Goal: Task Accomplishment & Management: Manage account settings

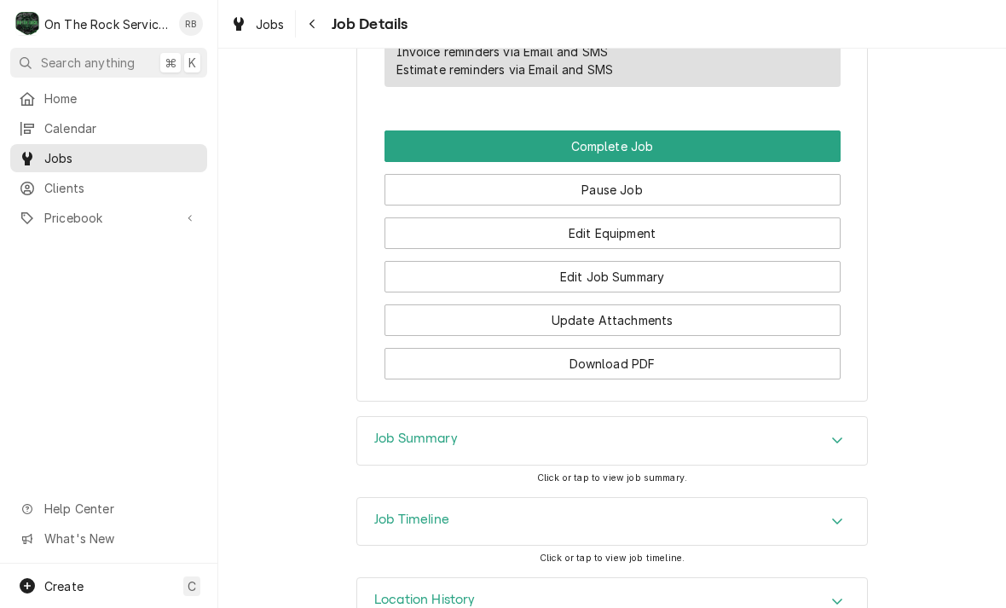
scroll to position [1470, 0]
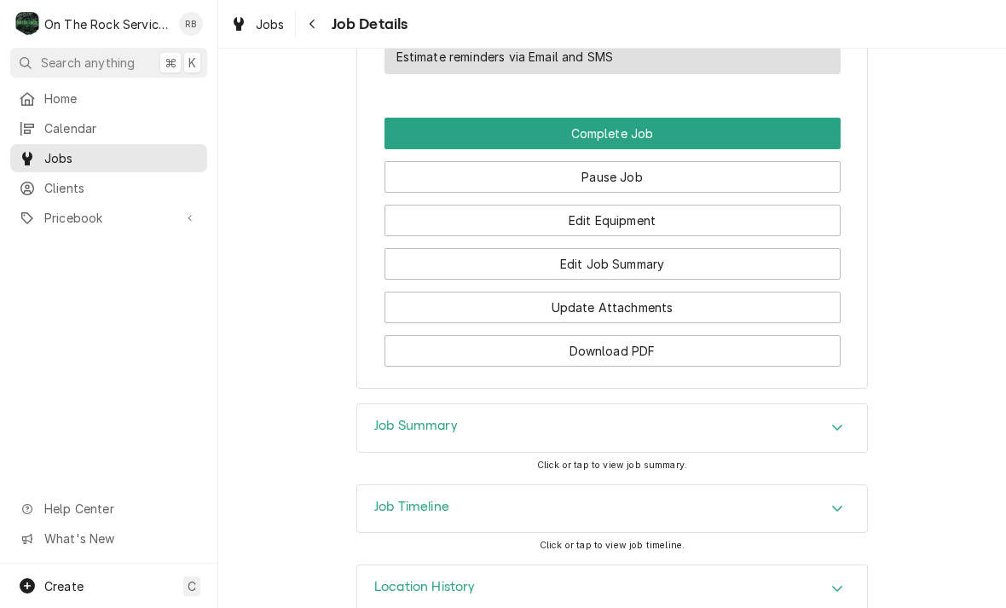
click at [500, 263] on button "Edit Job Summary" at bounding box center [612, 264] width 456 height 32
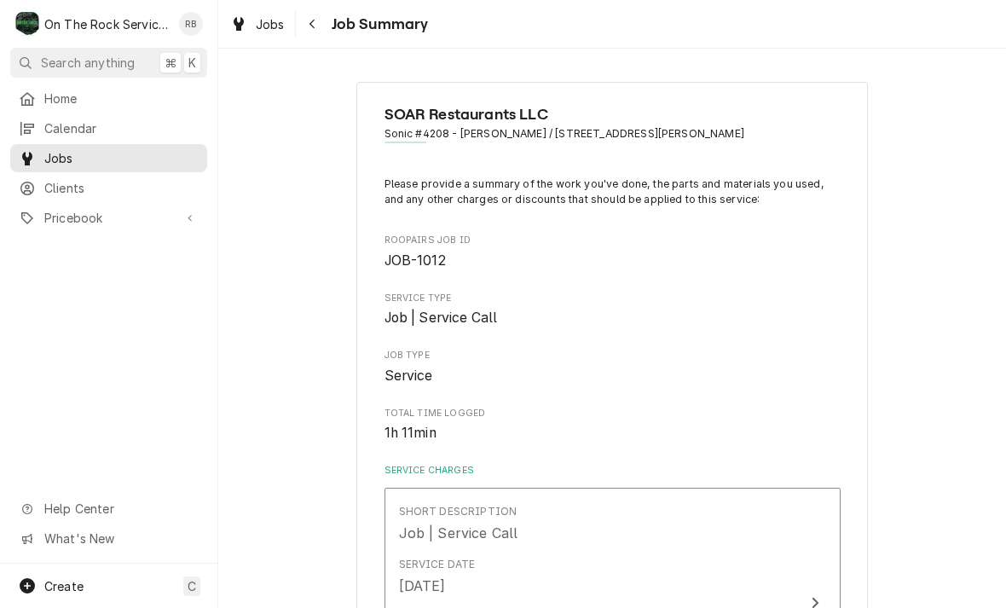
click at [315, 28] on icon "Navigate back" at bounding box center [313, 24] width 8 height 12
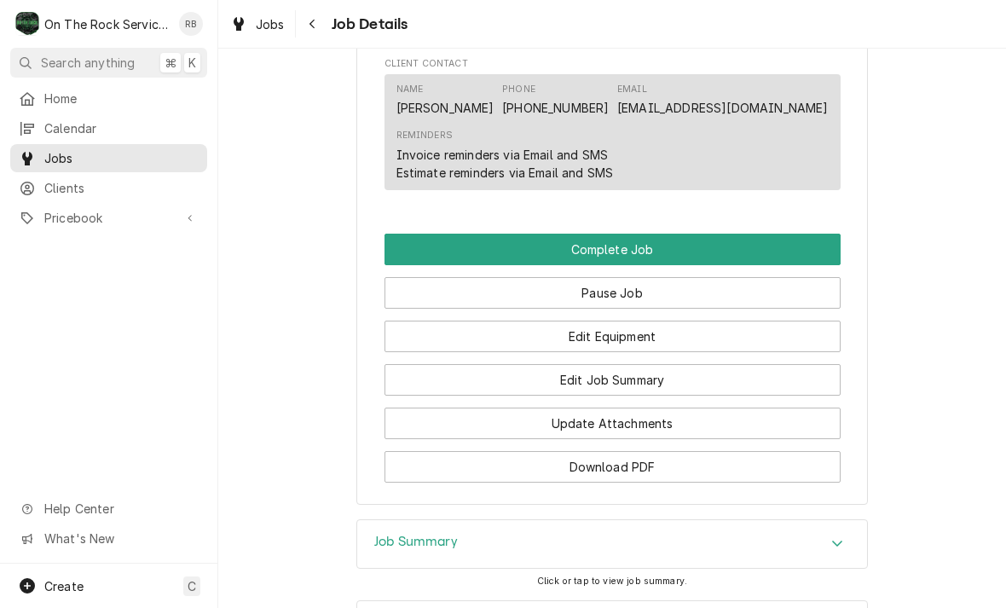
scroll to position [1368, 0]
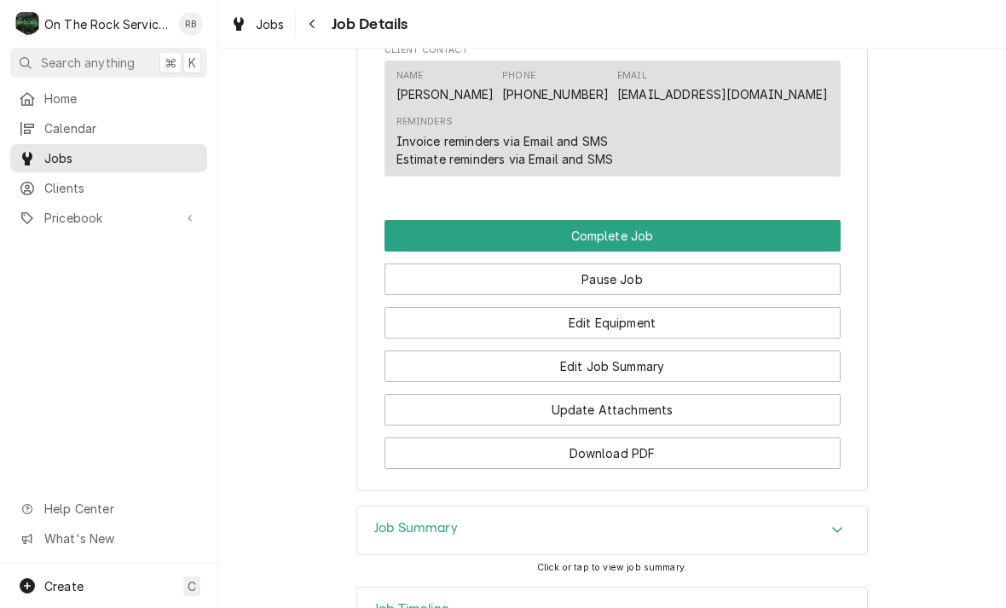
click at [433, 320] on button "Edit Equipment" at bounding box center [612, 323] width 456 height 32
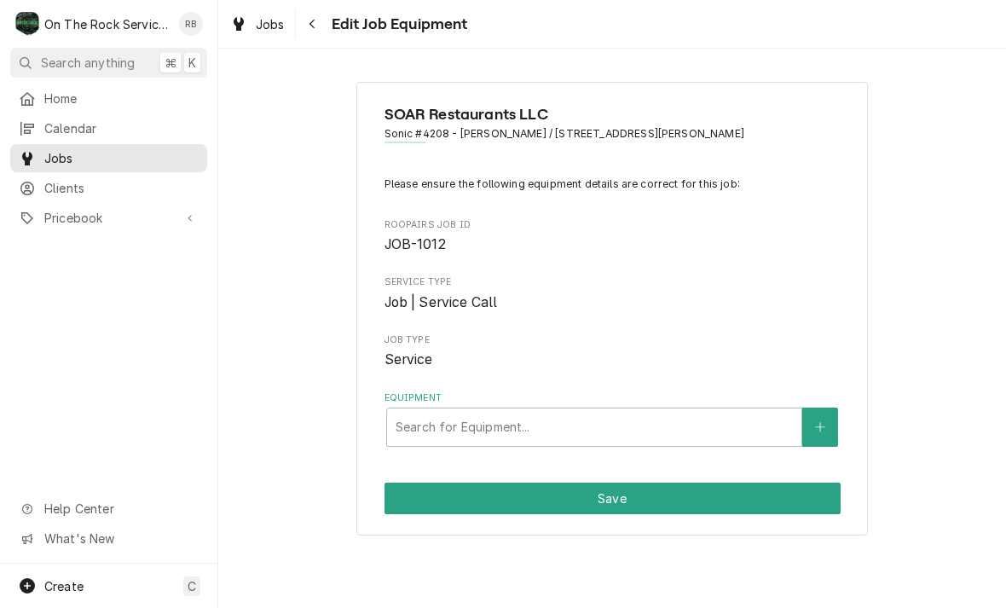
click at [315, 26] on icon "Navigate back" at bounding box center [313, 24] width 8 height 12
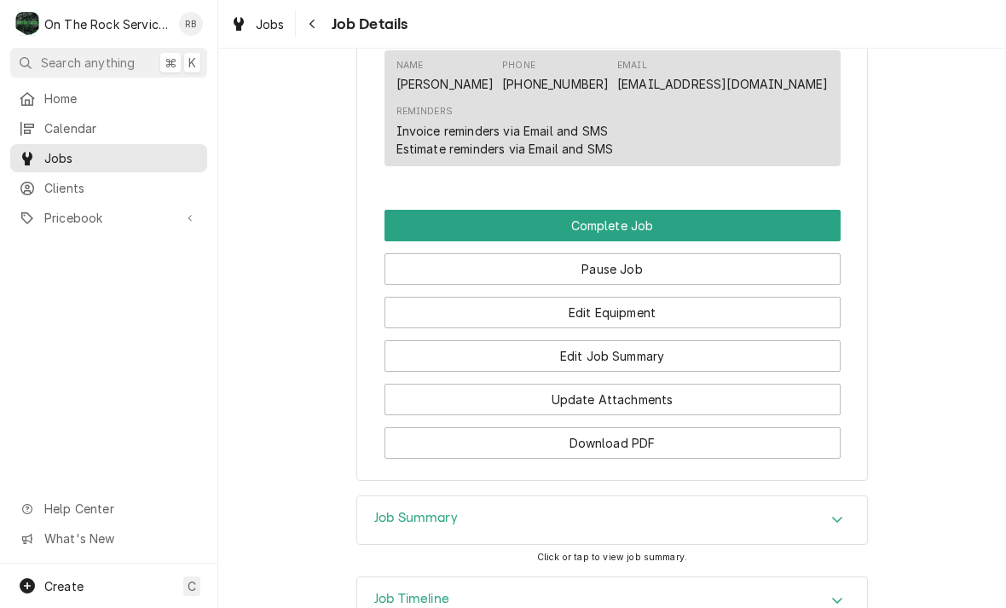
scroll to position [1397, 0]
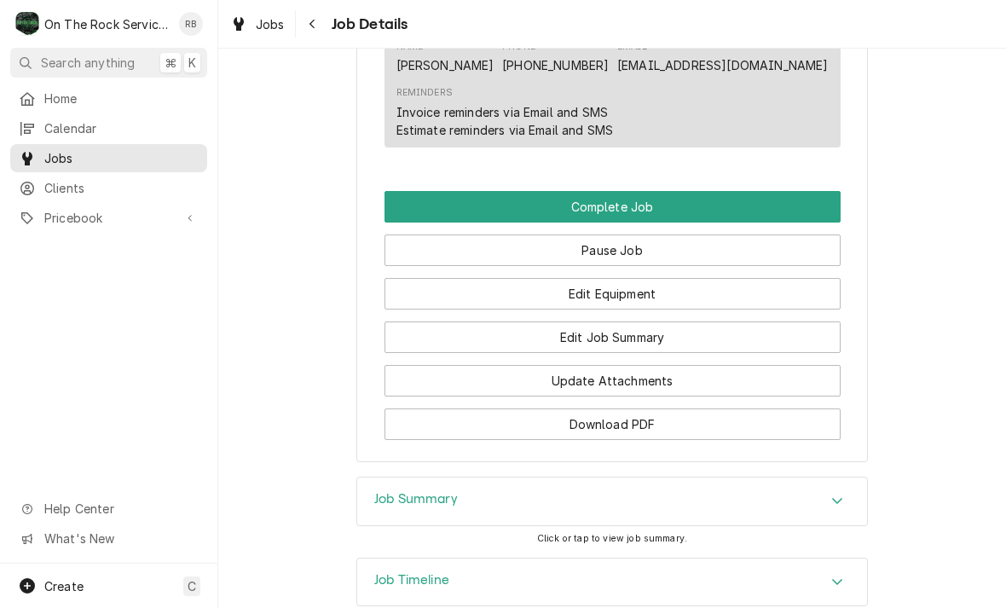
click at [797, 287] on button "Edit Equipment" at bounding box center [612, 294] width 456 height 32
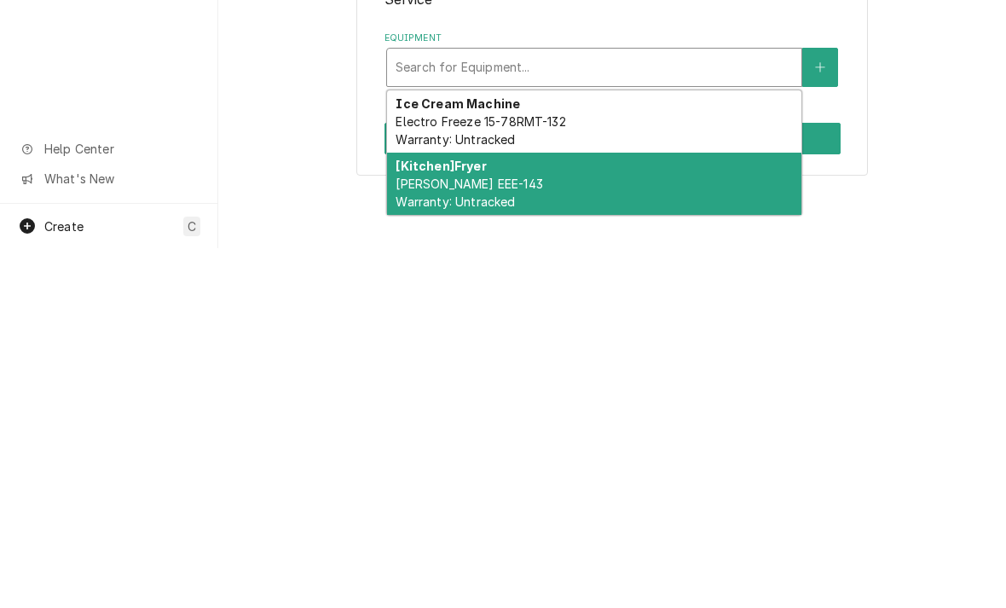
click at [452, 536] on span "Henny Penny EEE-143 Warranty: Untracked" at bounding box center [468, 552] width 147 height 32
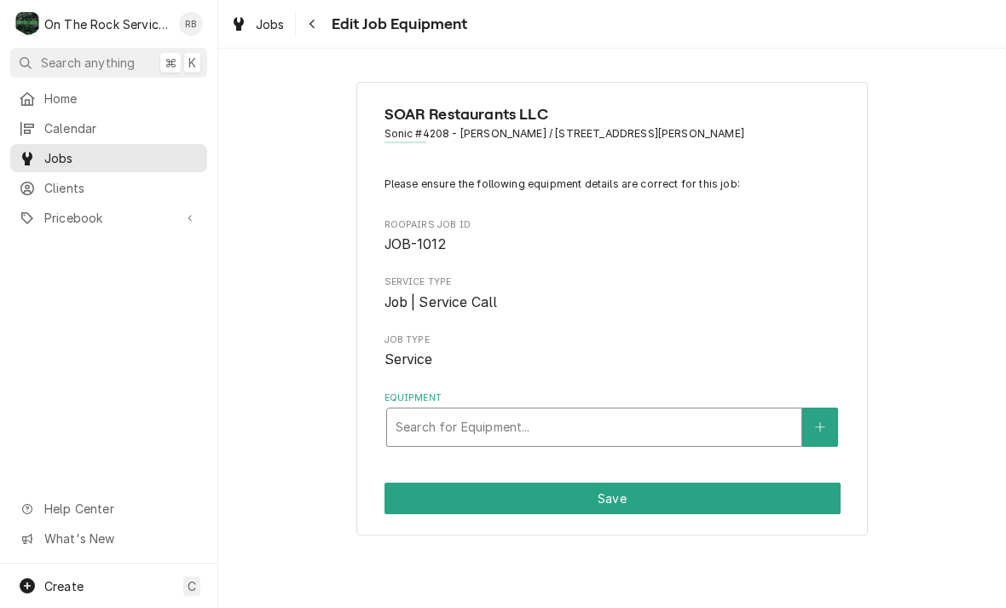
click at [336, 23] on span "Edit Job Equipment" at bounding box center [396, 24] width 141 height 23
click at [326, 26] on button "Navigate back" at bounding box center [312, 23] width 27 height 27
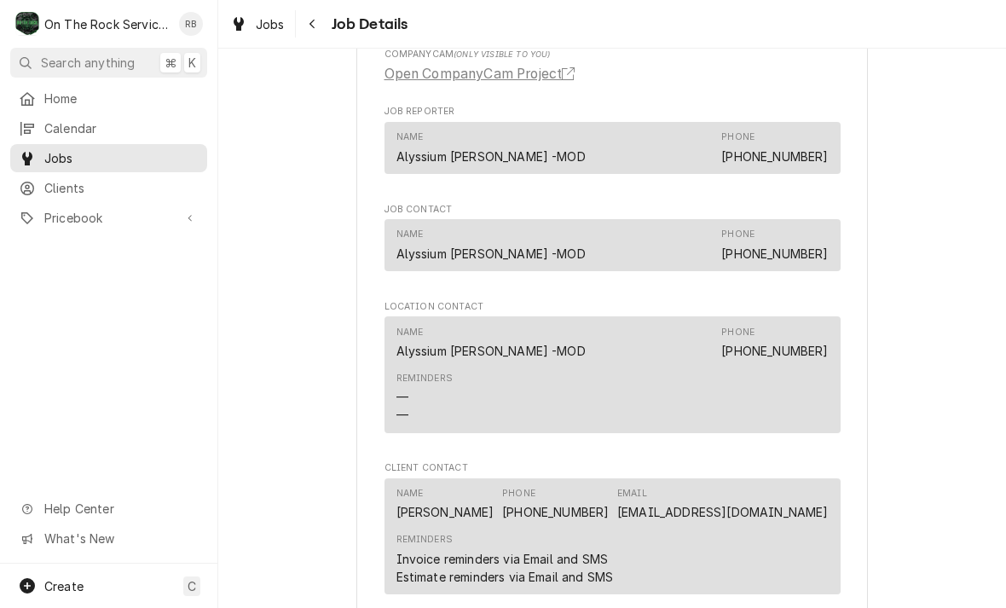
scroll to position [950, 0]
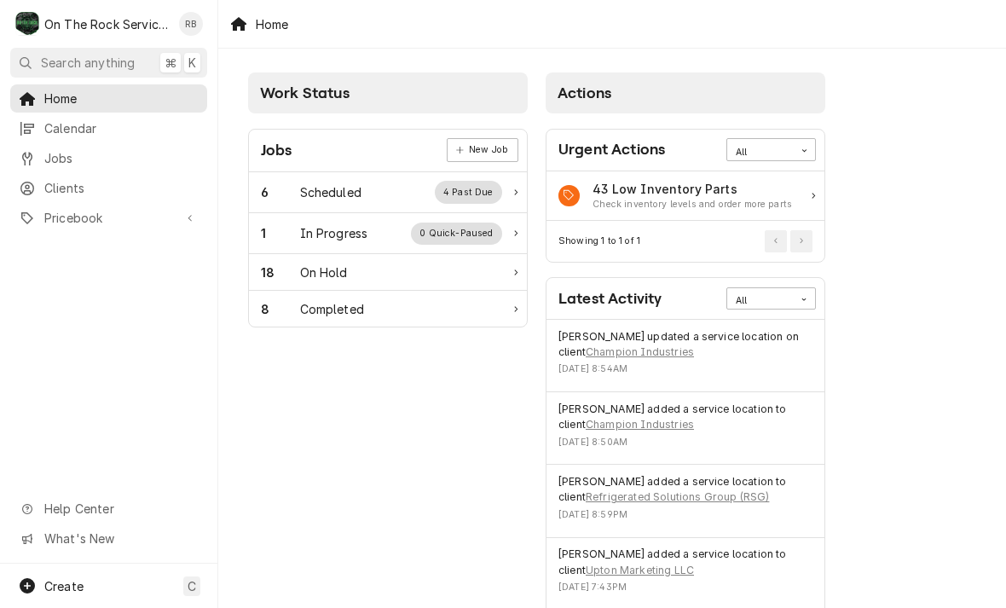
click at [327, 199] on div "Scheduled" at bounding box center [330, 192] width 61 height 18
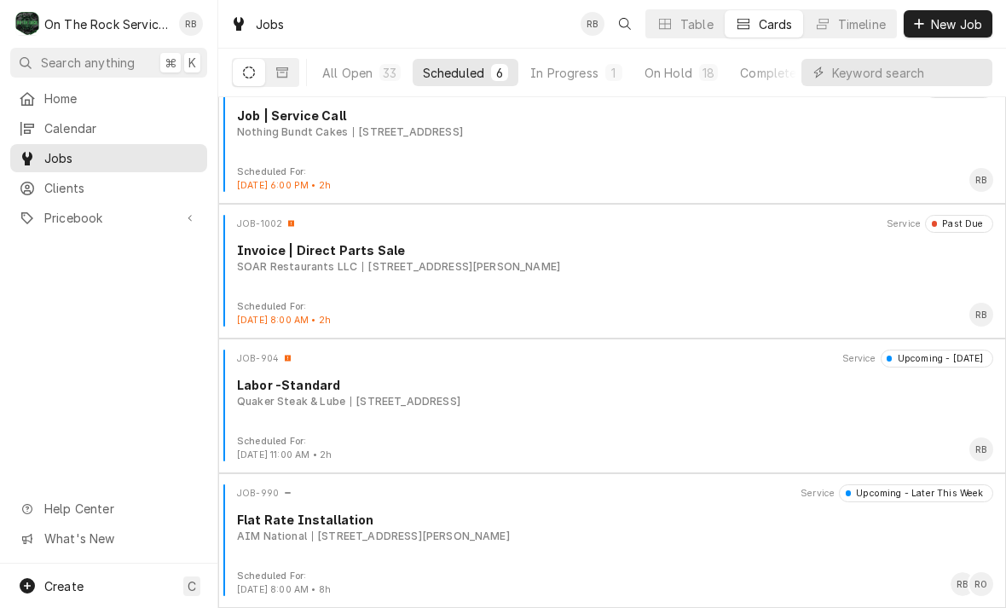
scroll to position [297, 0]
click at [737, 268] on div "SOAR Restaurants LLC 119 S Buncombe Rd, Greer, SC 29650" at bounding box center [615, 266] width 756 height 15
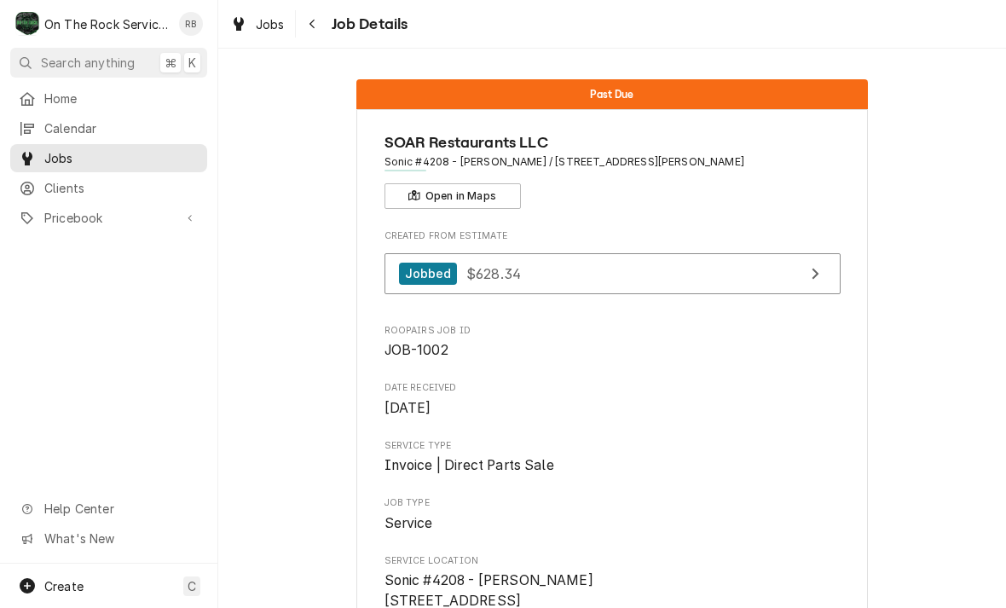
click at [324, 18] on button "Navigate back" at bounding box center [312, 23] width 27 height 27
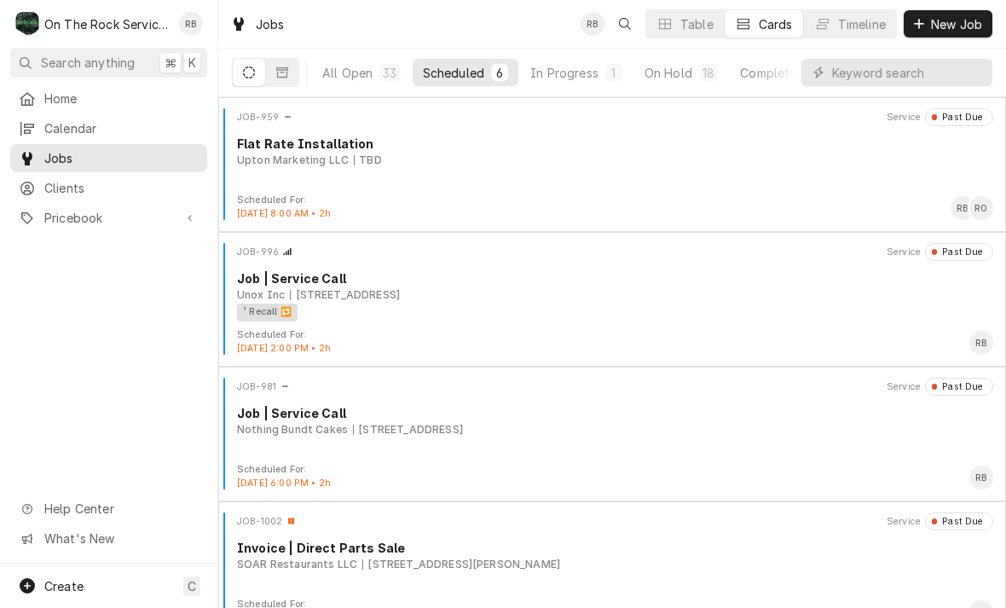
click at [580, 74] on div "In Progress" at bounding box center [564, 73] width 68 height 18
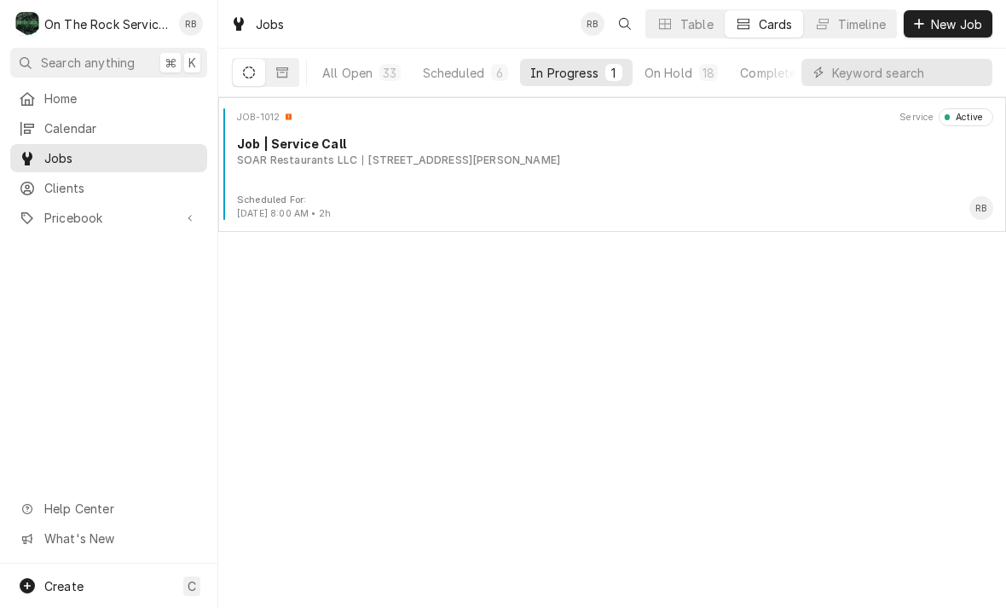
click at [465, 154] on div "[STREET_ADDRESS][PERSON_NAME]" at bounding box center [461, 160] width 198 height 15
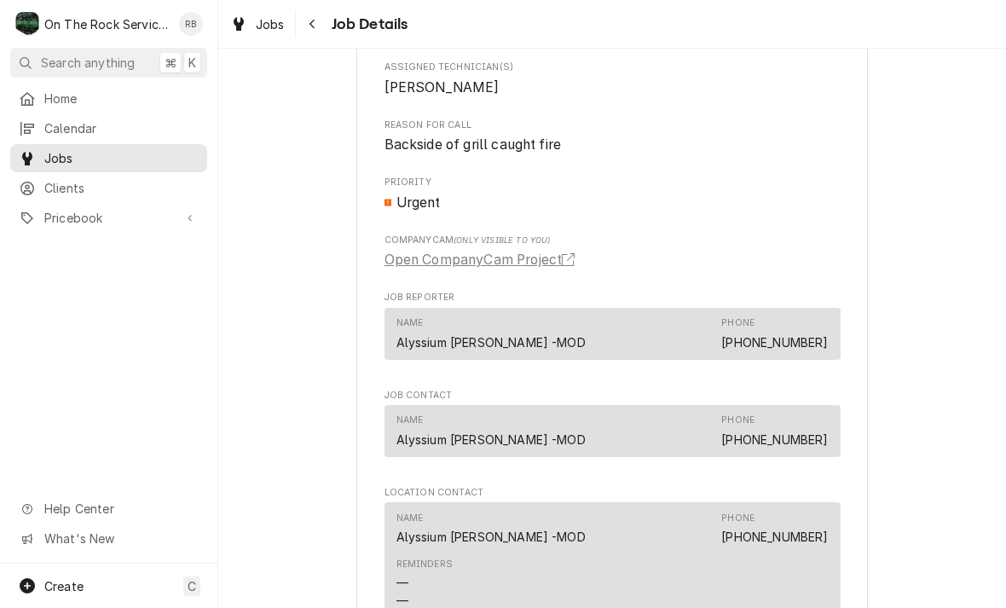
scroll to position [911, 0]
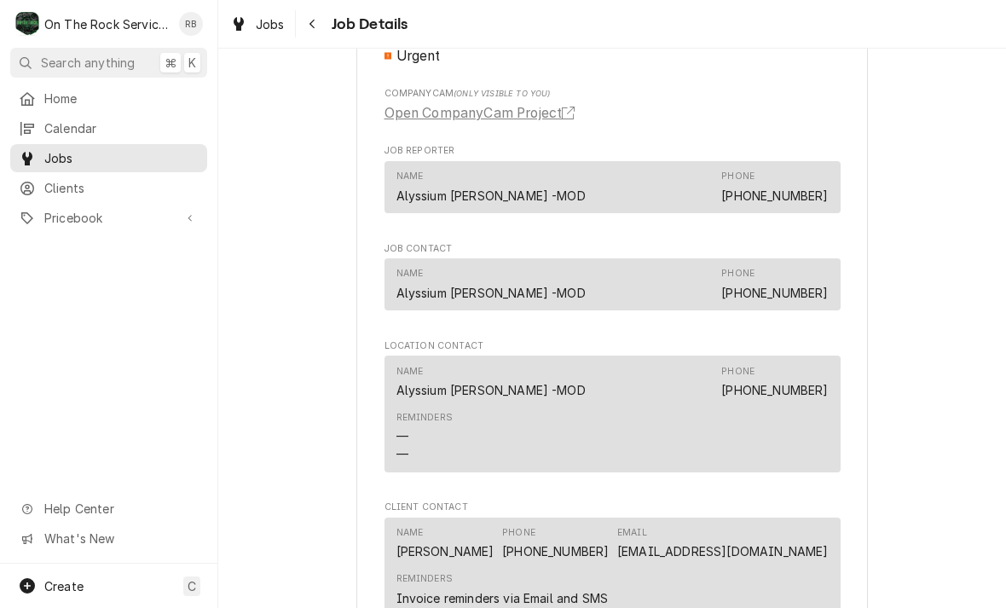
click at [515, 111] on link "Open CompanyCam Project" at bounding box center [483, 113] width 198 height 20
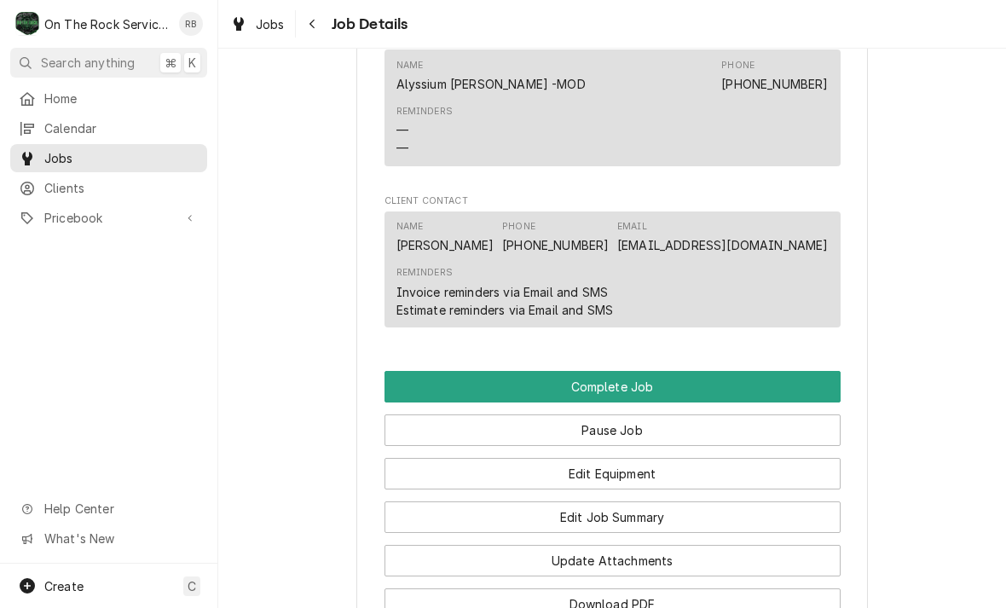
scroll to position [1218, 0]
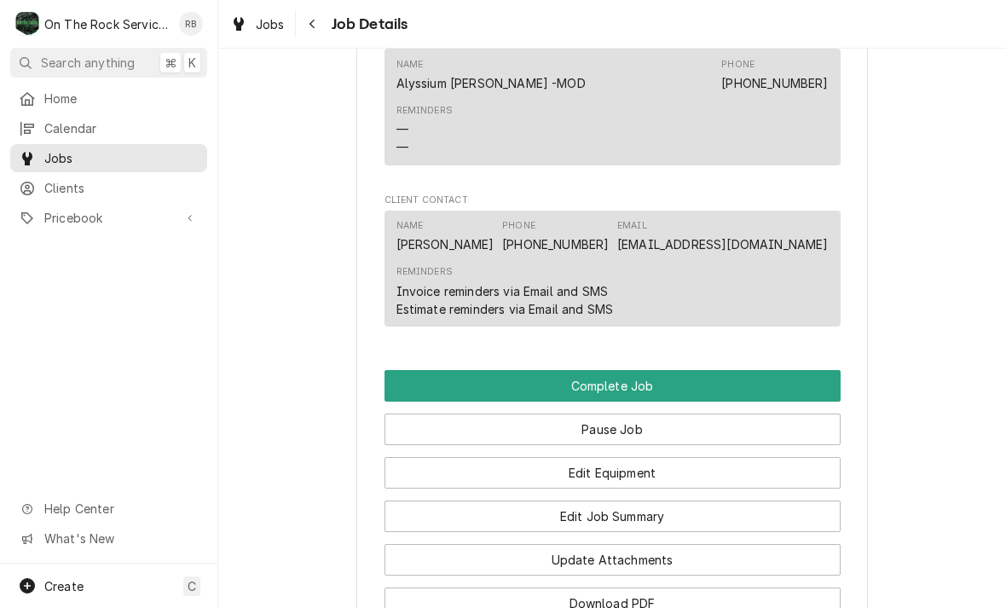
click at [756, 511] on button "Edit Job Summary" at bounding box center [612, 516] width 456 height 32
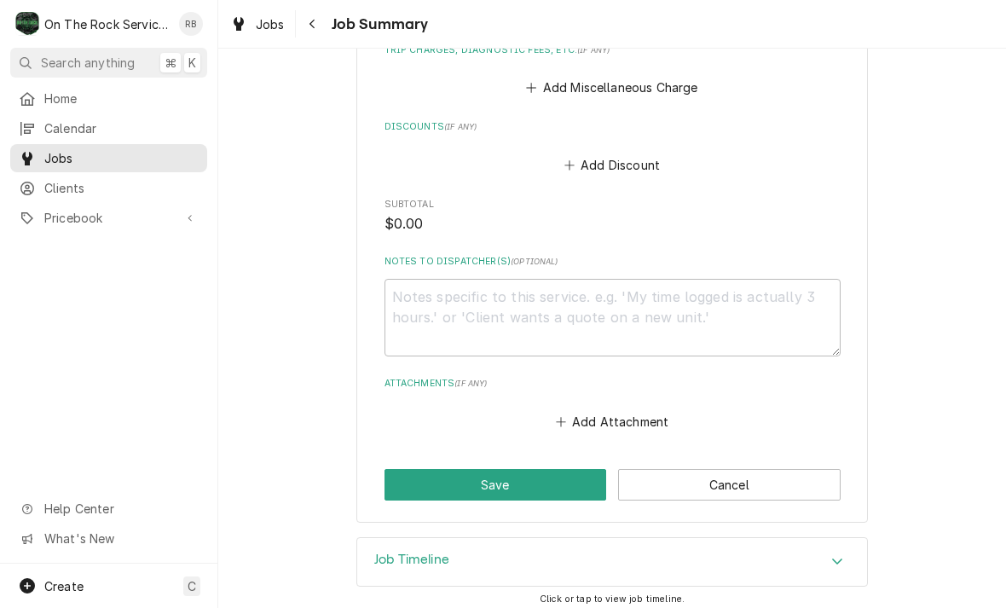
scroll to position [814, 0]
click at [786, 315] on textarea "Notes to Dispatcher(s) ( optional )" at bounding box center [612, 318] width 456 height 78
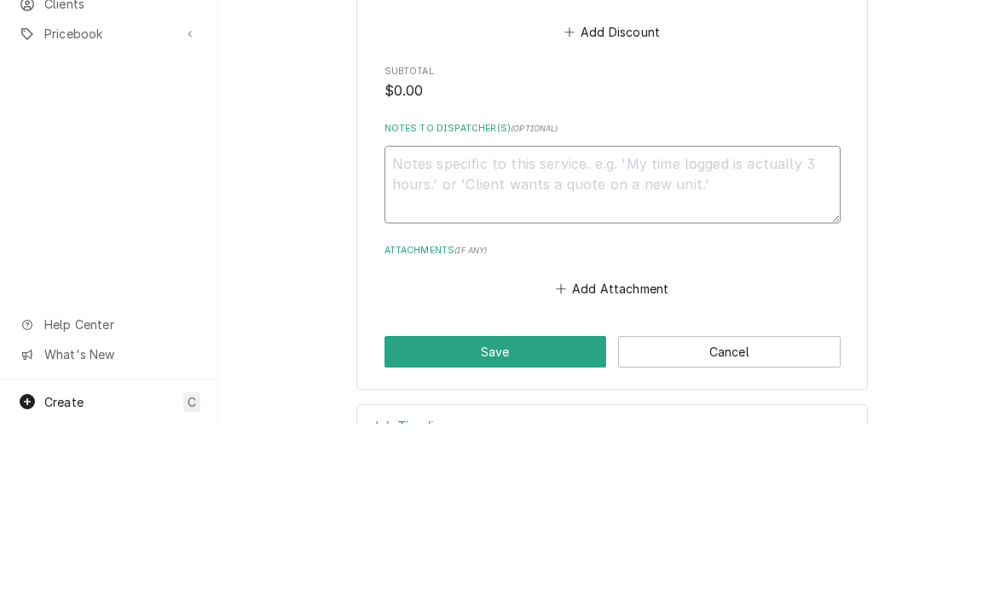
scroll to position [764, 0]
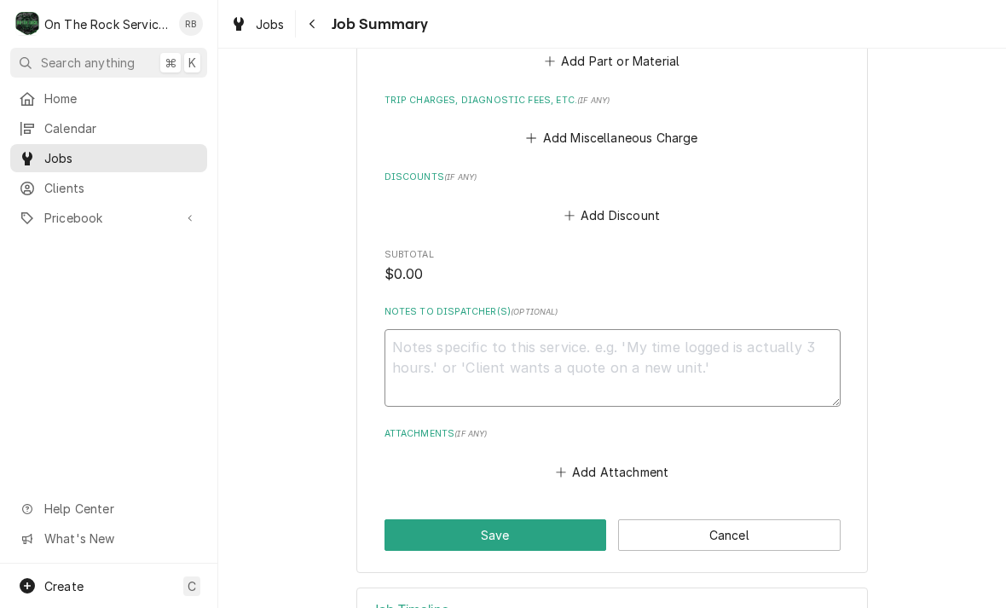
type textarea "x"
type textarea "8"
type textarea "x"
type textarea "8/"
type textarea "x"
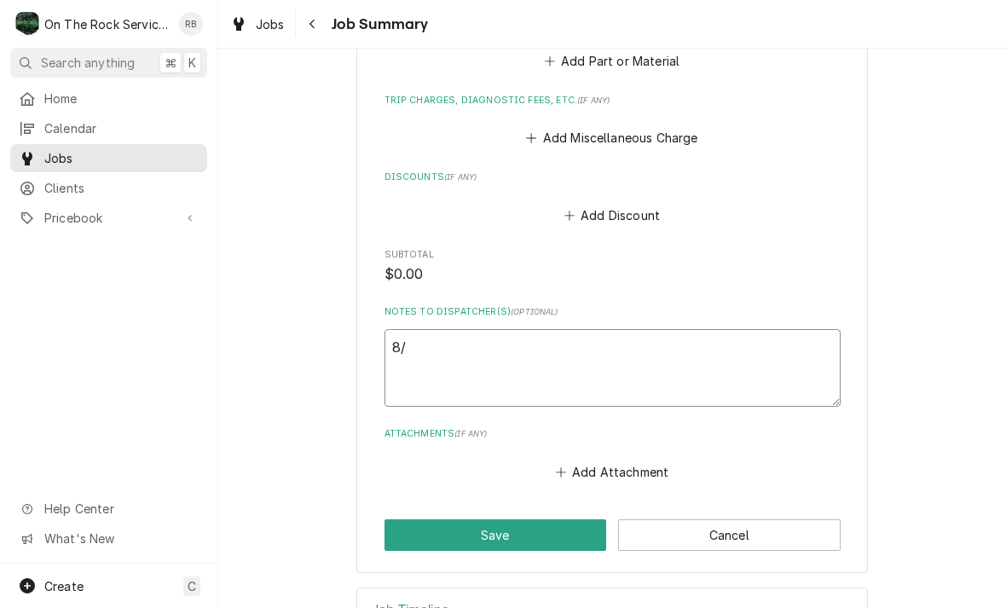
type textarea "8/2"
type textarea "x"
type textarea "8/22"
type textarea "x"
type textarea "8/22/"
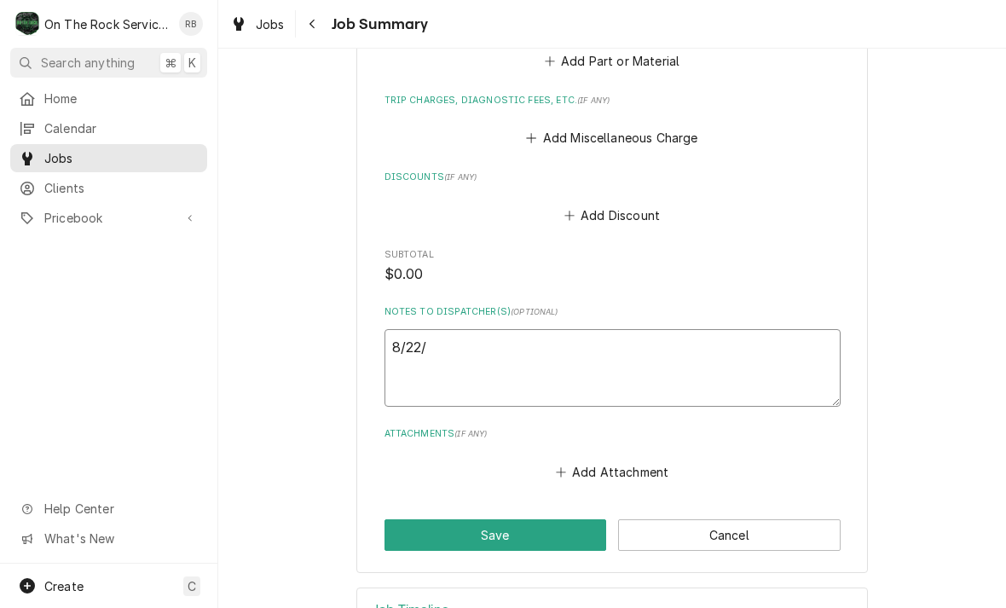
type textarea "x"
type textarea "8/22/2"
type textarea "x"
type textarea "8/22/25"
type textarea "x"
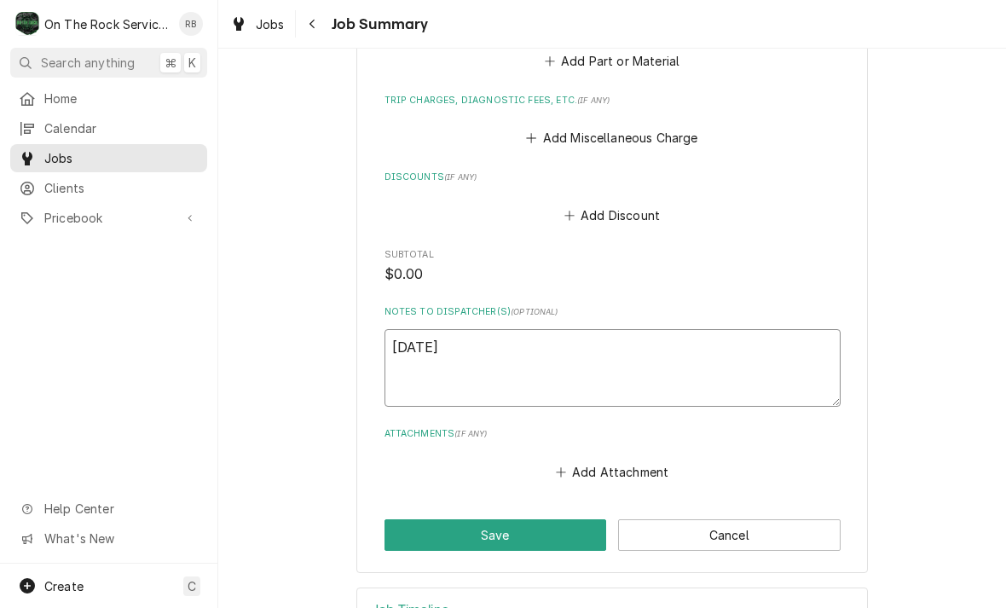
type textarea "8/22/25"
type textarea "x"
type textarea "8/22/25 R"
type textarea "x"
type textarea "8/22/25 Ra"
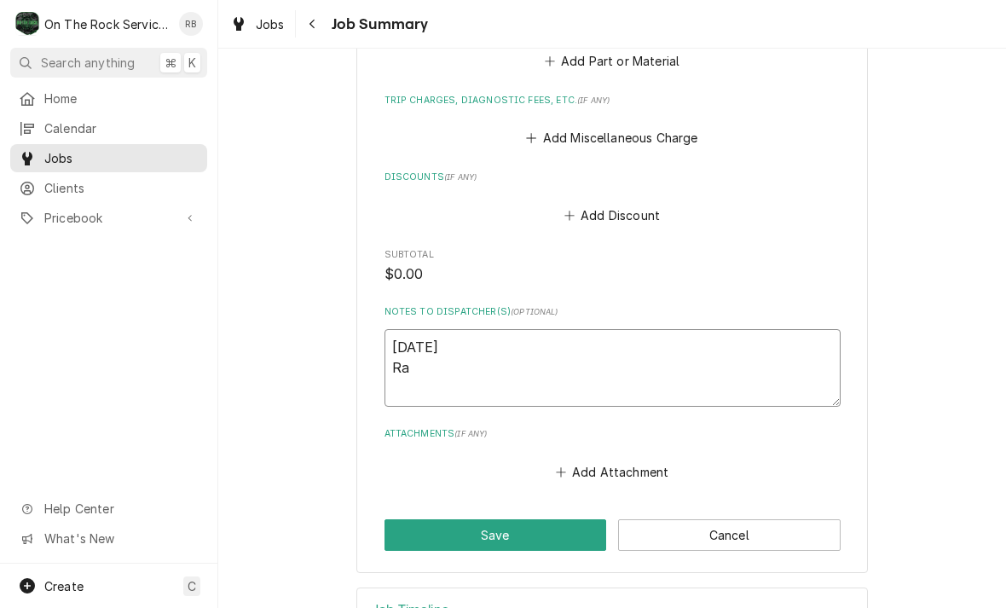
type textarea "x"
type textarea "8/22/25 Ray"
type textarea "x"
type textarea "8/22/25 Raya"
type textarea "x"
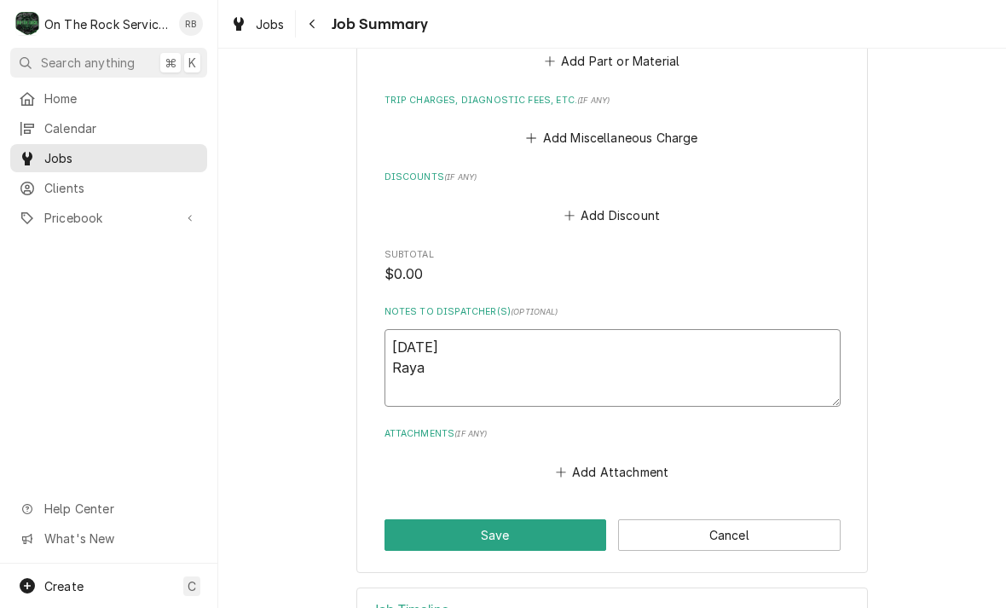
type textarea "8/22/25 Ray"
type textarea "x"
type textarea "8/22/25 Ray"
type textarea "x"
type textarea "8/22/25 Ray a"
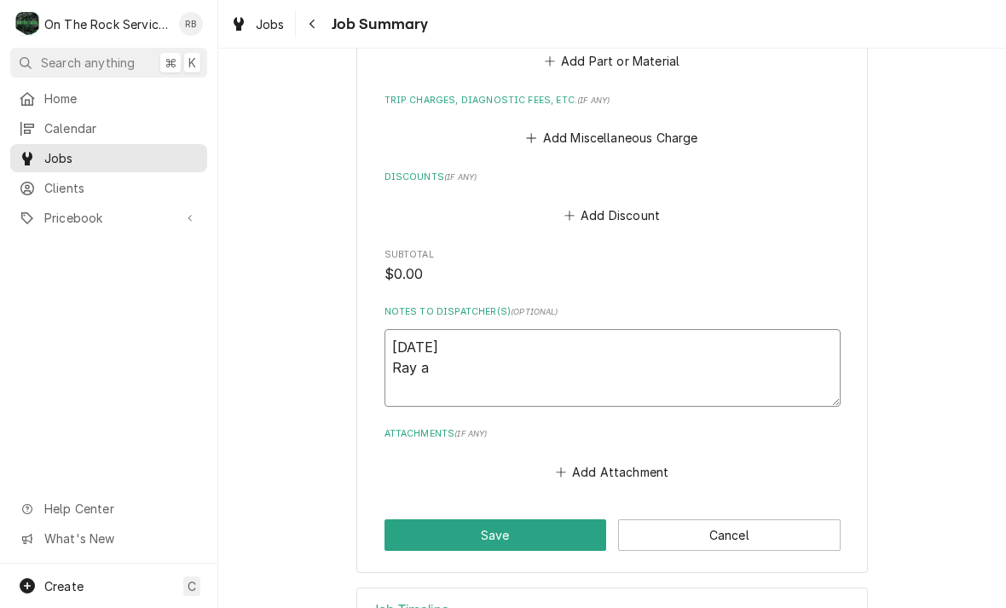
type textarea "x"
type textarea "8/22/25 Ray an"
type textarea "x"
type textarea "8/22/25 Ray and"
type textarea "x"
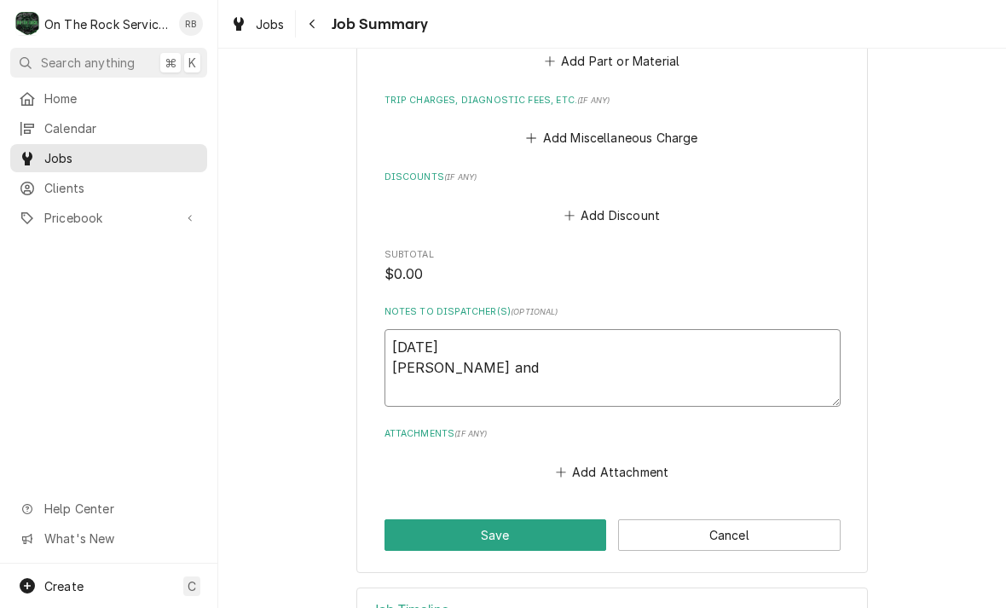
type textarea "8/22/25 Ray and"
type textarea "x"
type textarea "8/22/25 Ray and i"
type textarea "x"
type textarea "8/22/25 Ray and iz"
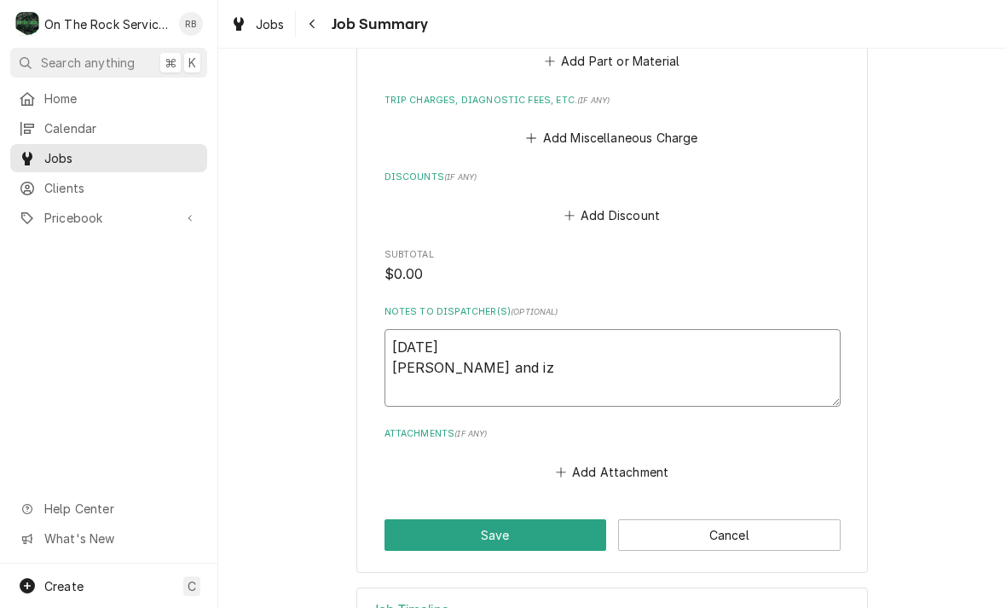
type textarea "x"
type textarea "8/22/25 Ray and izzy"
type textarea "x"
type textarea "8/22/25 Ray and Izzy"
type textarea "x"
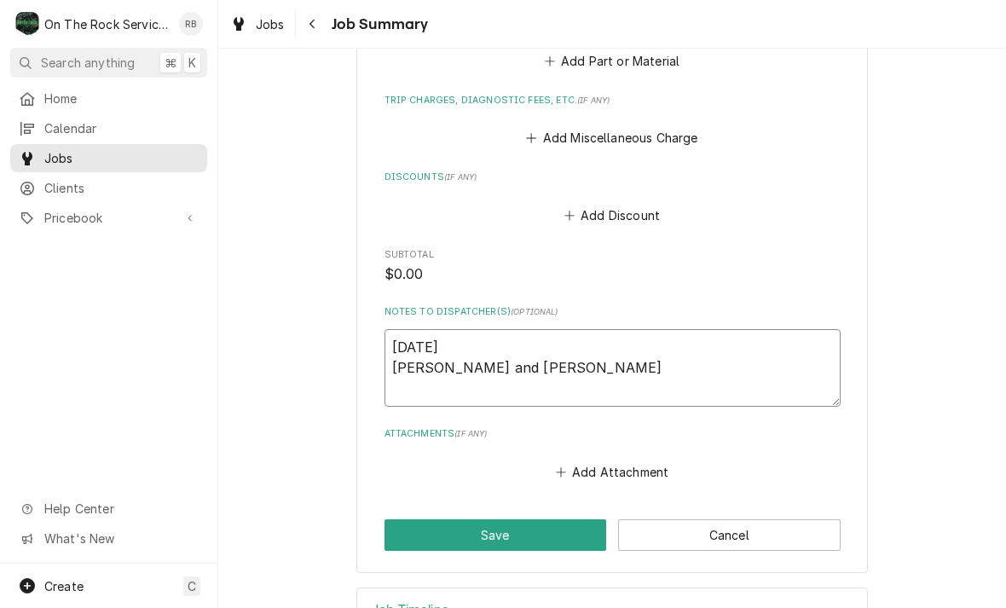
type textarea "8/22/25 Ray and Izzy"
type textarea "x"
type textarea "8/22/25 Ray and Izzy p"
type textarea "x"
type textarea "8/22/25 Ray and Izzy pr"
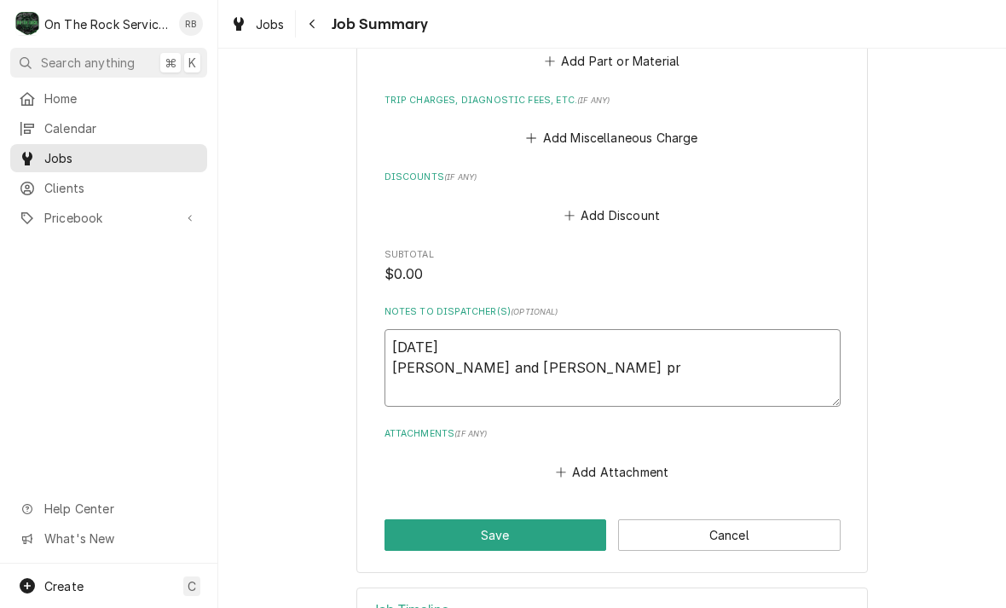
type textarea "x"
type textarea "8/22/25 Ray and Izzy pro"
type textarea "x"
type textarea "8/22/25 Ray and Izzy prov"
type textarea "x"
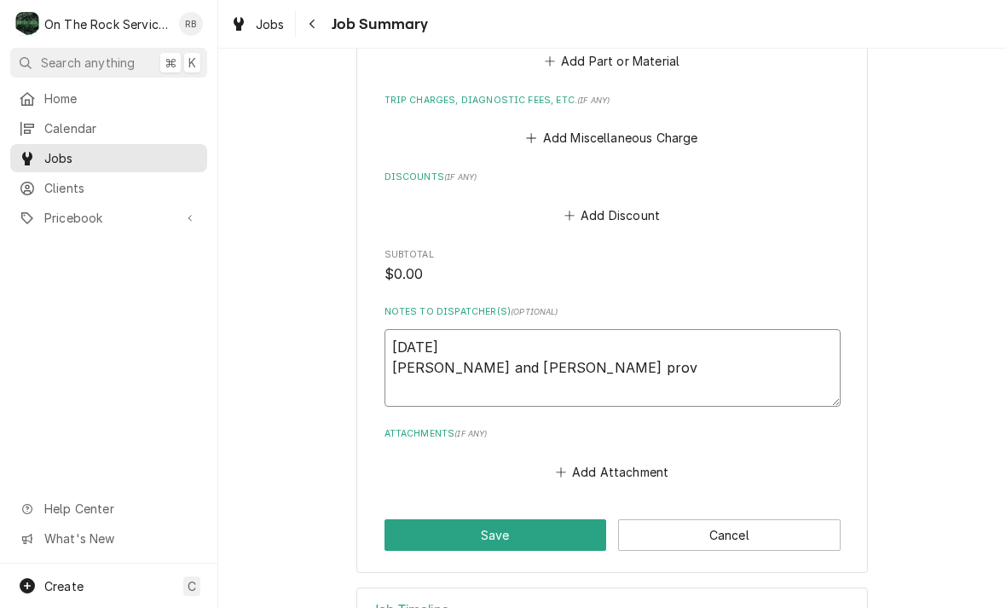
type textarea "8/22/25 Ray and Izzy provided"
type textarea "x"
type textarea "8/22/25 Ray and Izzy provided"
type textarea "x"
type textarea "8/22/25 Ray and Izzy provided s"
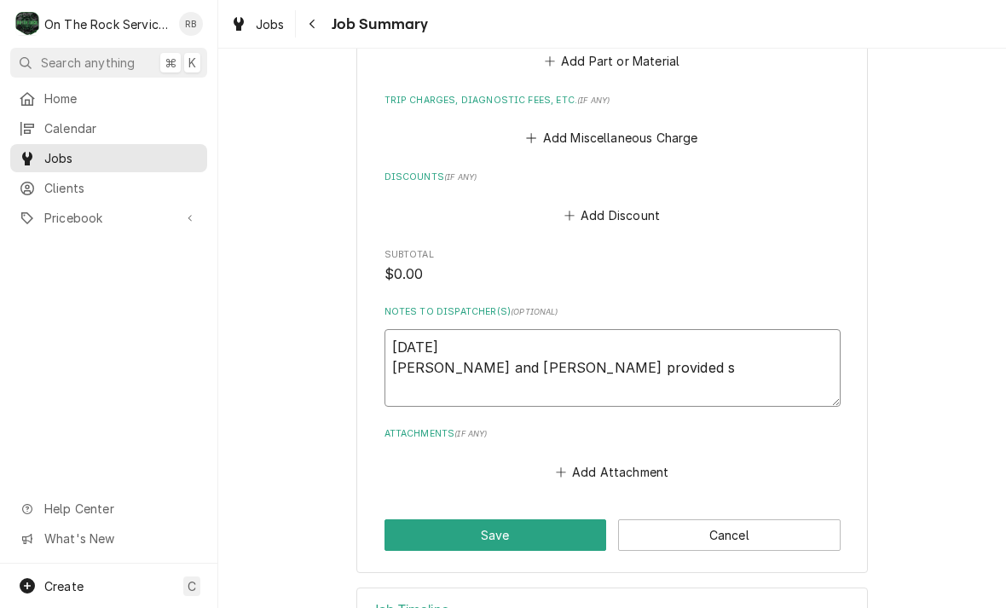
type textarea "x"
type textarea "8/22/25 Ray and Izzy provided se"
type textarea "x"
type textarea "8/22/25 Ray and Izzy provided ser"
type textarea "x"
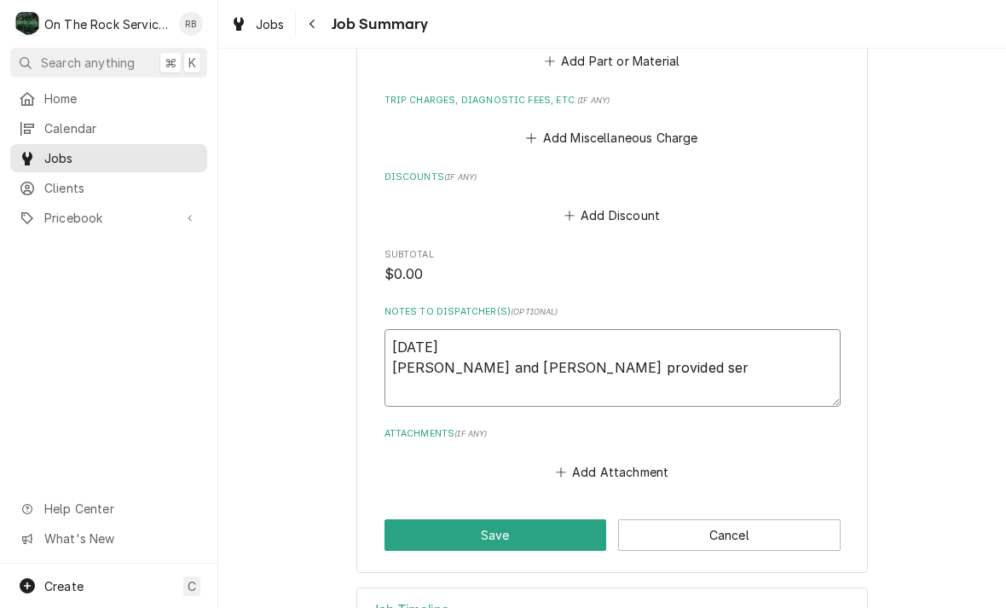
type textarea "8/22/25 Ray and Izzy provided serv"
type textarea "x"
type textarea "8/22/25 Ray and Izzy provided servi"
type textarea "x"
type textarea "8/22/25 Ray and Izzy provided servic"
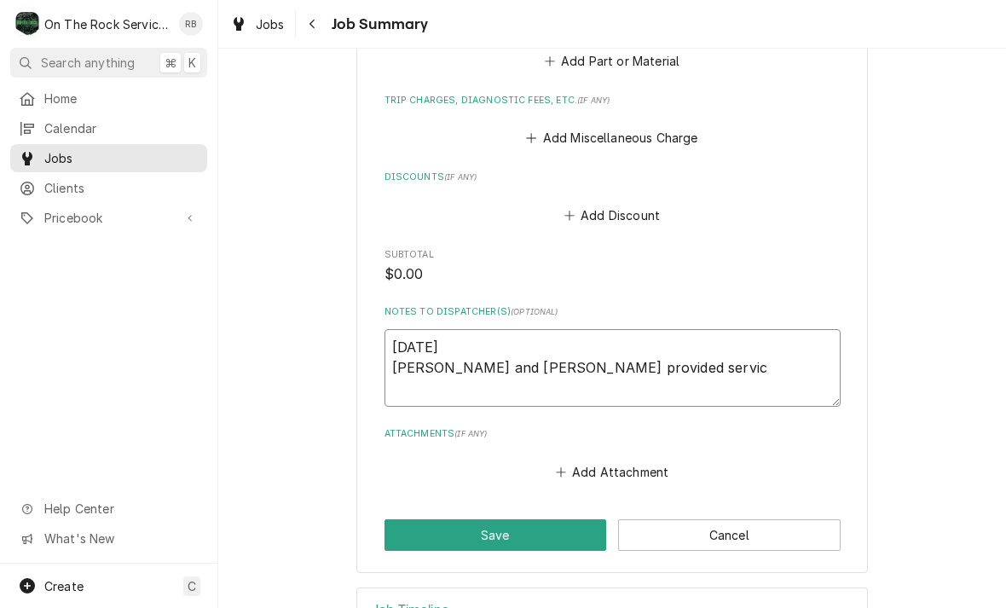
type textarea "x"
type textarea "8/22/25 Ray and Izzy provided service"
type textarea "x"
type textarea "8/22/25 Ray and Izzy provided service"
type textarea "x"
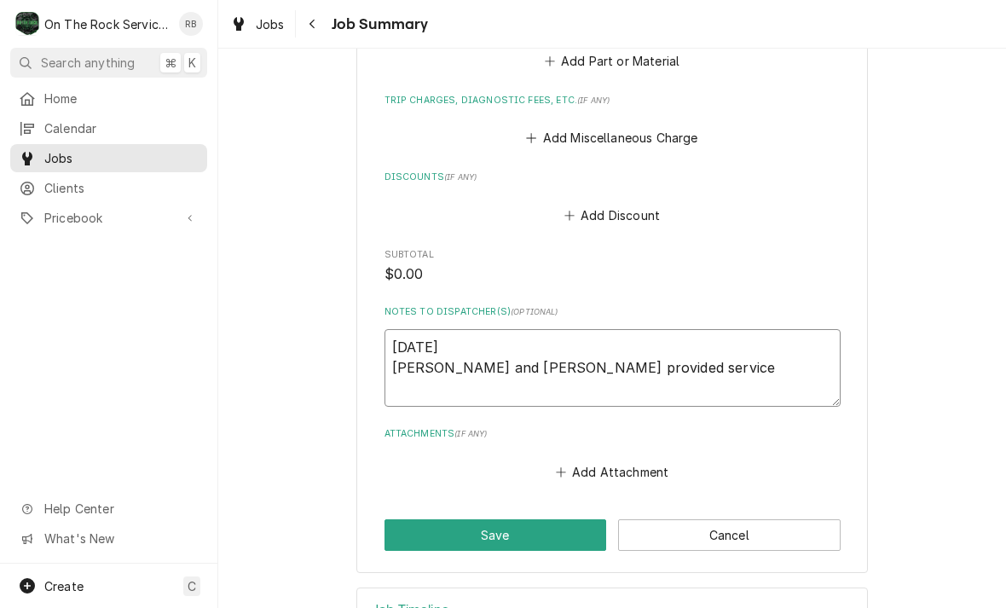
type textarea "8/22/25 Ray and Izzy provided service a"
type textarea "x"
type textarea "8/22/25 Ray and Izzy provided service an"
type textarea "x"
type textarea "8/22/25 Ray and Izzy provided service and"
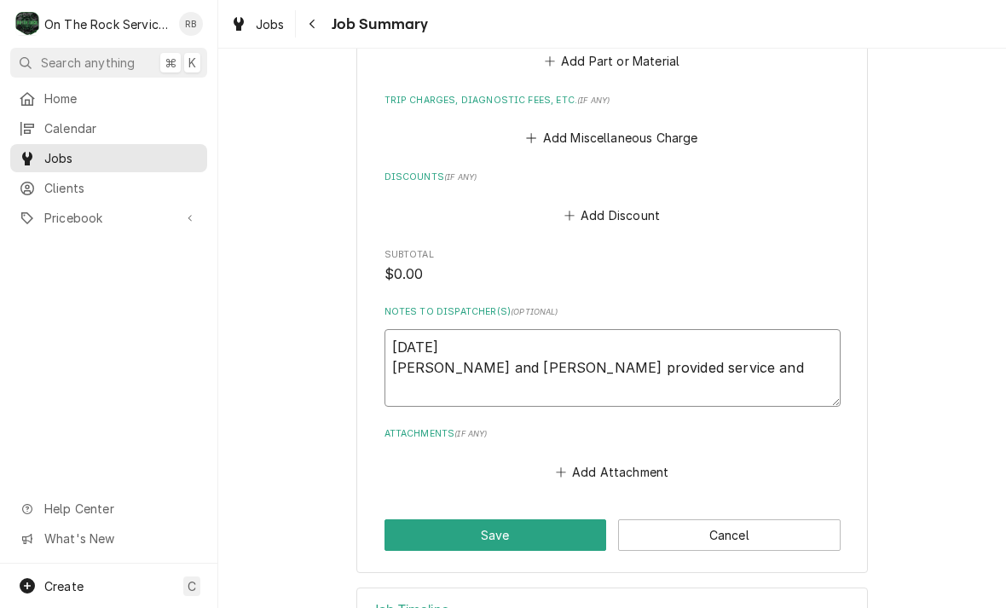
type textarea "x"
type textarea "8/22/25 Ray and Izzy provided service and l"
type textarea "x"
type textarea "8/22/25 Ray and Izzy provided service and la"
type textarea "x"
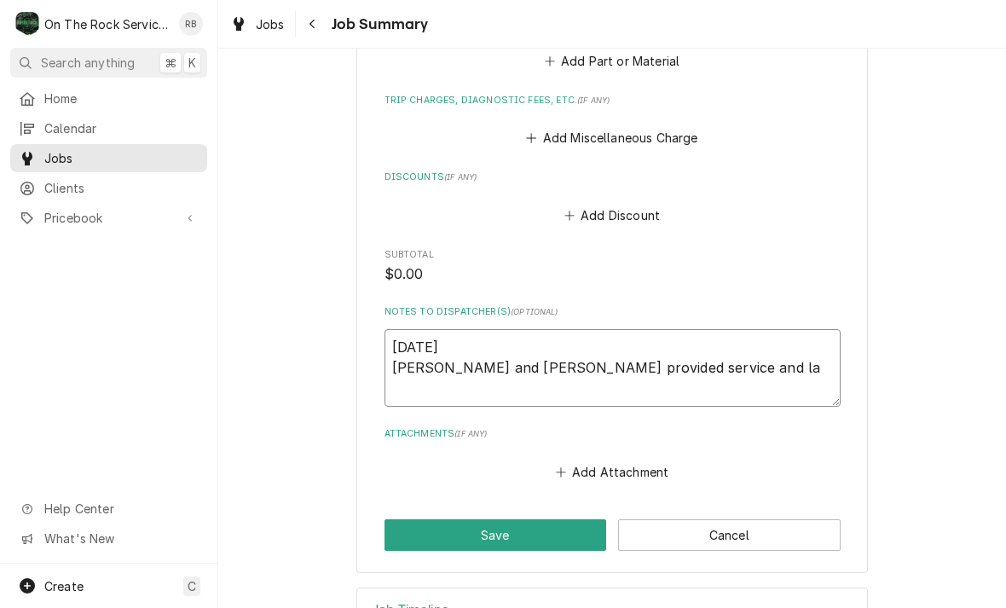
type textarea "8/22/25 Ray and Izzy provided service and lab"
type textarea "x"
type textarea "8/22/25 Ray and Izzy provided service and labo"
type textarea "x"
type textarea "8/22/25 Ray and Izzy provided service and laboe"
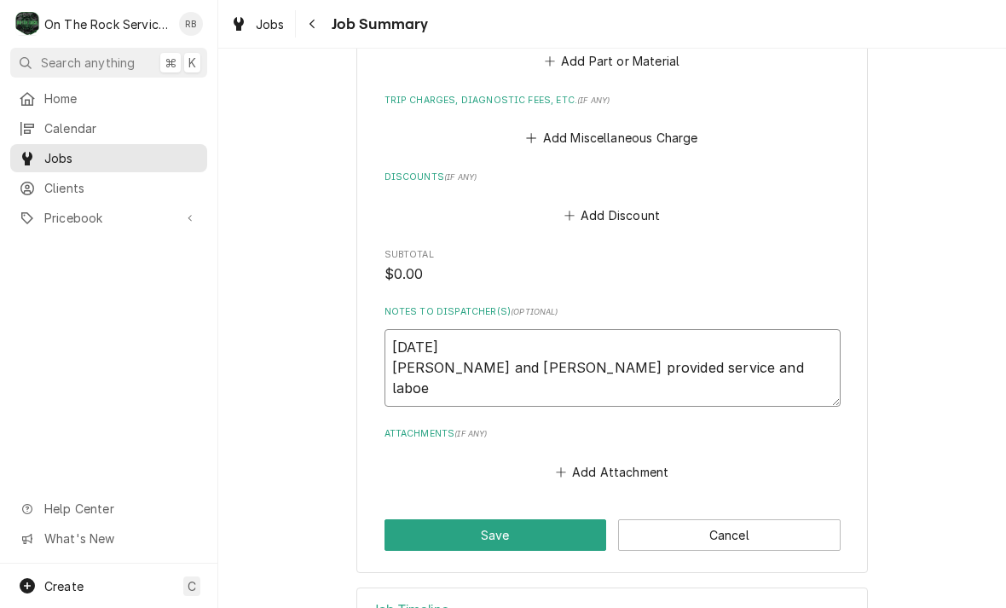
type textarea "x"
type textarea "8/22/25 Ray and Izzy provided service and labor"
type textarea "x"
type textarea "8/22/25 Ray and Izzy provided service and labor"
type textarea "x"
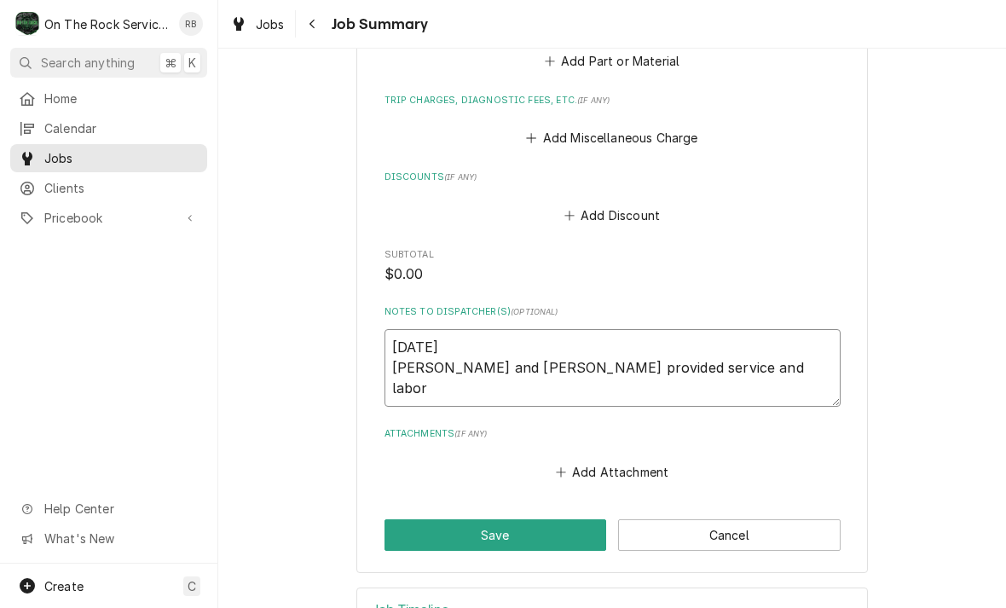
type textarea "8/22/25 Ray and Izzy provided service and labor"
type textarea "x"
type textarea "8/22/25 Ray and Izzy provided service and labor"
type textarea "x"
type textarea "8/22/25 Ray and Izzy provided service and labor"
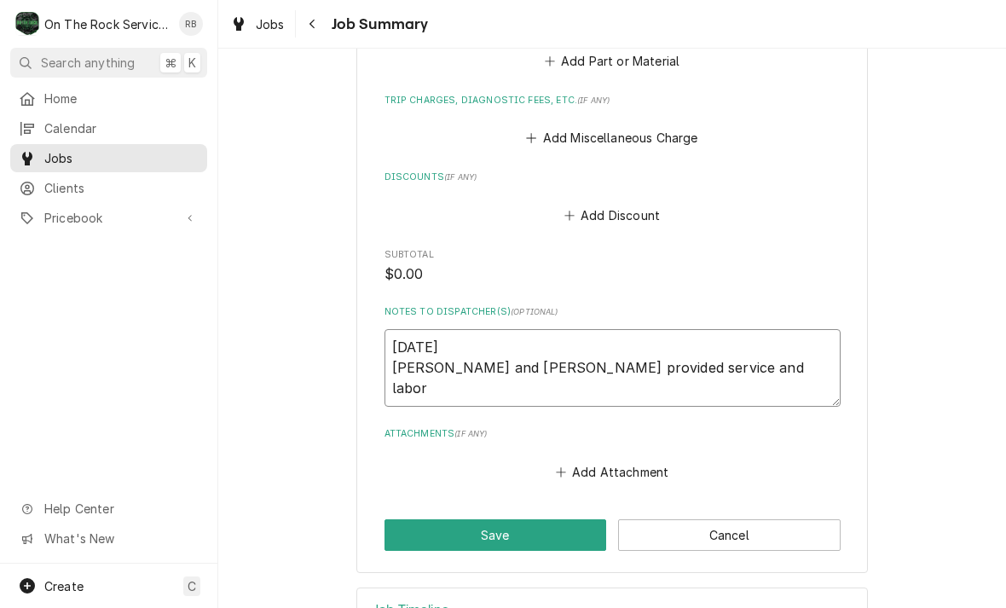
type textarea "x"
type textarea "8/22/25 Ray and Izzy provided service and labor."
type textarea "x"
type textarea "8/22/25 Ray and Izzy provided service and labor."
type textarea "x"
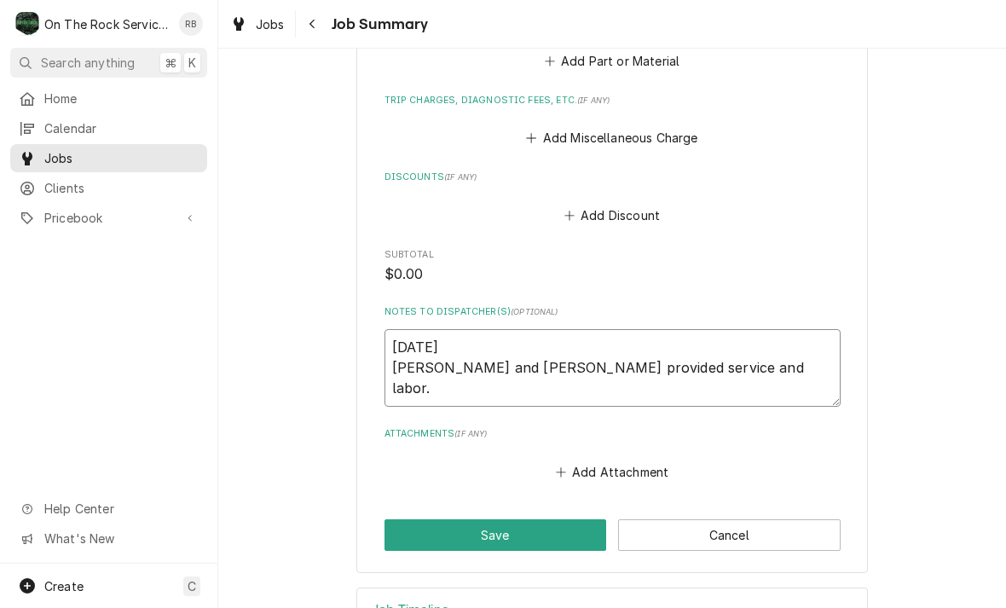
type textarea "8/22/25 Ray and Izzy provided service and labor. T"
type textarea "x"
type textarea "8/22/25 Ray and Izzy provided service and labor. To"
type textarea "x"
type textarea "8/22/25 Ray and Izzy provided service and labor. To"
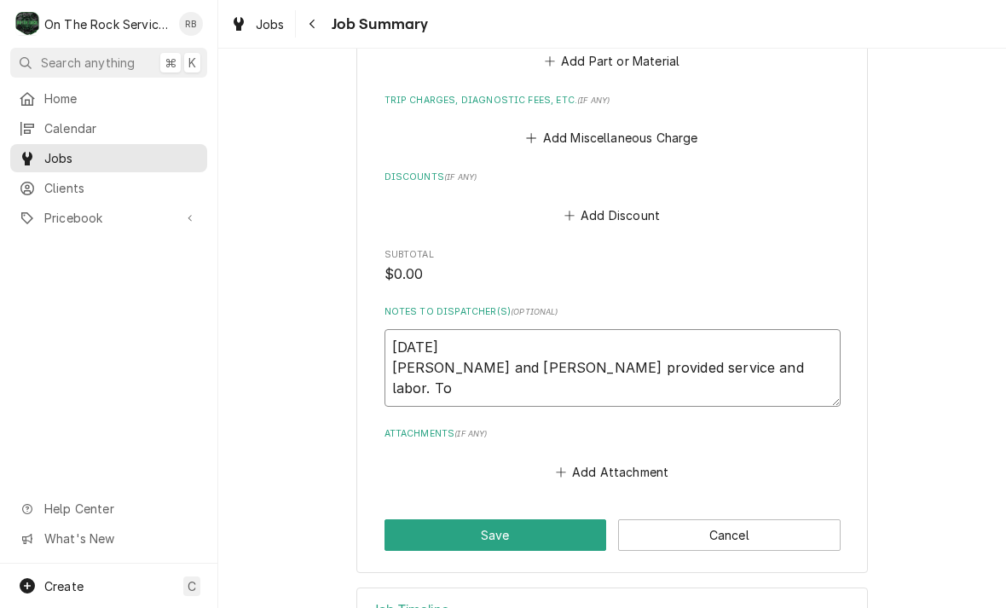
type textarea "x"
type textarea "8/22/25 Ray and Izzy provided service and labor. To c"
type textarea "x"
type textarea "8/22/25 Ray and Izzy provided service and labor. To cl"
type textarea "x"
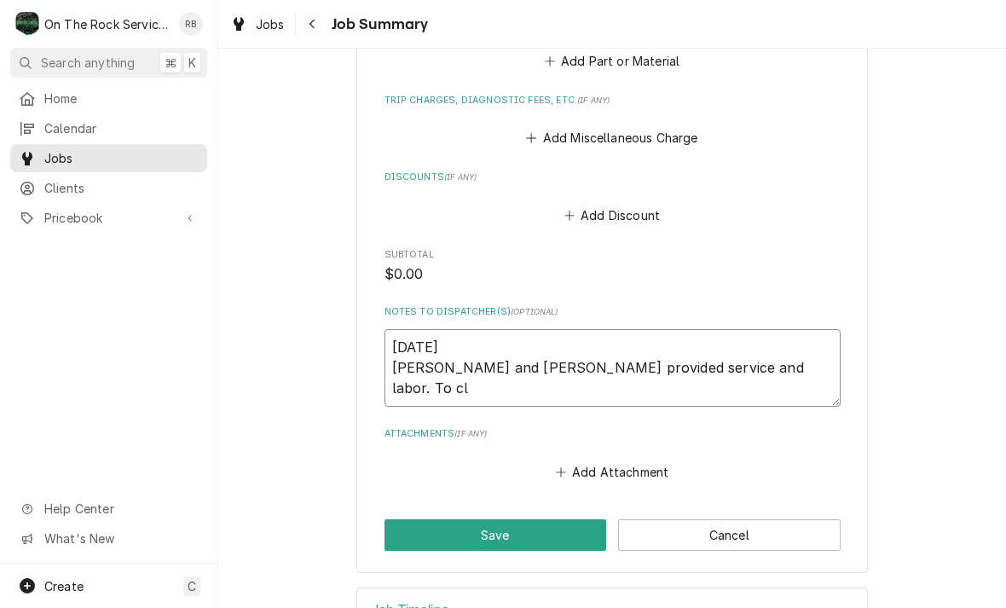
type textarea "8/22/25 Ray and Izzy provided service and labor. To cle"
type textarea "x"
type textarea "8/22/25 Ray and Izzy provided service and labor. To clea"
type textarea "x"
type textarea "8/22/25 Ray and Izzy provided service and labor. To cle"
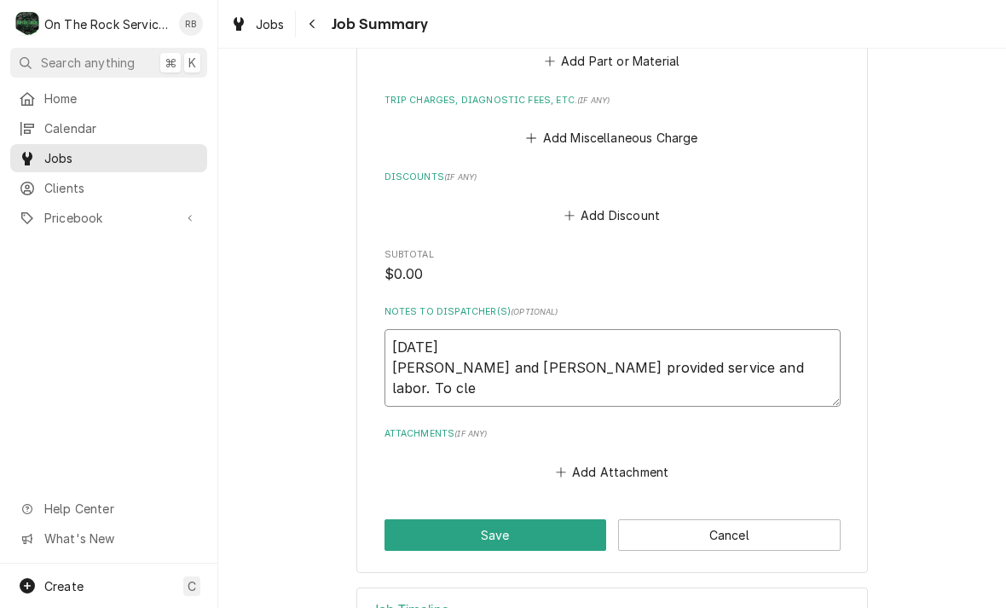
type textarea "x"
type textarea "8/22/25 Ray and Izzy provided service and labor. To cl"
type textarea "x"
type textarea "8/22/25 Ray and Izzy provided service and labor. To c"
type textarea "x"
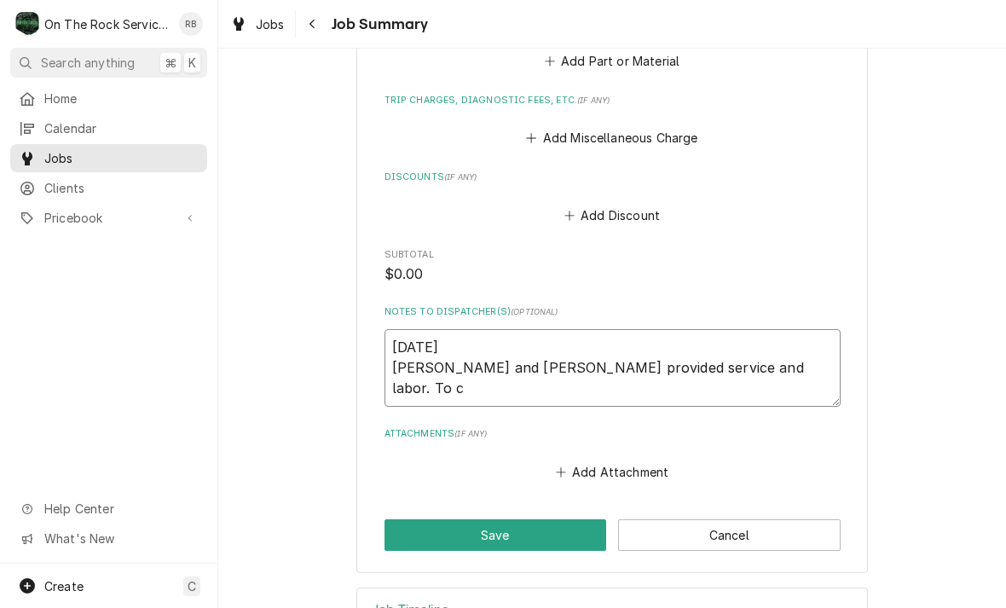
type textarea "8/22/25 Ray and Izzy provided service and labor. To"
type textarea "x"
type textarea "8/22/25 Ray and Izzy provided service and labor. To"
type textarea "x"
type textarea "8/22/25 Ray and Izzy provided service and labor. T"
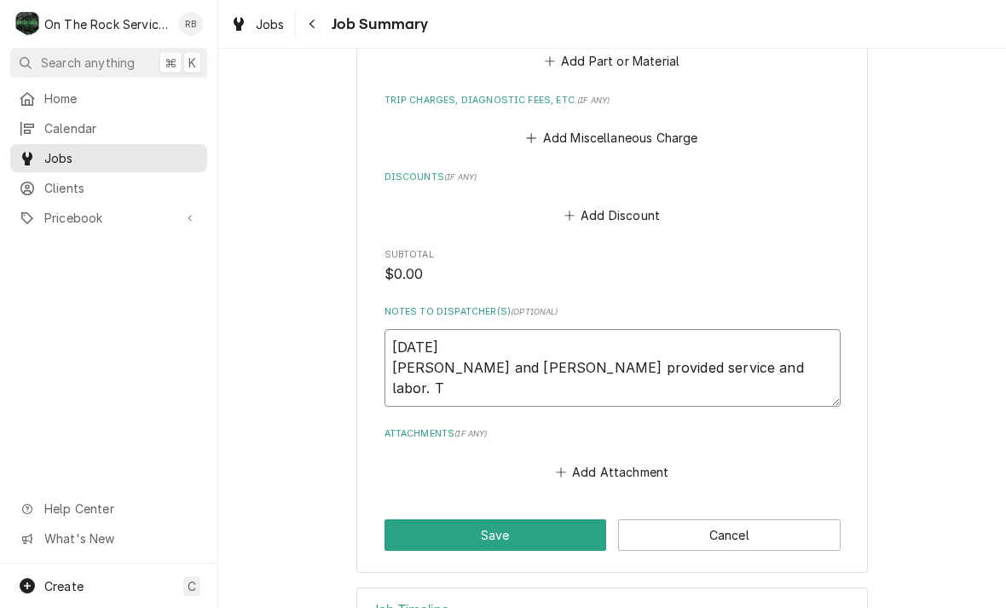
type textarea "x"
type textarea "8/22/25 Ray and Izzy provided service and labor."
type textarea "x"
type textarea "8/22/25 Ray and Izzy provided service and labor. D"
type textarea "x"
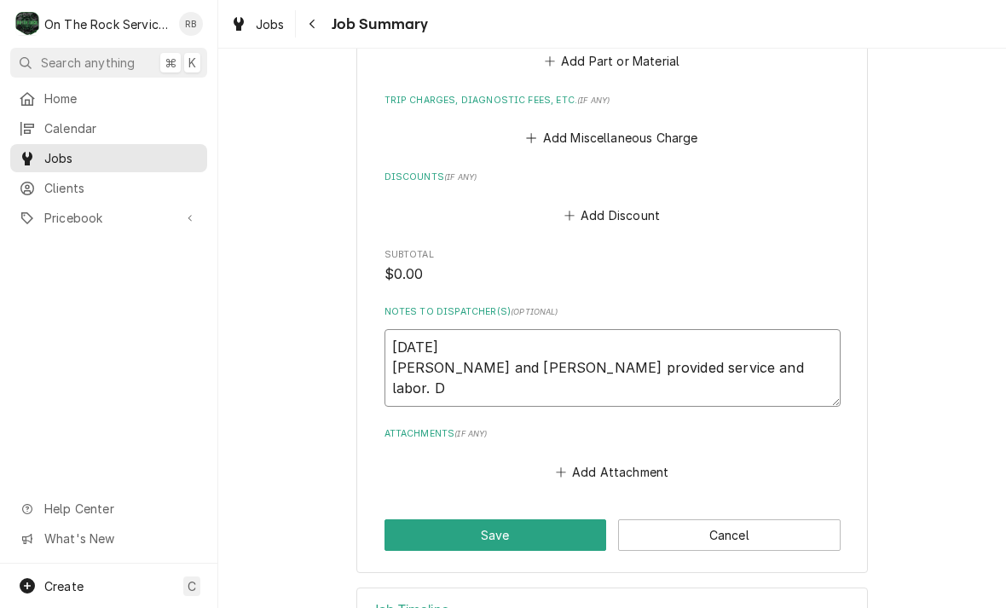
type textarea "8/22/25 Ray and Izzy provided service and labor. Di"
type textarea "x"
type textarea "8/22/25 Ray and Izzy provided service and labor. Dig"
type textarea "x"
type textarea "8/22/25 Ray and Izzy provided service and labor. Dign"
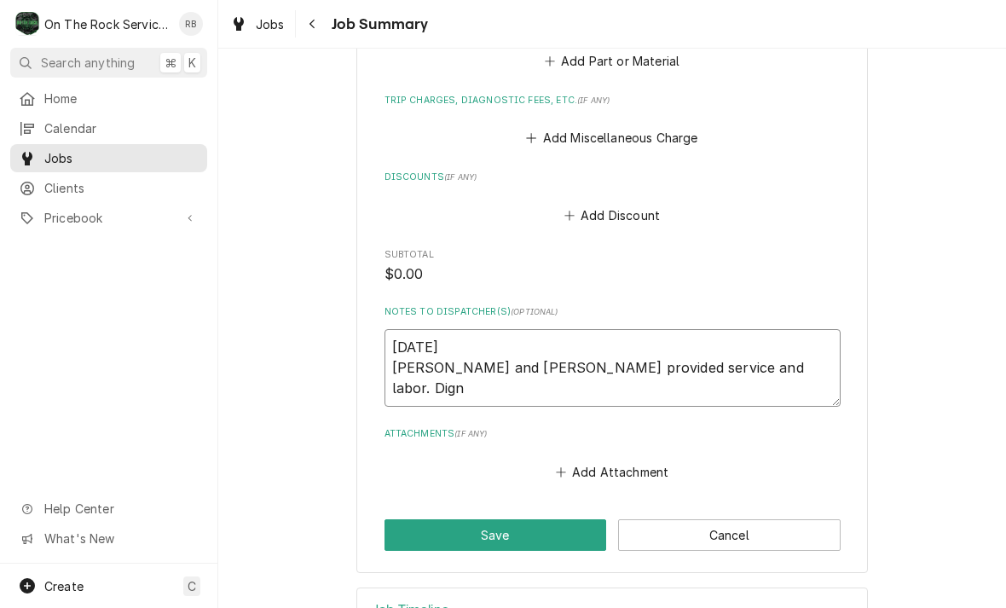
type textarea "x"
type textarea "8/22/25 Ray and Izzy provided service and labor. Digno"
type textarea "x"
type textarea "8/22/25 Ray and Izzy provided service and labor. Diagnose"
type textarea "x"
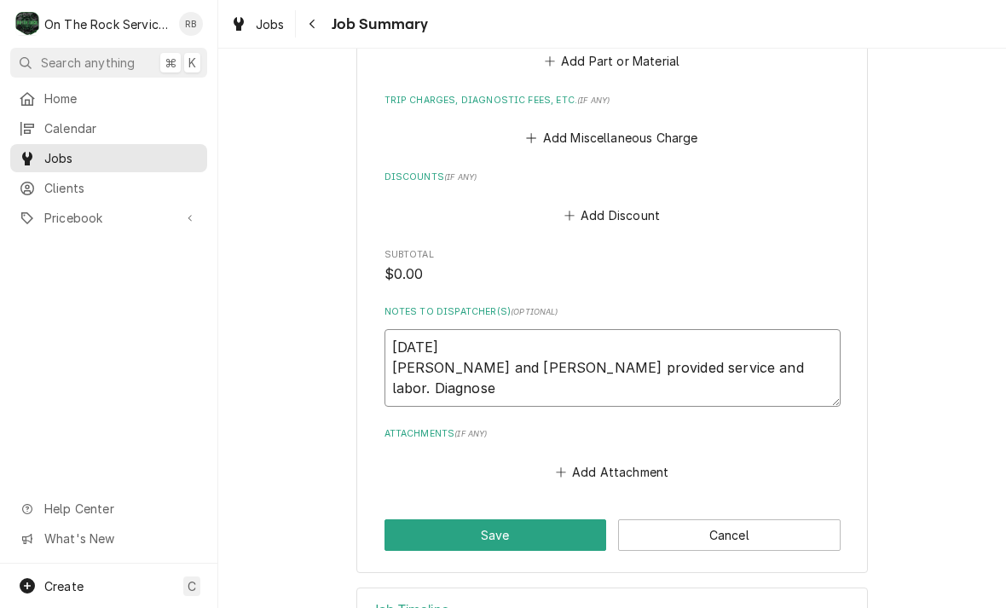
type textarea "8/22/25 Ray and Izzy provided service and labor. Diagnose"
type textarea "x"
type textarea "8/22/25 Ray and Izzy provided service and labor. Diagnose o"
type textarea "x"
type textarea "8/22/25 Ray and Izzy provided service and labor. Diagnose"
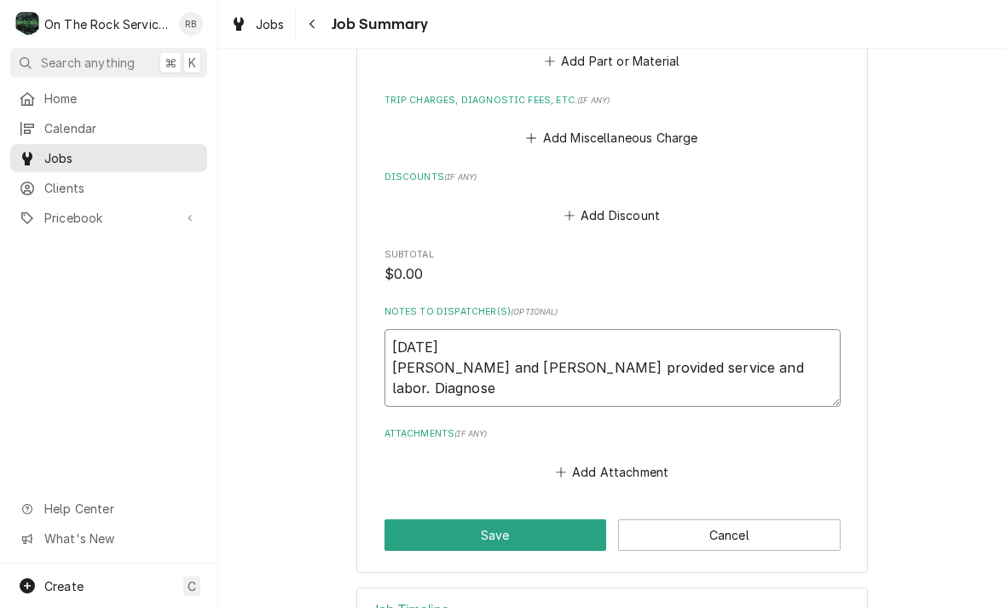
type textarea "x"
type textarea "8/22/25 Ray and Izzy provided service and labor. Diagnose s"
type textarea "x"
type textarea "8/22/25 Ray and Izzy provided service and labor. Diagnose st"
type textarea "x"
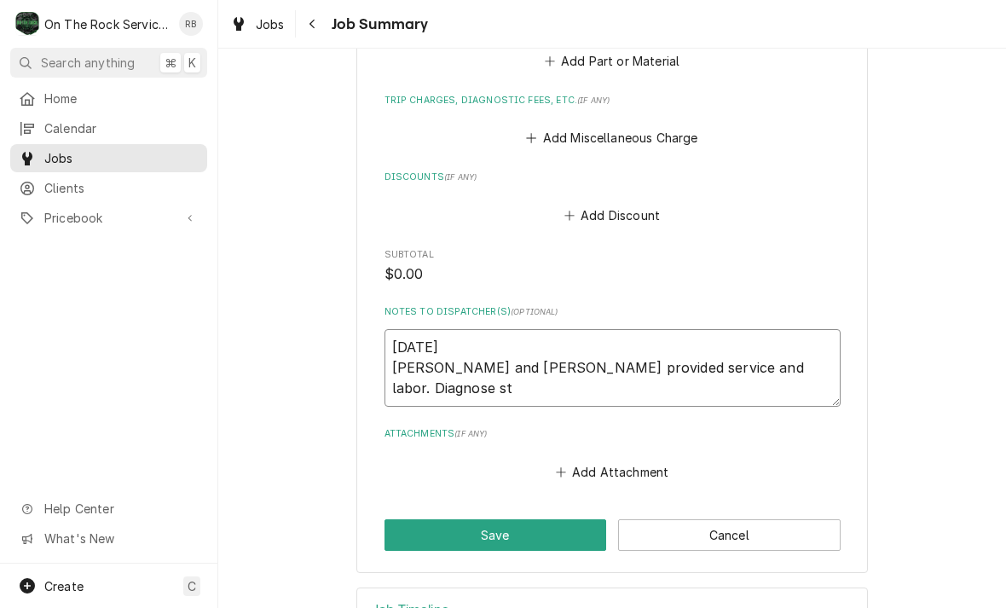
type textarea "8/22/25 Ray and Izzy provided service and labor. Diagnose sto"
type textarea "x"
type textarea "8/22/25 Ray and Izzy provided service and labor. Diagnose st"
type textarea "x"
type textarea "8/22/25 Ray and Izzy provided service and labor. Diagnose s"
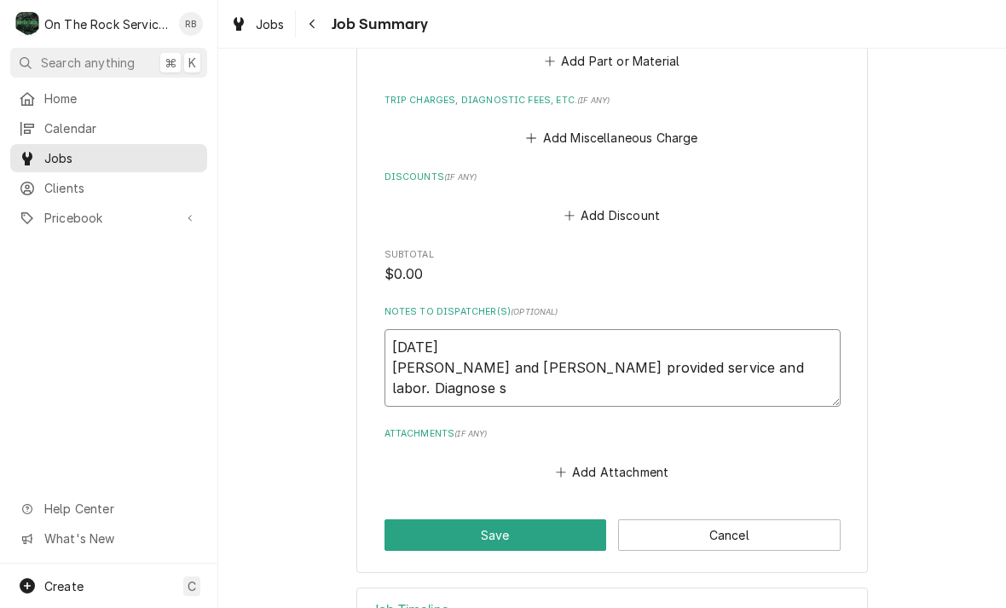
type textarea "x"
type textarea "8/22/25 Ray and Izzy provided service and labor. Diagnose"
type textarea "x"
type textarea "8/22/25 Ray and Izzy provided service and labor. Diagnose u"
type textarea "x"
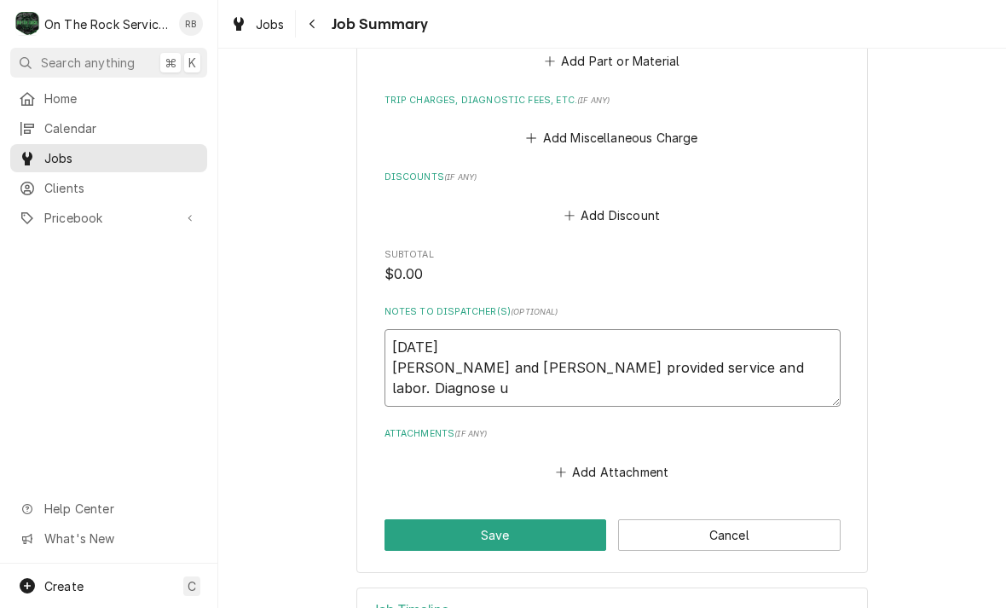
type textarea "8/22/25 Ray and Izzy provided service and labor. Diagnose un"
type textarea "x"
type textarea "8/22/25 Ray and Izzy provided service and labor. Diagnose uni"
type textarea "x"
type textarea "8/22/25 Ray and Izzy provided service and labor. Diagnose unit"
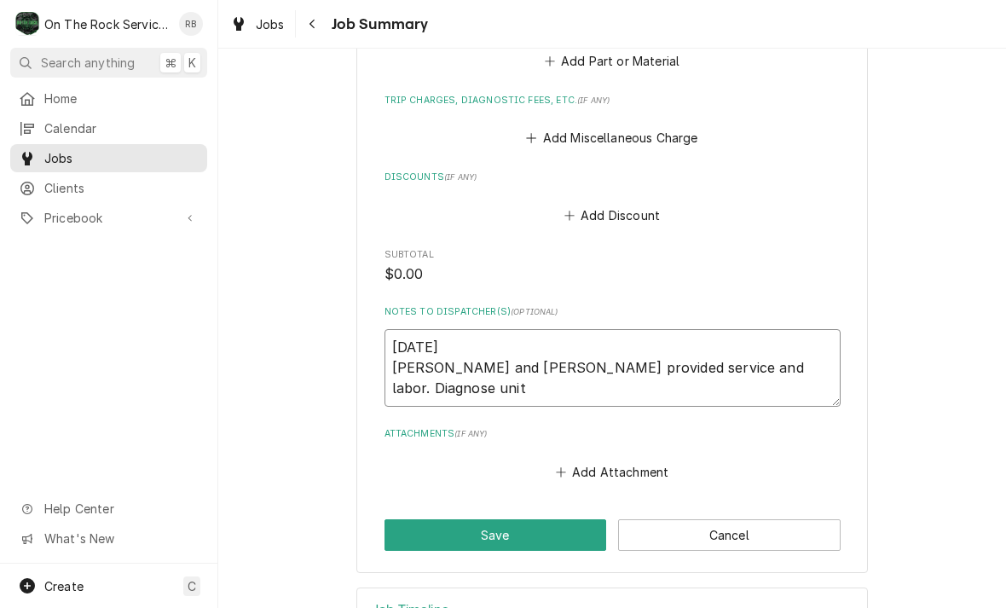
type textarea "x"
type textarea "8/22/25 Ray and Izzy provided service and labor. Diagnose unit"
type textarea "x"
type textarea "8/22/25 Ray and Izzy provided service and labor. Diagnose unit u"
type textarea "x"
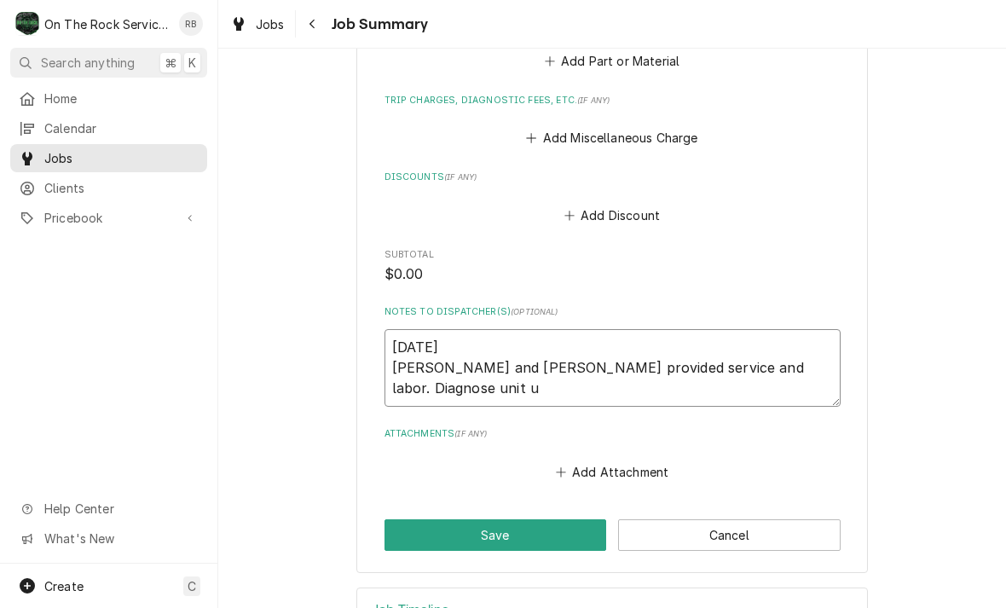
type textarea "8/22/25 Ray and Izzy provided service and labor. Diagnose unit un"
type textarea "x"
type textarea "8/22/25 Ray and Izzy provided service and labor. Diagnose unit uni"
type textarea "x"
type textarea "8/22/25 Ray and Izzy provided service and labor. Diagnose unit unit"
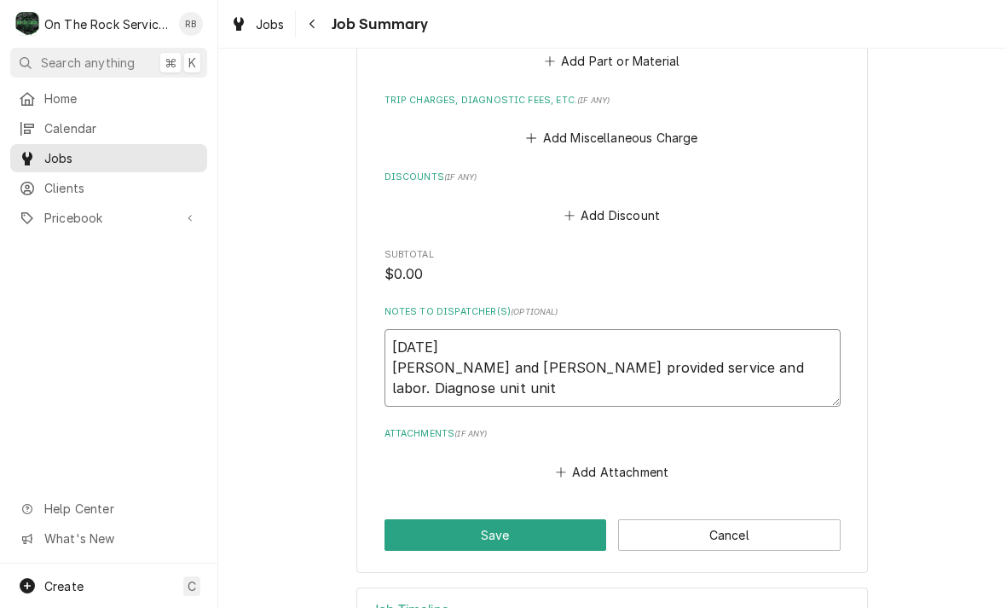
type textarea "x"
type textarea "8/22/25 Ray and Izzy provided service and labor. Diagnose unit unit"
type textarea "x"
type textarea "8/22/25 Ray and Izzy provided service and labor. Diagnose unit unit"
type textarea "x"
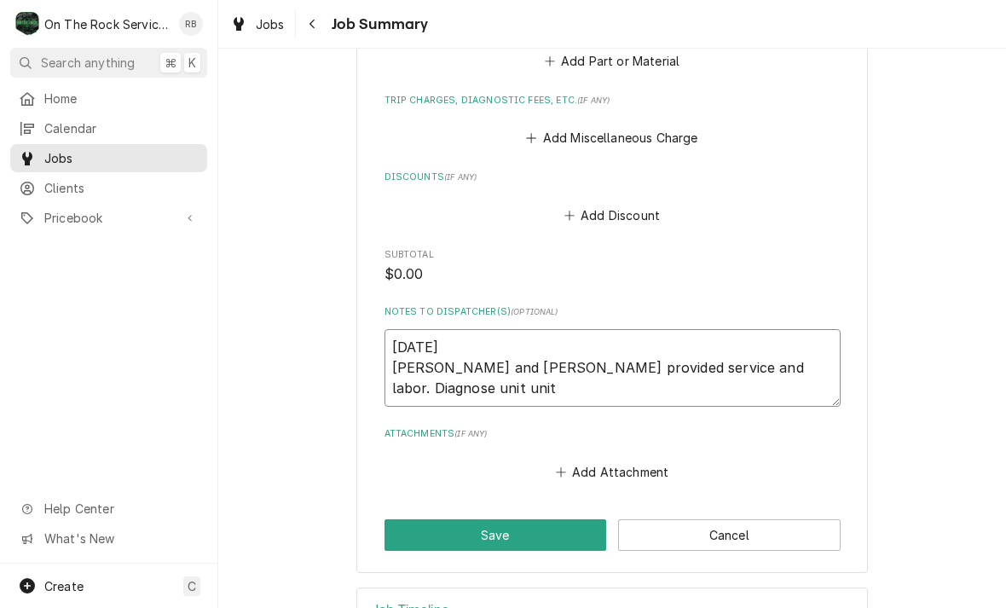
type textarea "8/22/25 Ray and Izzy provided service and labor. Diagnose unit uni"
type textarea "x"
type textarea "8/22/25 Ray and Izzy provided service and labor. Diagnose unit un"
type textarea "x"
type textarea "8/22/25 Ray and Izzy provided service and labor. Diagnose unit u"
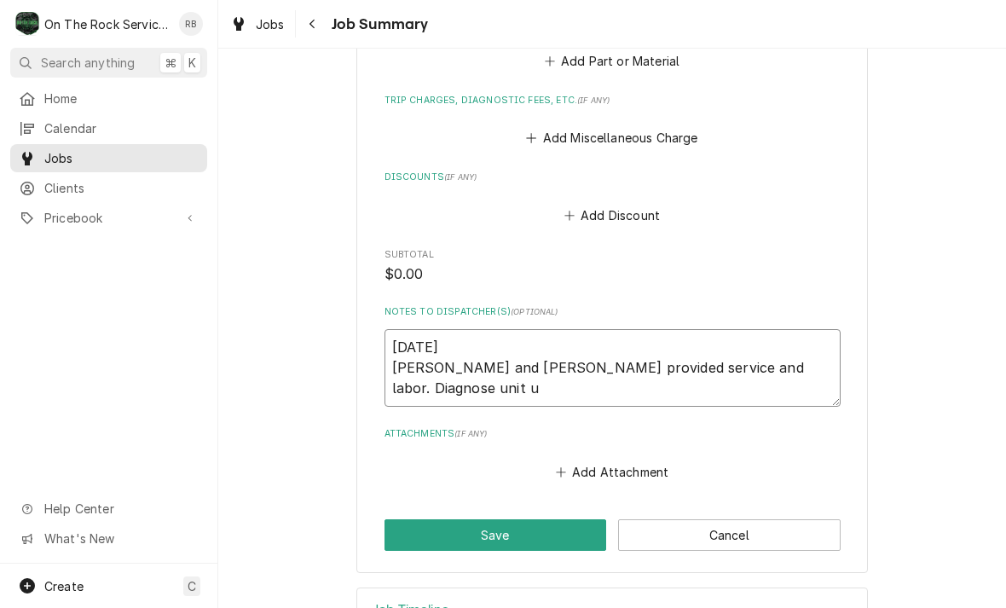
type textarea "x"
type textarea "8/22/25 Ray and Izzy provided service and labor. Diagnose unit"
type textarea "x"
type textarea "8/22/25 Ray and Izzy provided service and labor. Diagnose unit"
type textarea "x"
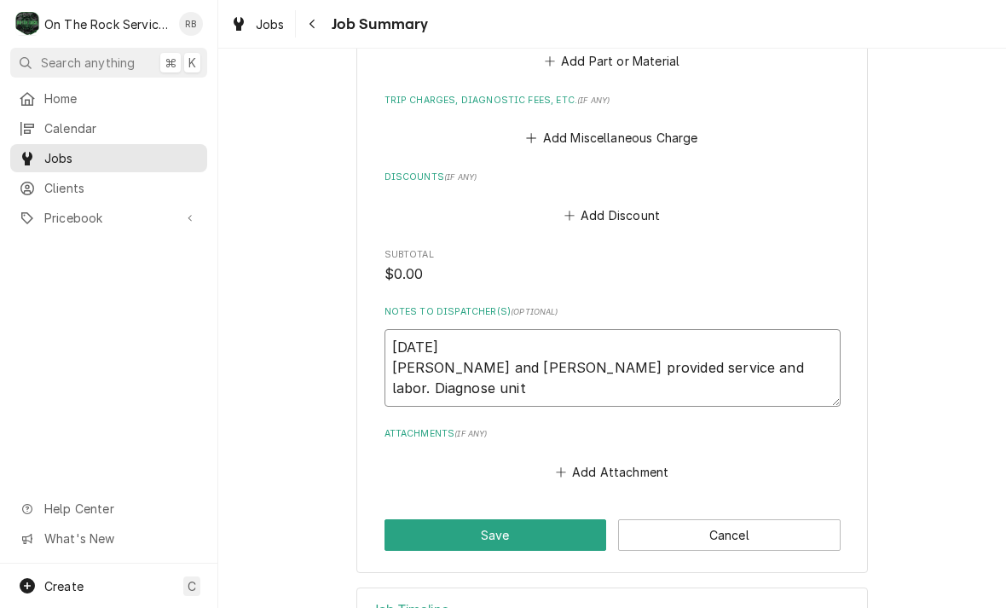
type textarea "8/22/25 Ray and Izzy provided service and labor. Diagnose unit,"
type textarea "x"
type textarea "8/22/25 Ray and Izzy provided service and labor. Diagnose unit,"
type textarea "x"
type textarea "8/22/25 Ray and Izzy provided service and labor. Diagnose unit, w"
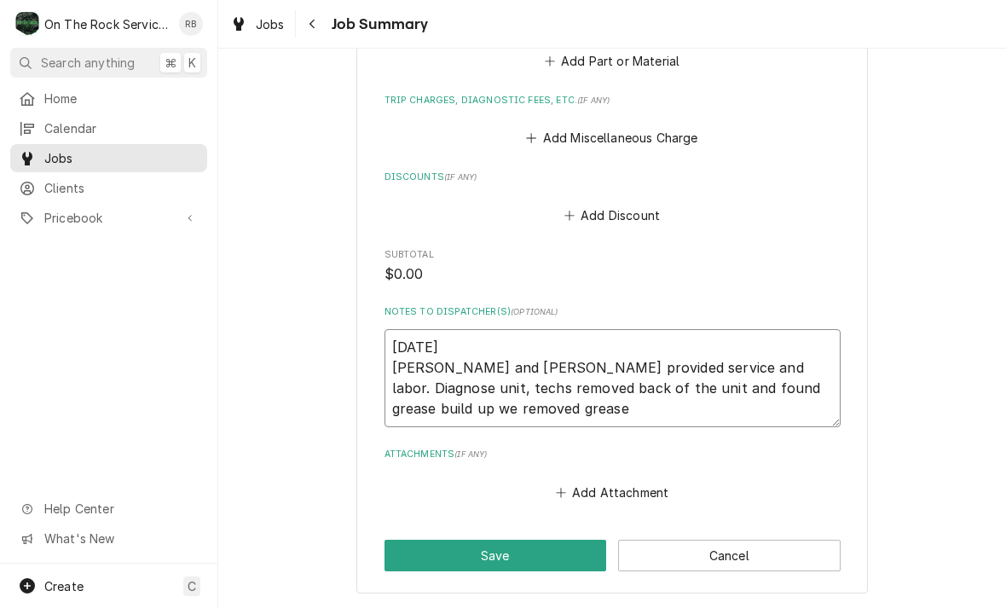
click at [386, 397] on textarea "8/22/25 Ray and Izzy provided service and labor. Diagnose unit, techs removed b…" at bounding box center [612, 378] width 456 height 98
click at [648, 401] on textarea "8/22/25 Ray and Izzy provided service and labor. Diagnose unit, techs removed b…" at bounding box center [612, 378] width 456 height 98
click at [817, 376] on textarea "8/22/25 Ray and Izzy provided service and labor. Diagnose unit, techs removed b…" at bounding box center [612, 378] width 456 height 98
click at [818, 372] on textarea "8/22/25 Ray and Izzy provided service and labor. Diagnose unit, techs removed b…" at bounding box center [612, 378] width 456 height 98
click at [819, 374] on textarea "8/22/25 Ray and Izzy provided service and labor. Diagnose unit, techs removed b…" at bounding box center [612, 378] width 456 height 98
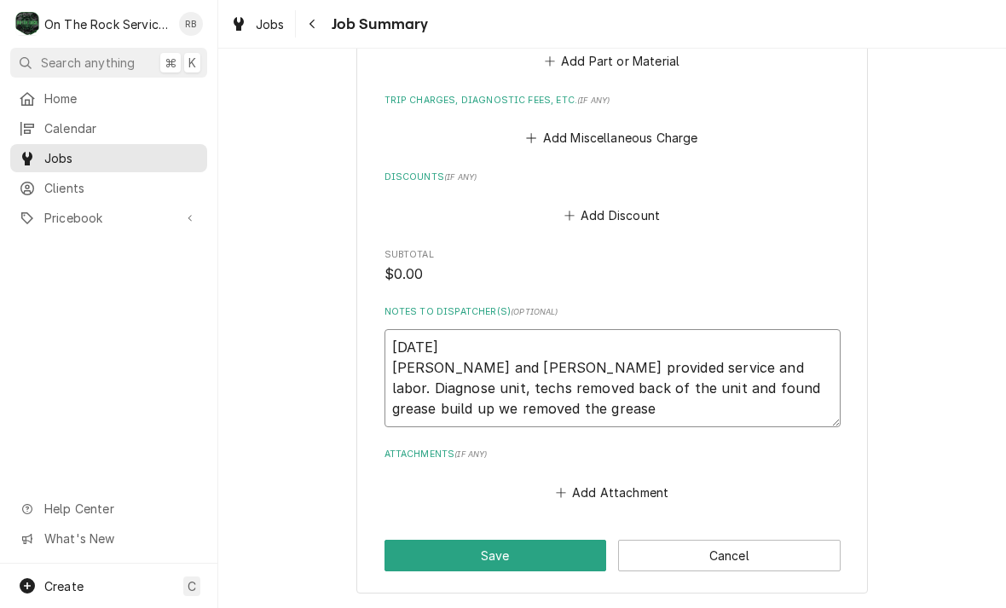
click at [496, 395] on textarea "8/22/25 Ray and Izzy provided service and labor. Diagnose unit, techs removed b…" at bounding box center [612, 378] width 456 height 98
click at [664, 353] on textarea "8/22/25 Ray and Izzy provided service and labor. Diagnose unit, techs removed b…" at bounding box center [612, 378] width 456 height 98
click at [746, 377] on textarea "8/22/25 Ray and Izzy provided service and labor. To Diagnose unit, techs remove…" at bounding box center [612, 378] width 456 height 98
click at [761, 376] on textarea "8/22/25 Ray and Izzy provided service and labor. To Diagnose unit, techs remove…" at bounding box center [612, 378] width 456 height 98
click at [540, 404] on textarea "8/22/25 Ray and Izzy provided service and labor. To Diagnose unit, techs remove…" at bounding box center [612, 378] width 456 height 98
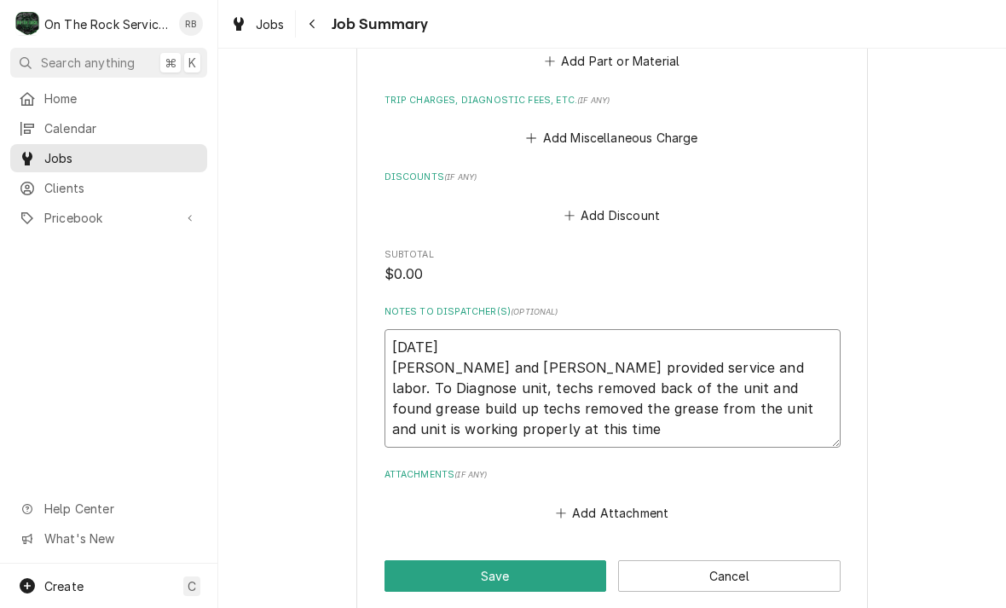
click at [773, 361] on textarea "8/22/25 Ray and Izzy provided service and labor. To Diagnose unit, techs remove…" at bounding box center [612, 388] width 456 height 118
click at [635, 407] on textarea "8/22/25 Ray and Izzy provided service and labor. To Diagnose grill fire, techs …" at bounding box center [612, 388] width 456 height 118
click at [643, 396] on textarea "8/22/25 Ray and Izzy provided service and labor. To Diagnose grill fire, techs …" at bounding box center [612, 388] width 456 height 118
click at [689, 423] on textarea "8/22/25 Ray and Izzy provided service and labor. To Diagnose grill fire, techs …" at bounding box center [612, 388] width 456 height 118
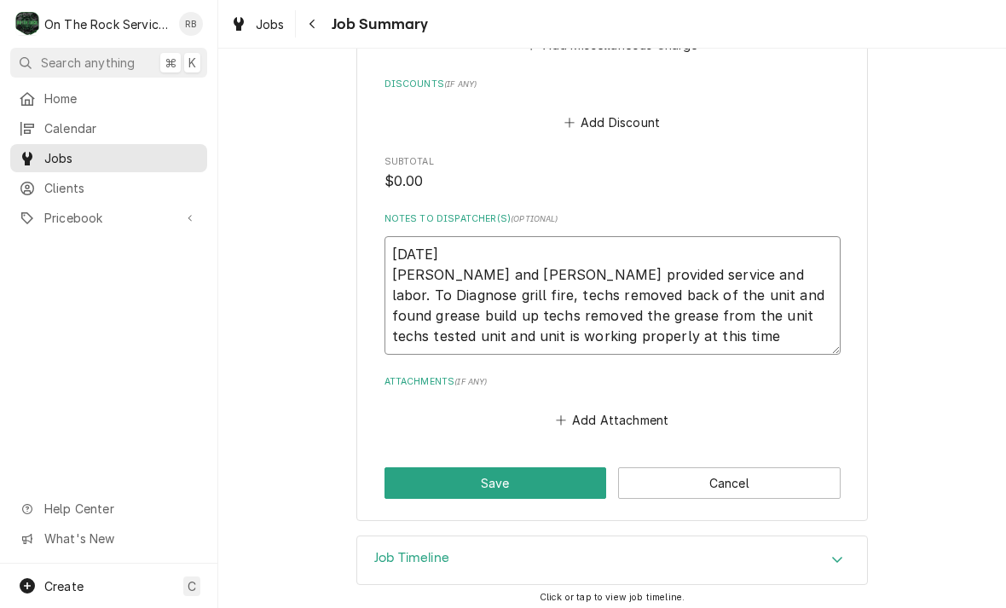
scroll to position [855, 0]
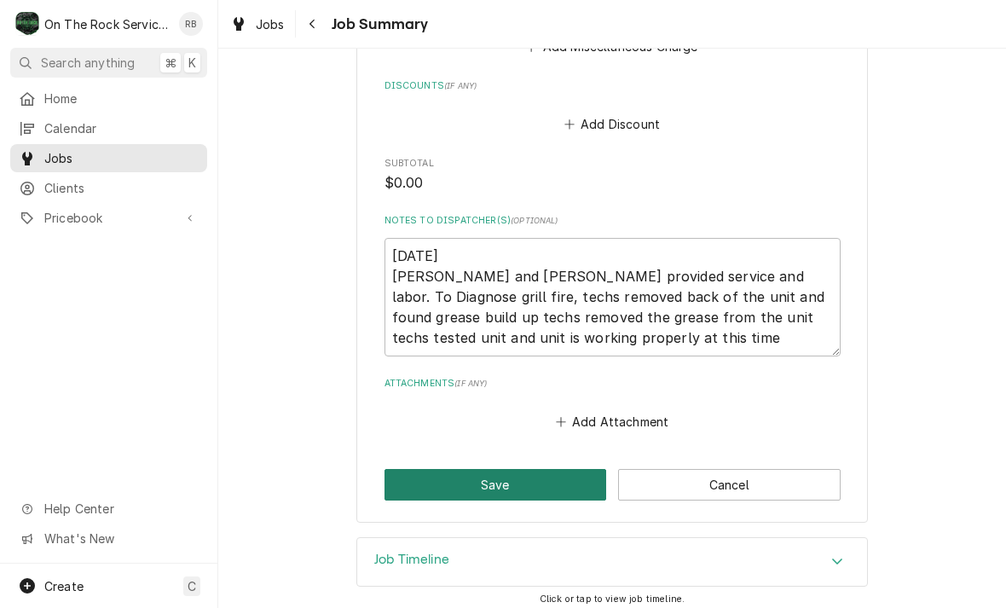
click at [544, 469] on button "Save" at bounding box center [495, 485] width 222 height 32
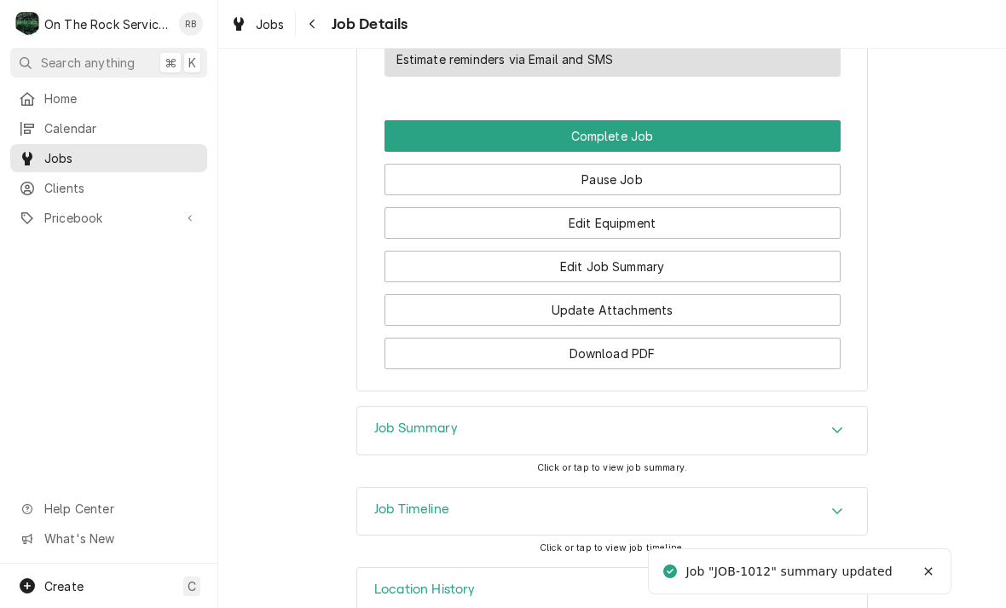
scroll to position [1596, 0]
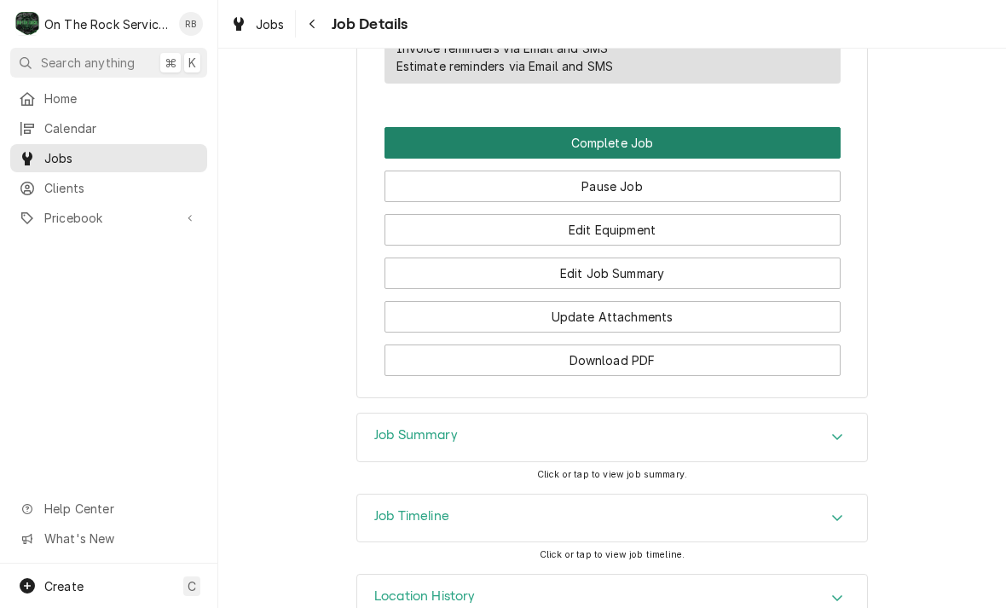
click at [804, 132] on button "Complete Job" at bounding box center [612, 143] width 456 height 32
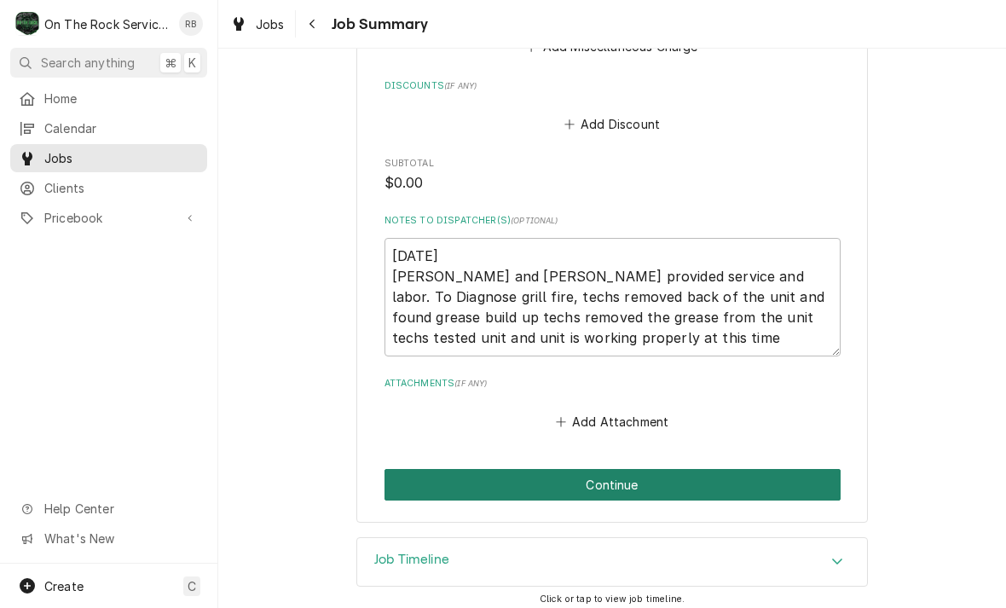
click at [776, 469] on button "Continue" at bounding box center [612, 485] width 456 height 32
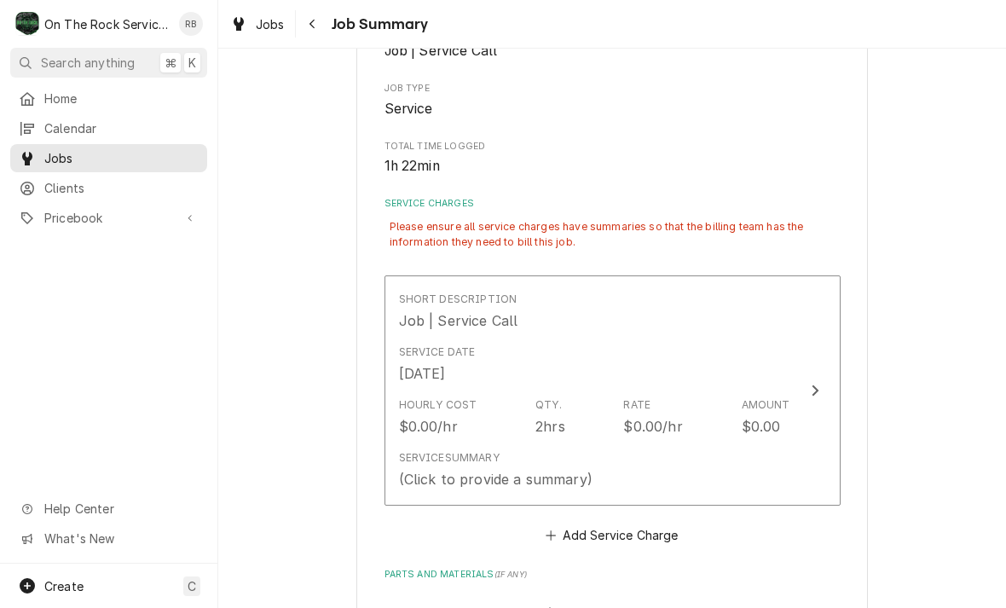
scroll to position [268, 0]
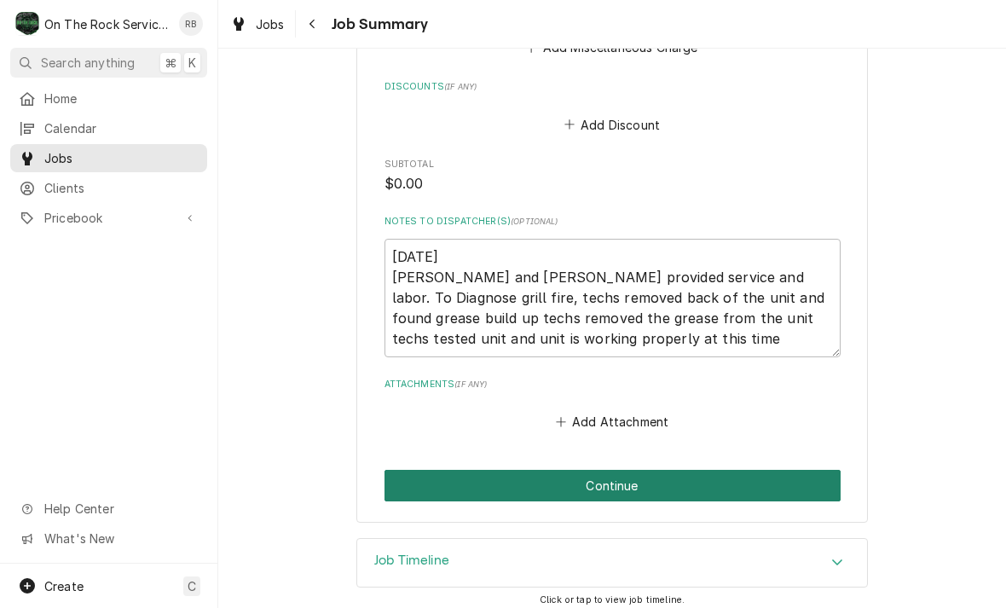
click at [759, 483] on button "Continue" at bounding box center [612, 486] width 456 height 32
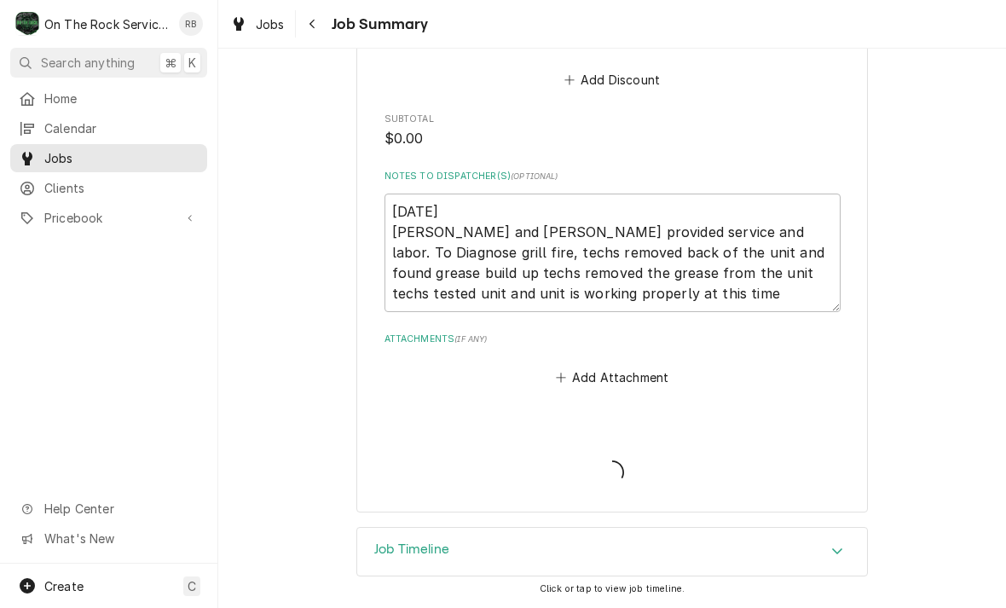
scroll to position [888, 0]
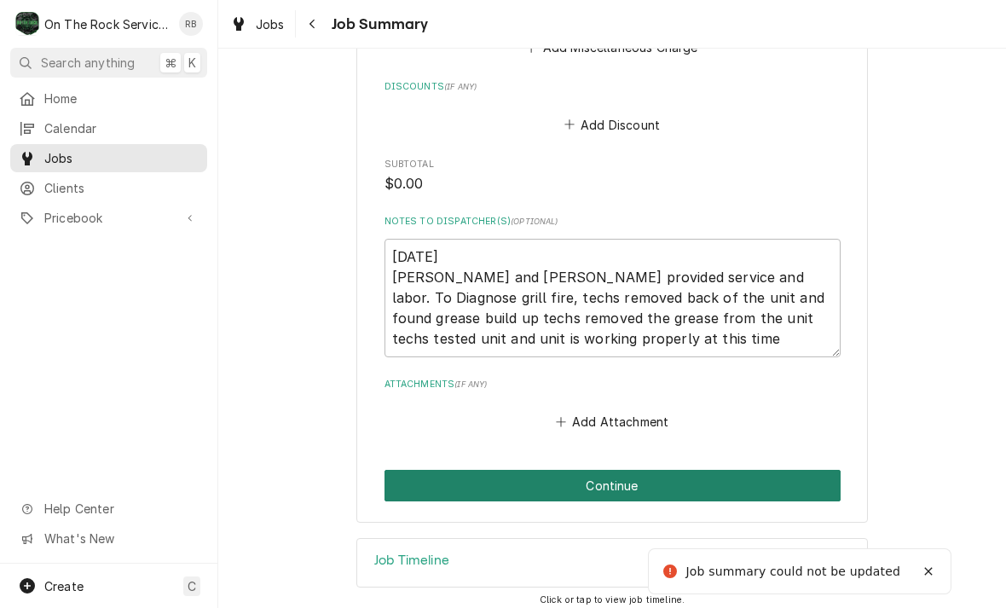
click at [788, 480] on button "Continue" at bounding box center [612, 486] width 456 height 32
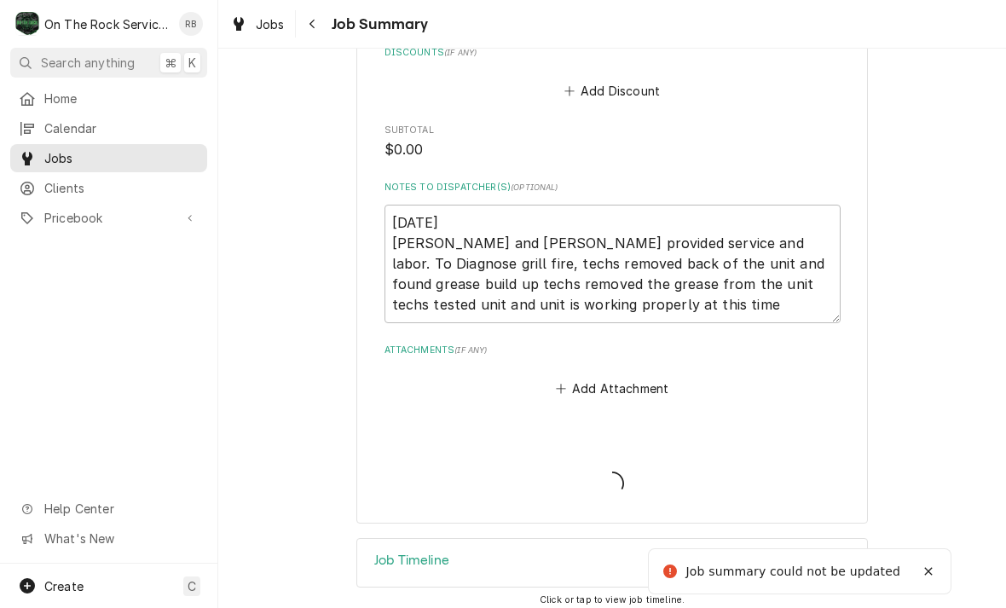
scroll to position [410, 0]
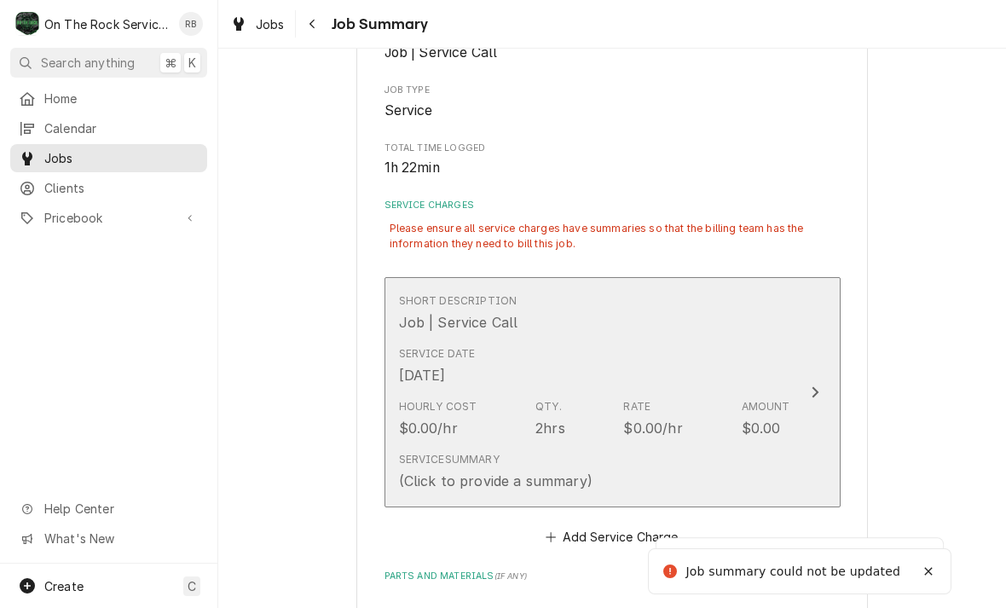
click at [827, 376] on button "Short Description Job | Service Call Service Date Aug 22, 2025 Hourly Cost $0.0…" at bounding box center [612, 392] width 456 height 231
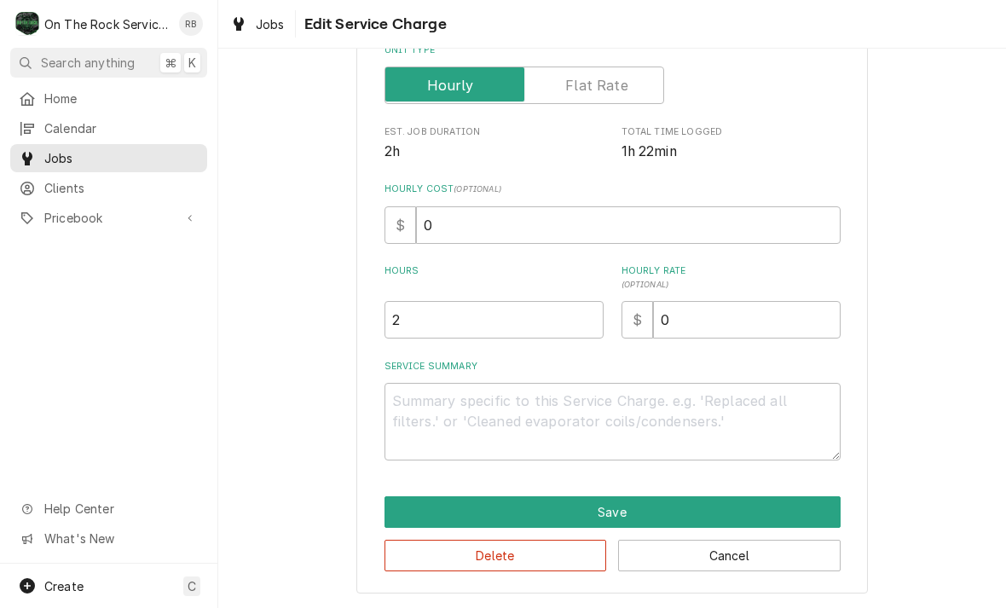
scroll to position [259, 0]
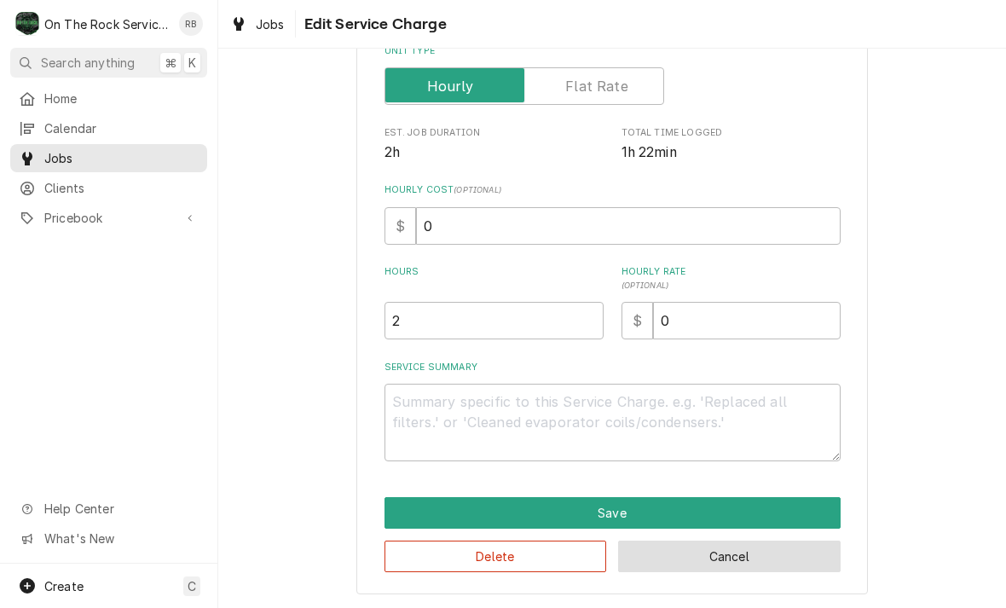
click at [797, 551] on button "Cancel" at bounding box center [729, 556] width 222 height 32
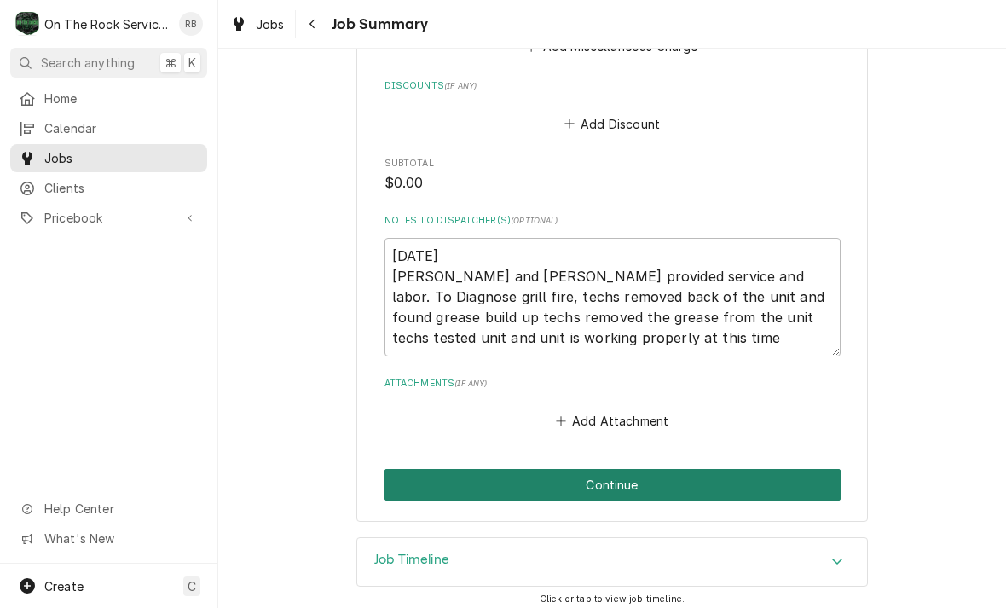
click at [783, 476] on button "Continue" at bounding box center [612, 485] width 456 height 32
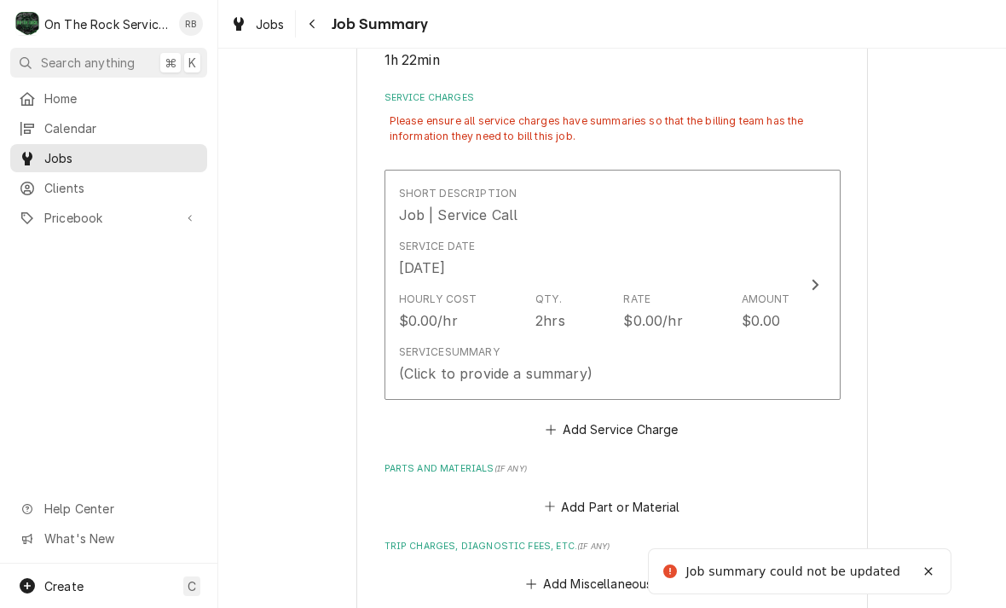
scroll to position [372, 0]
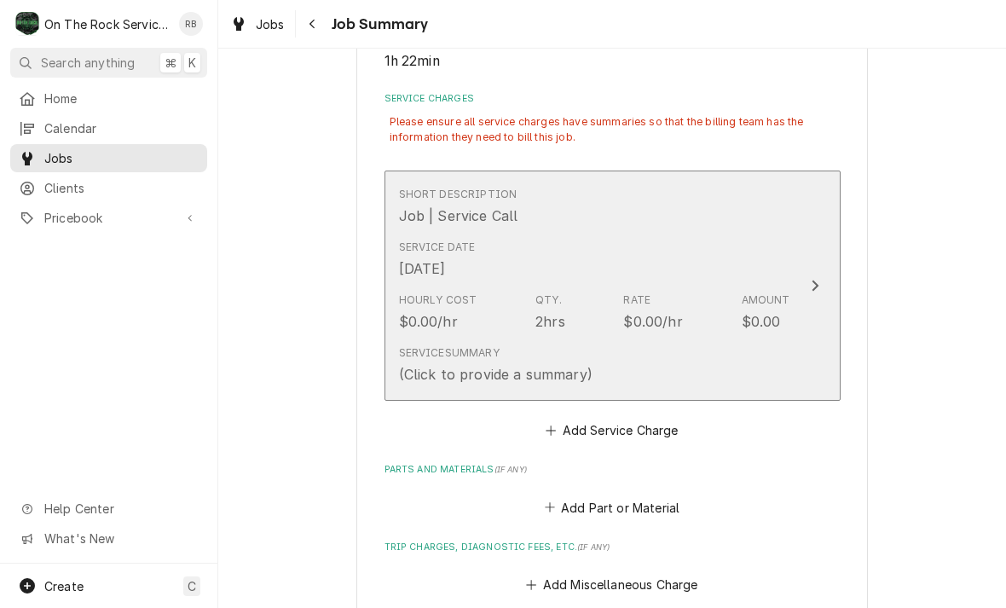
click at [802, 286] on button "Short Description Job | Service Call Service Date Aug 22, 2025 Hourly Cost $0.0…" at bounding box center [612, 285] width 456 height 231
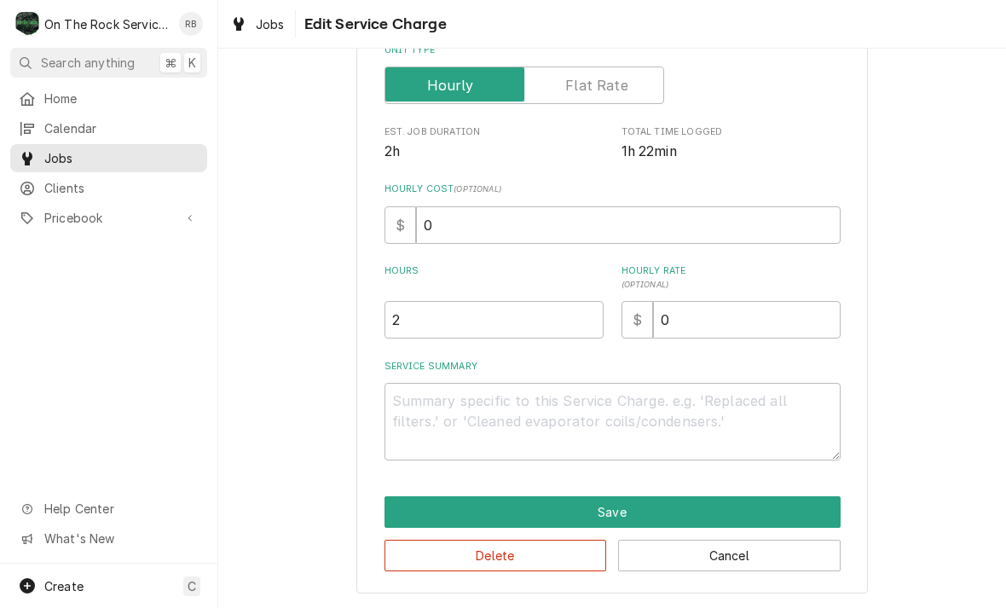
scroll to position [259, 0]
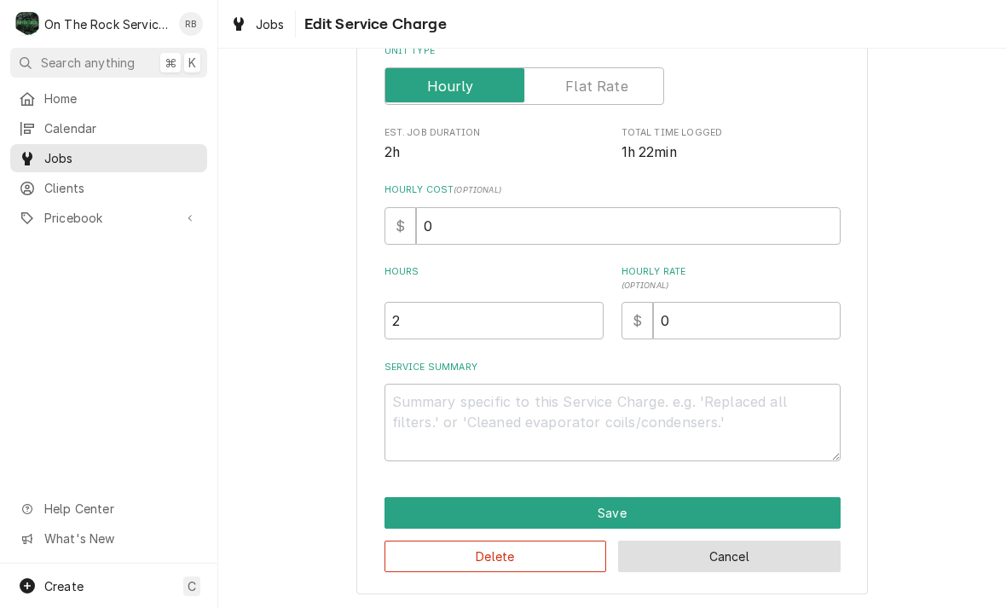
click at [778, 560] on button "Cancel" at bounding box center [729, 556] width 222 height 32
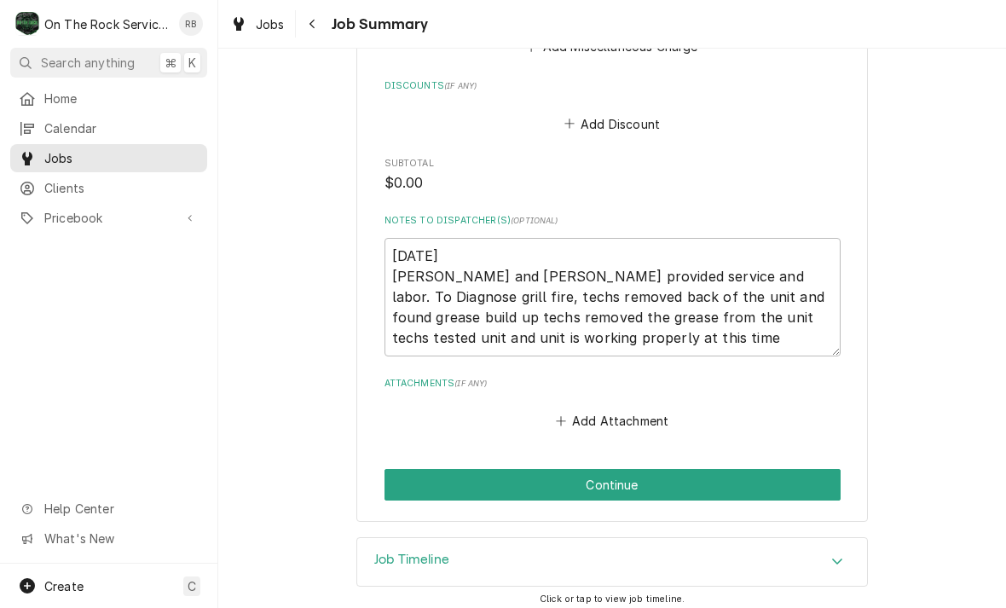
scroll to position [909, 0]
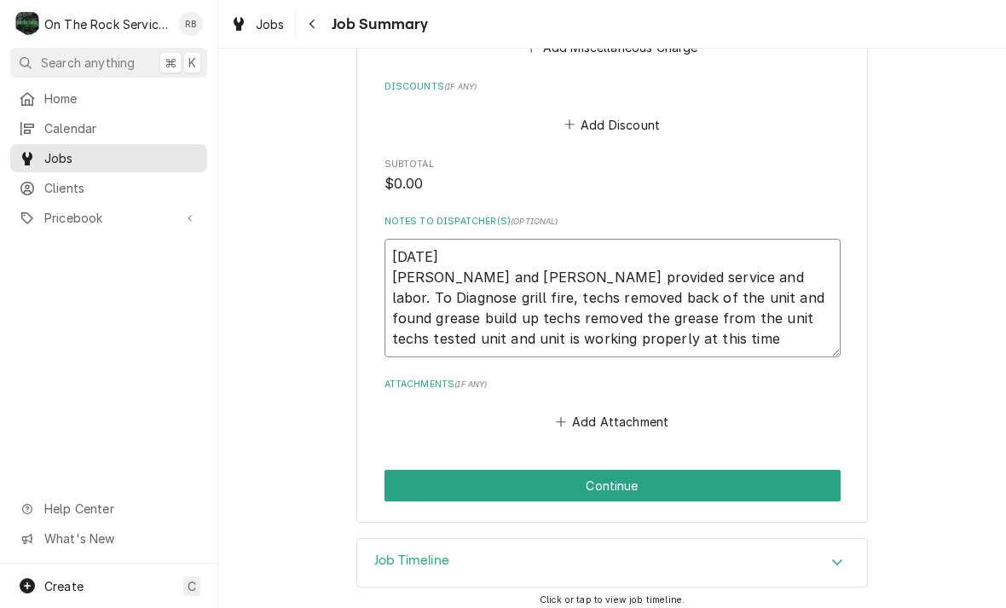
click at [610, 245] on textarea "8/22/25 Ray and Izzy provided service and labor. To Diagnose grill fire, techs …" at bounding box center [612, 298] width 456 height 118
click at [399, 246] on textarea "8/22/25 Ray and Izzy provided service and labor. To Diagnose grill fire, techs …" at bounding box center [612, 298] width 456 height 118
type textarea "x"
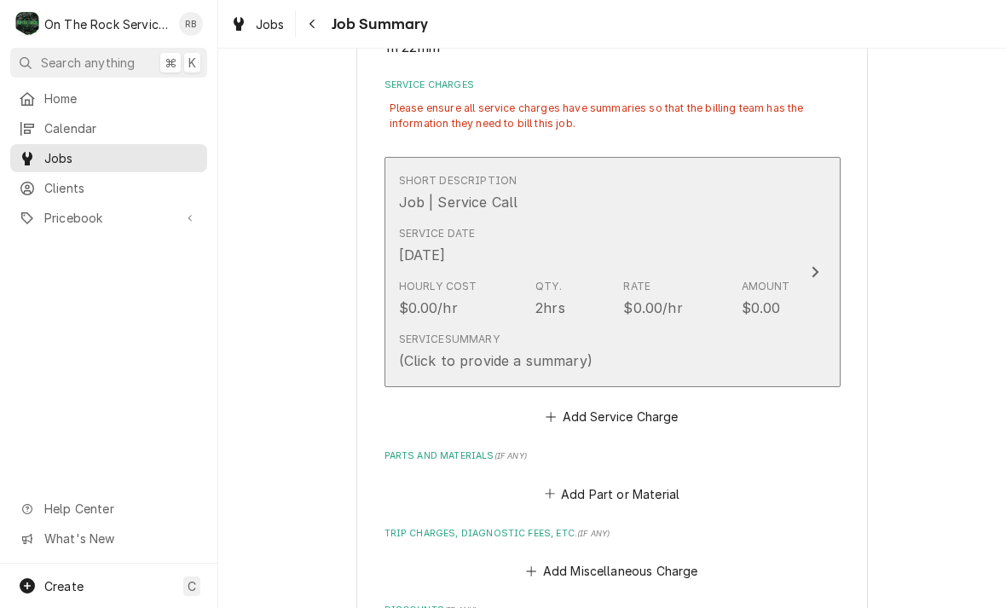
click at [736, 316] on div "Hourly Cost $0.00/hr Qty. 2hrs Rate $0.00/hr Amount $0.00" at bounding box center [594, 298] width 391 height 53
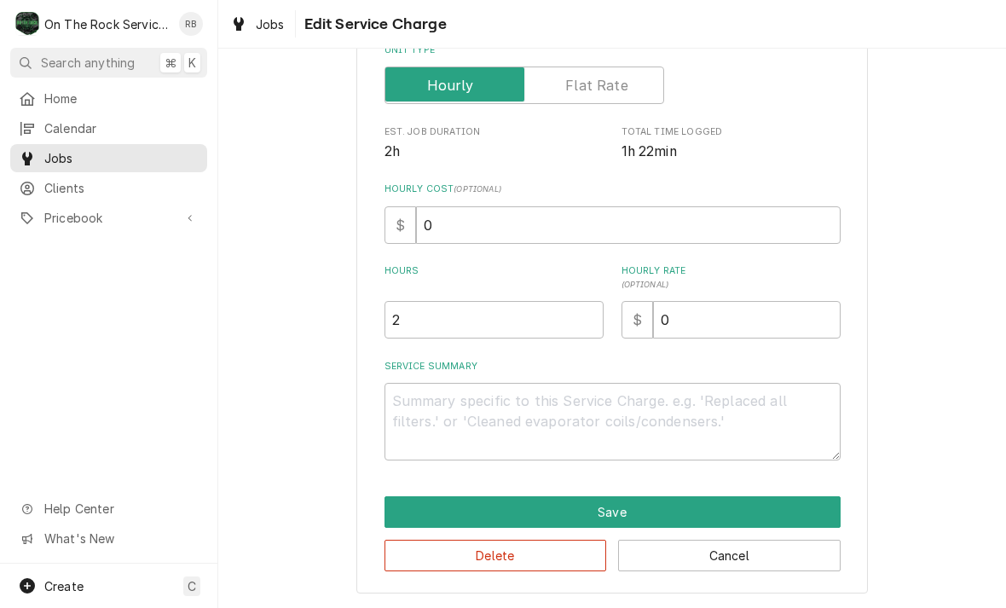
scroll to position [259, 0]
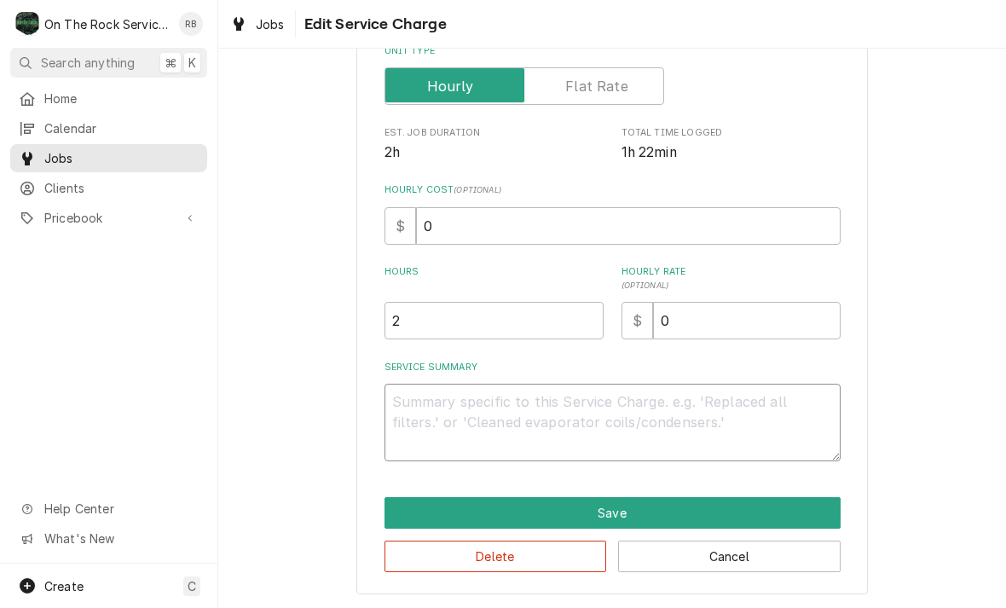
click at [594, 406] on textarea "Service Summary" at bounding box center [612, 423] width 456 height 78
click at [436, 407] on textarea "Service Summary" at bounding box center [612, 423] width 456 height 78
paste textarea "8/22/25 Ray and Izzy provided service and labor. To Diagnose grill fire, techs …"
type textarea "x"
type textarea "8/22/25 Ray and Izzy provided service and labor. To Diagnose grill fire, techs …"
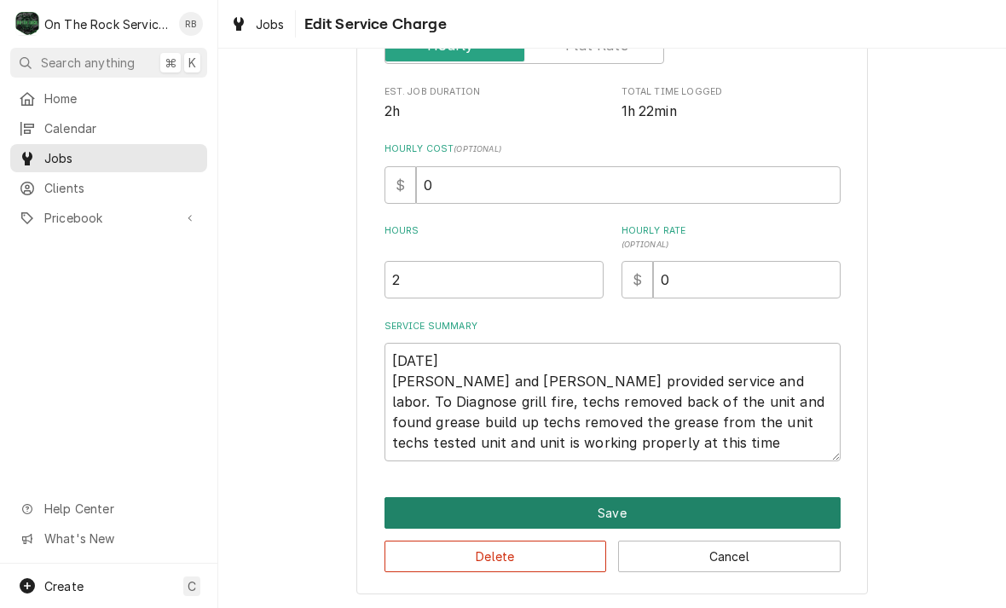
click at [631, 509] on button "Save" at bounding box center [612, 513] width 456 height 32
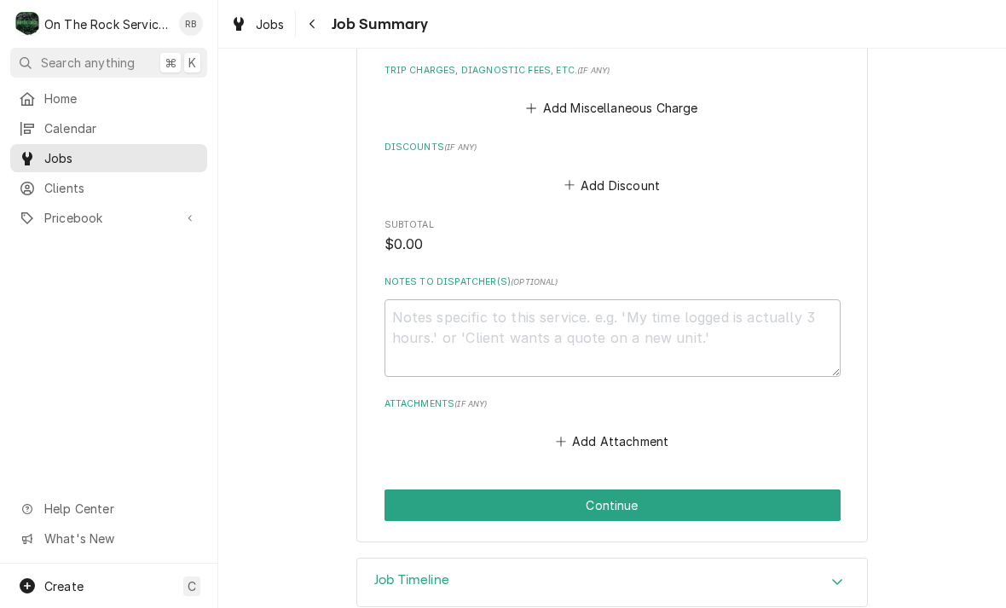
scroll to position [950, 0]
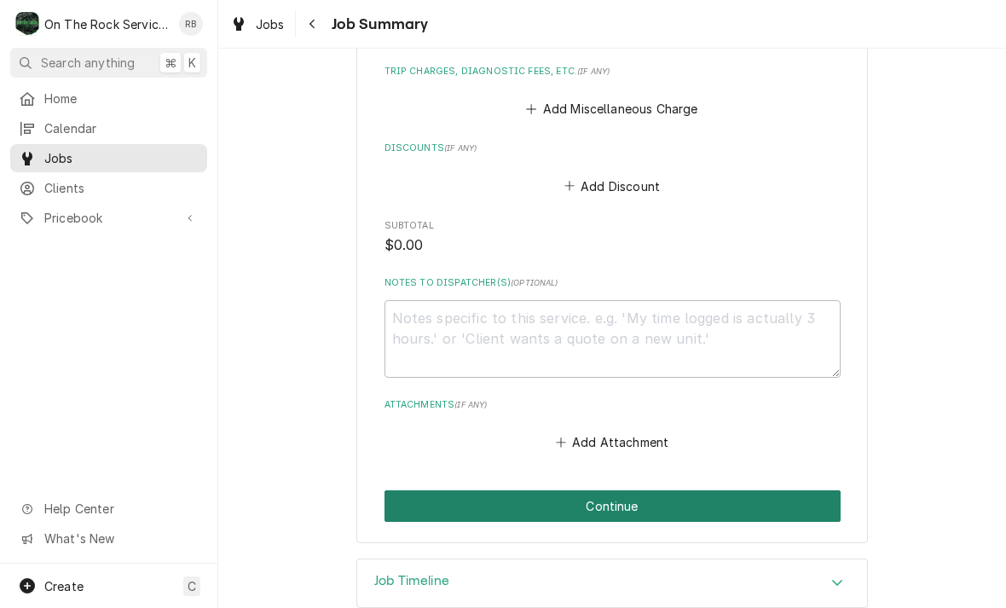
click at [785, 490] on button "Continue" at bounding box center [612, 506] width 456 height 32
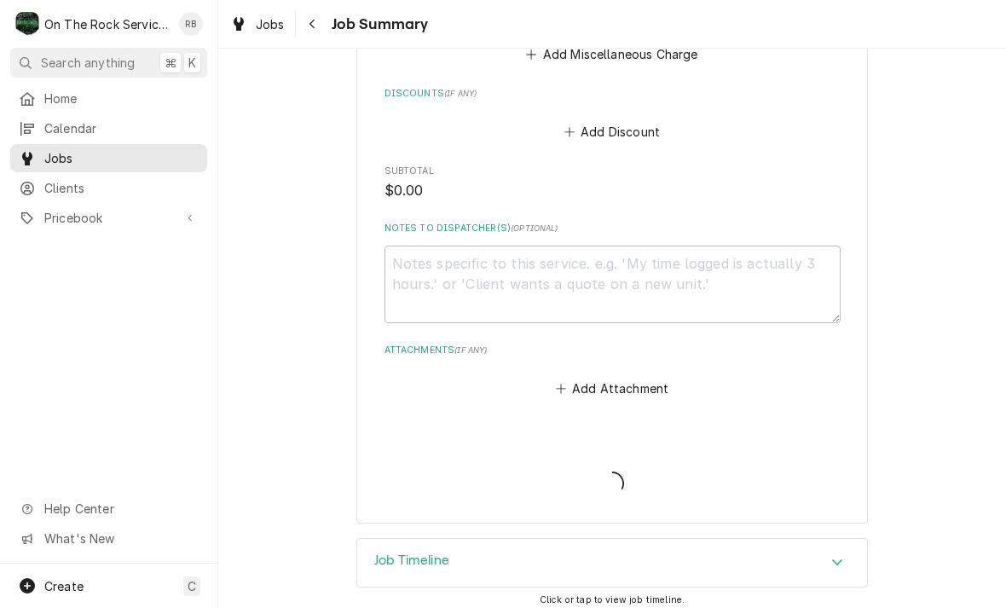
scroll to position [929, 0]
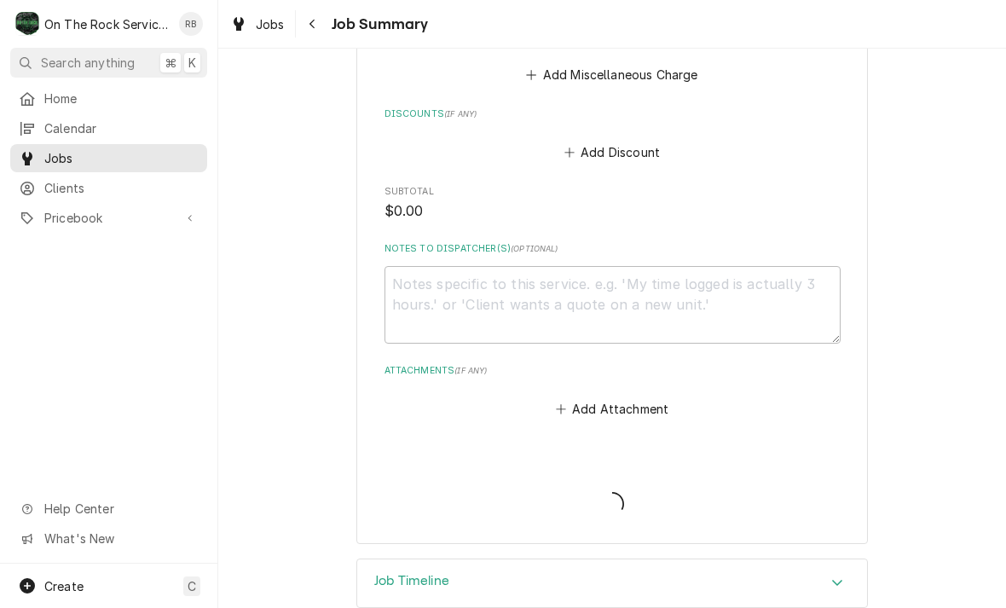
type textarea "x"
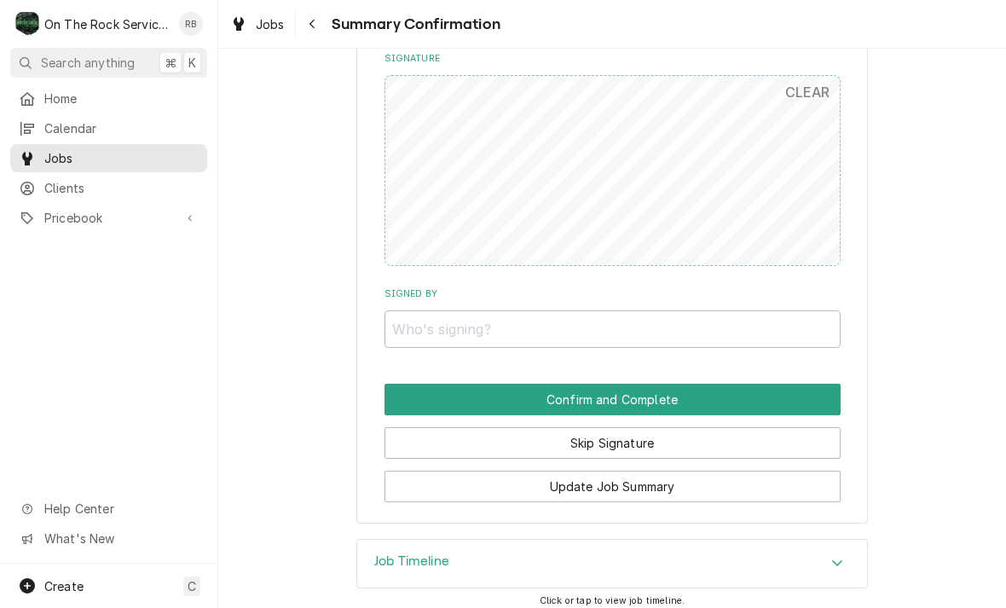
scroll to position [952, 0]
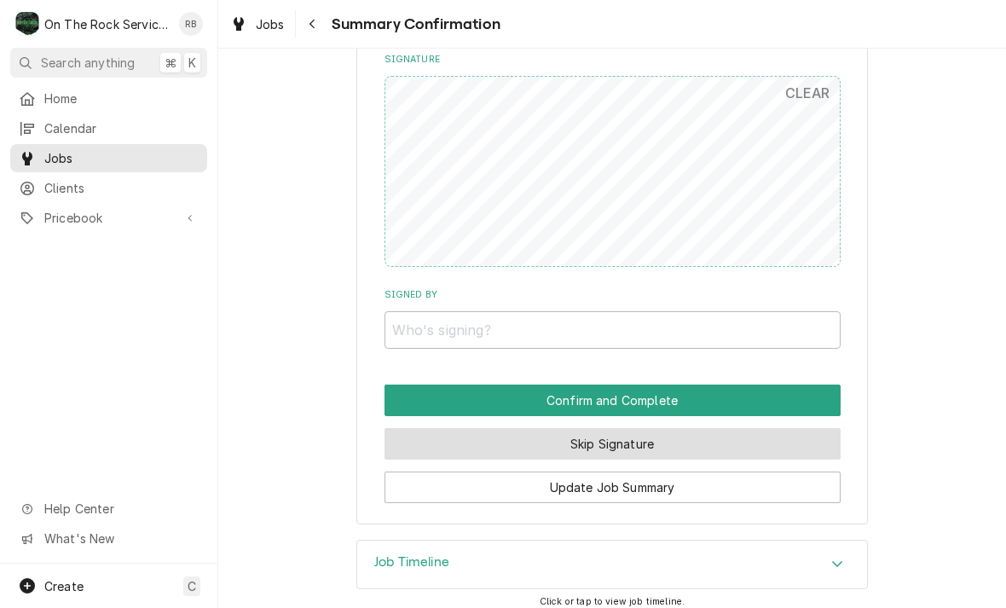
click at [690, 434] on button "Skip Signature" at bounding box center [612, 444] width 456 height 32
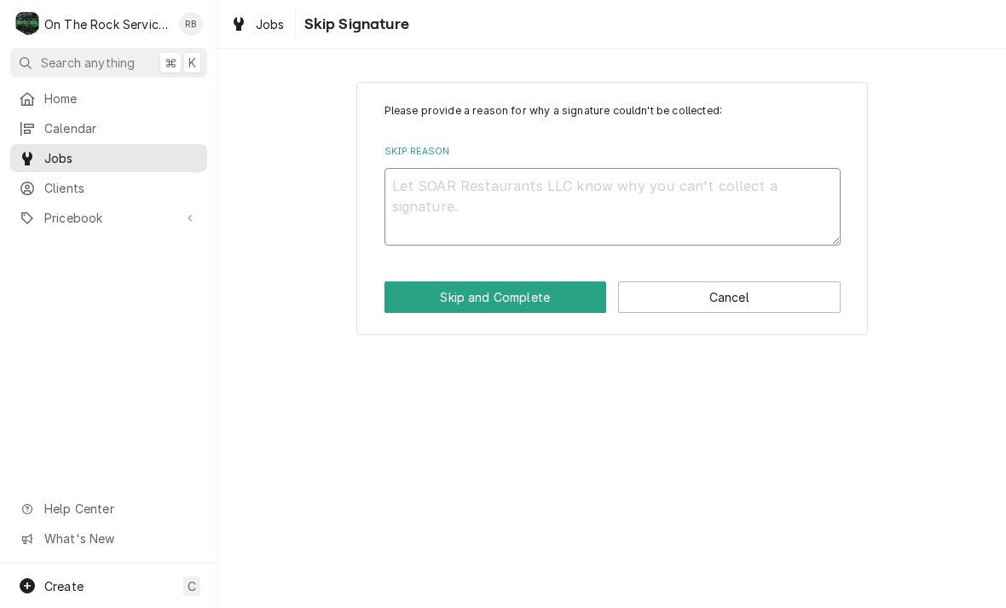
click at [613, 206] on textarea "Skip Reason" at bounding box center [612, 207] width 456 height 78
type textarea "x"
type textarea "N"
type textarea "x"
type textarea "No"
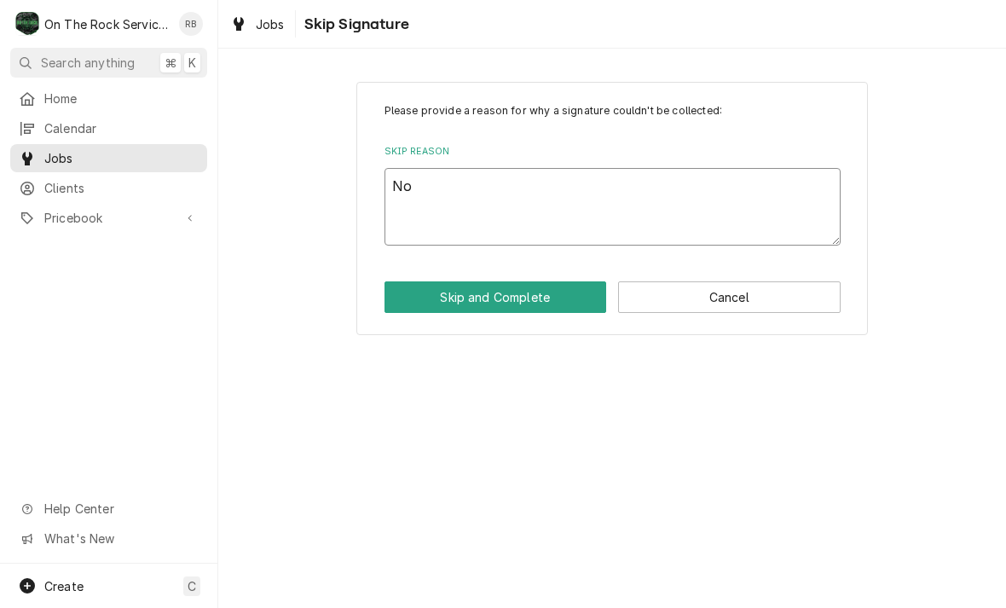
type textarea "x"
type textarea "Not"
type textarea "x"
type textarea "Not"
type textarea "x"
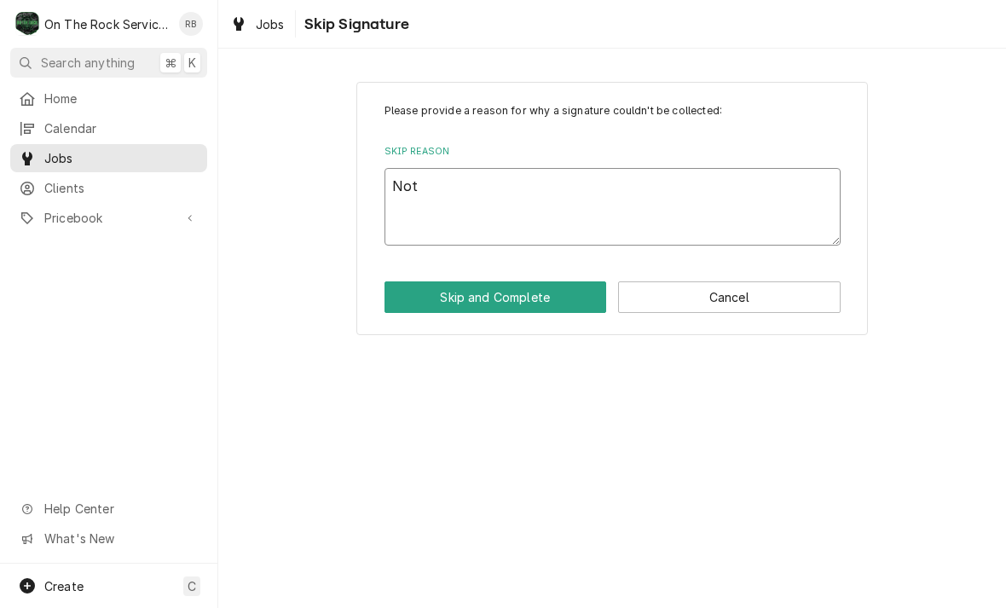
type textarea "Not n"
type textarea "x"
type textarea "Not ne"
type textarea "x"
type textarea "Not nee"
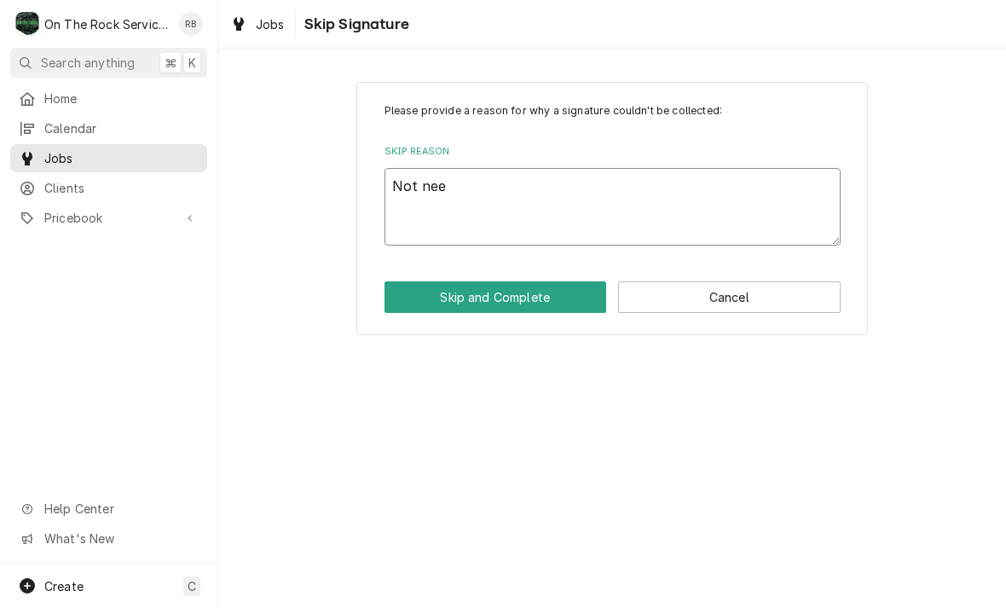
type textarea "x"
type textarea "Not need"
type textarea "x"
type textarea "Not neede"
type textarea "x"
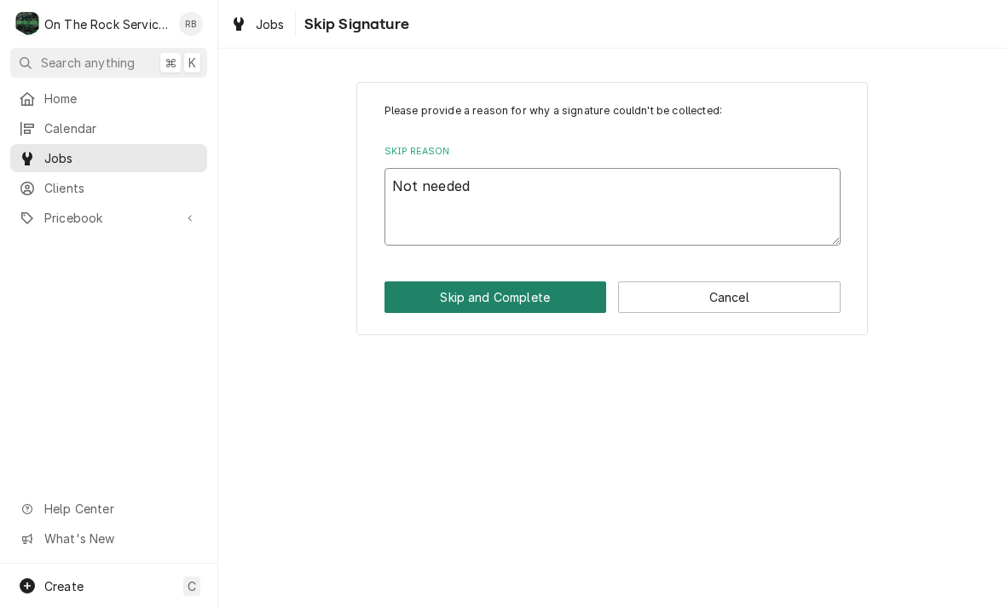
type textarea "Not needed"
click at [498, 298] on button "Skip and Complete" at bounding box center [495, 297] width 222 height 32
type textarea "x"
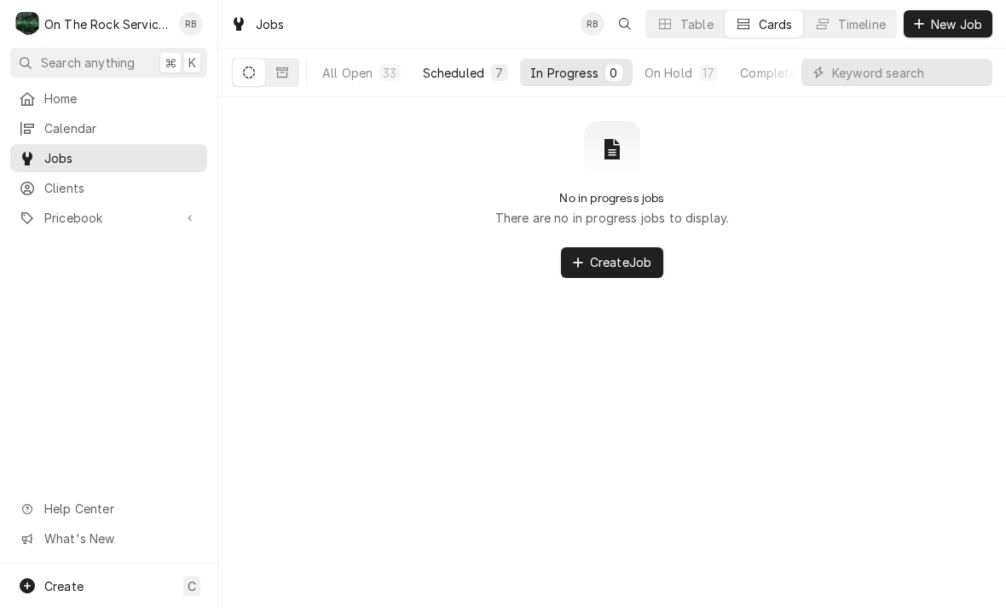
click at [459, 74] on div "Scheduled" at bounding box center [453, 73] width 61 height 18
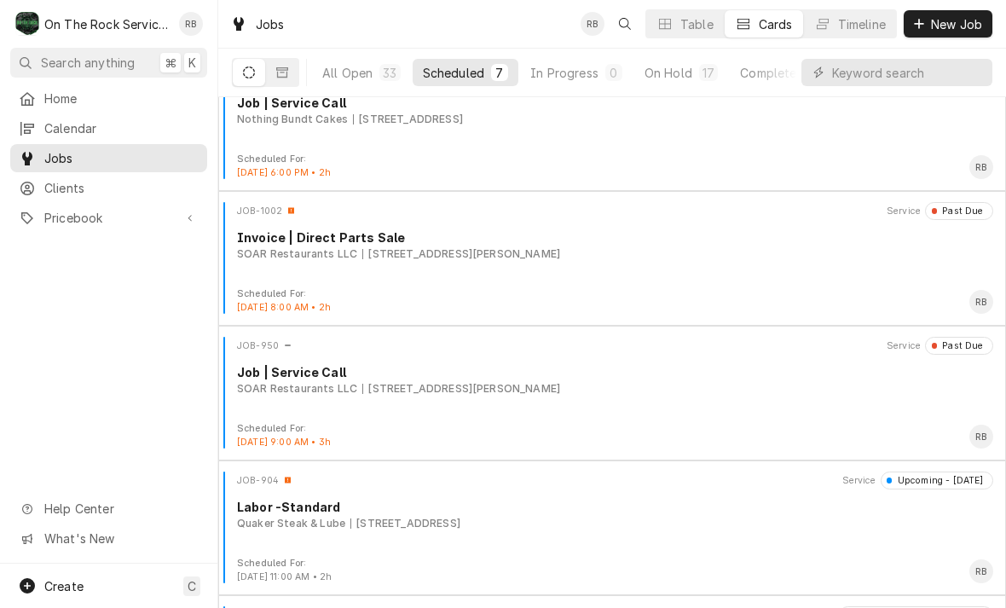
scroll to position [299, 0]
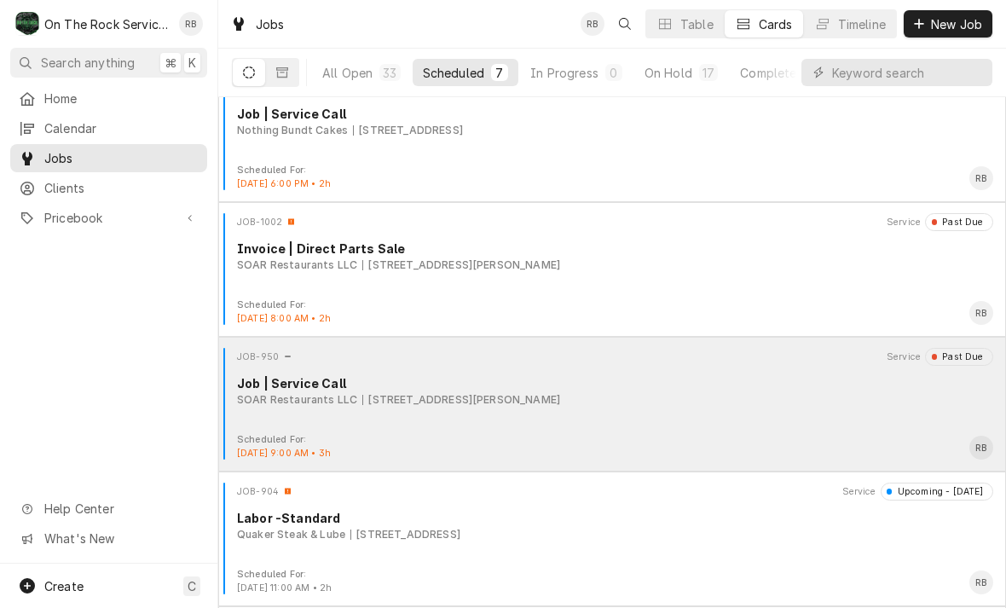
click at [441, 407] on div "JOB-950 Service Past Due Job | Service Call SOAR Restaurants LLC [STREET_ADDRES…" at bounding box center [612, 390] width 774 height 85
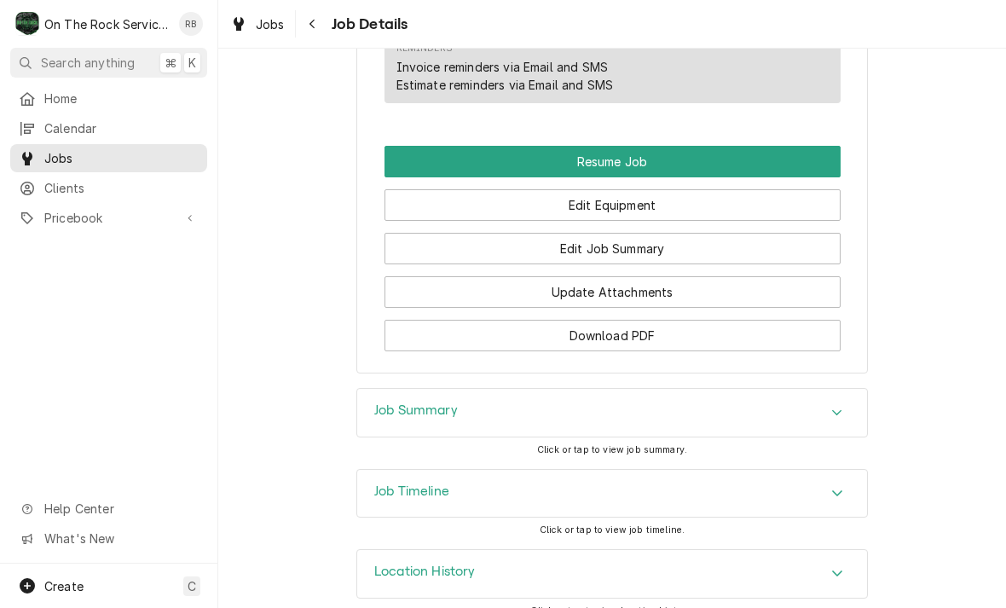
scroll to position [1899, 0]
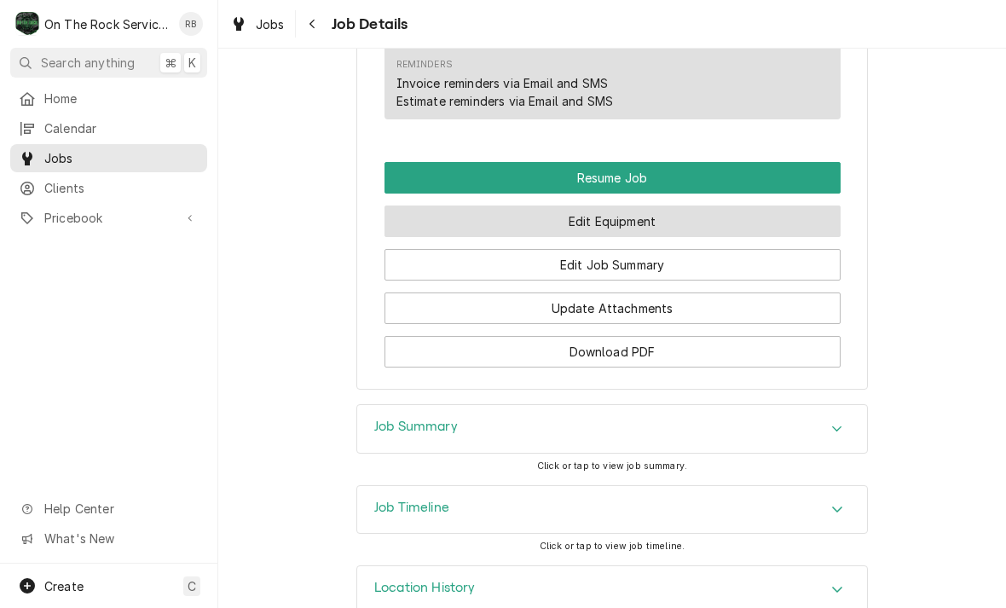
click at [730, 215] on button "Edit Equipment" at bounding box center [612, 221] width 456 height 32
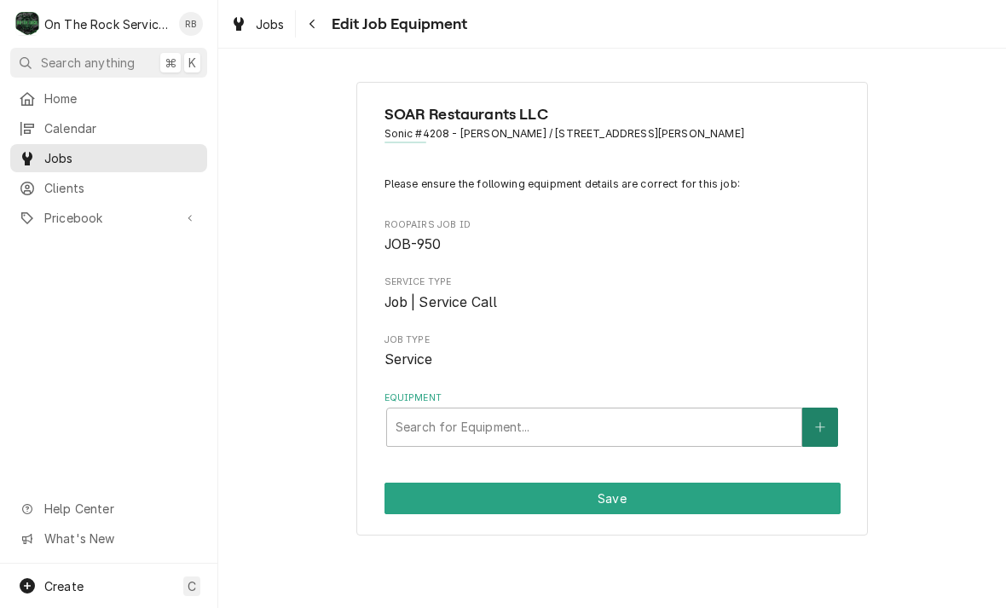
click at [829, 423] on button "Equipment" at bounding box center [820, 426] width 36 height 39
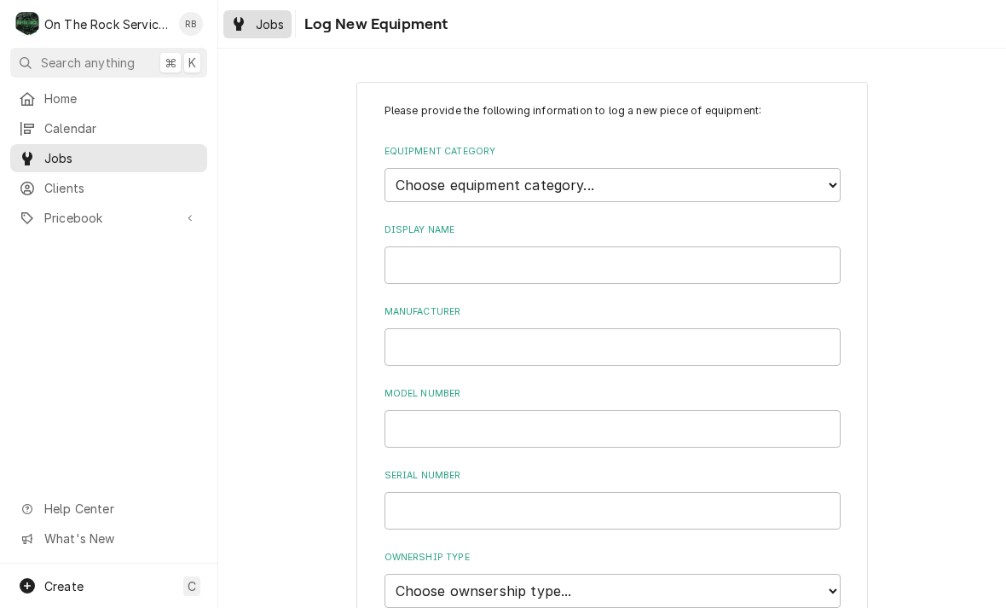
click at [269, 19] on span "Jobs" at bounding box center [270, 24] width 29 height 18
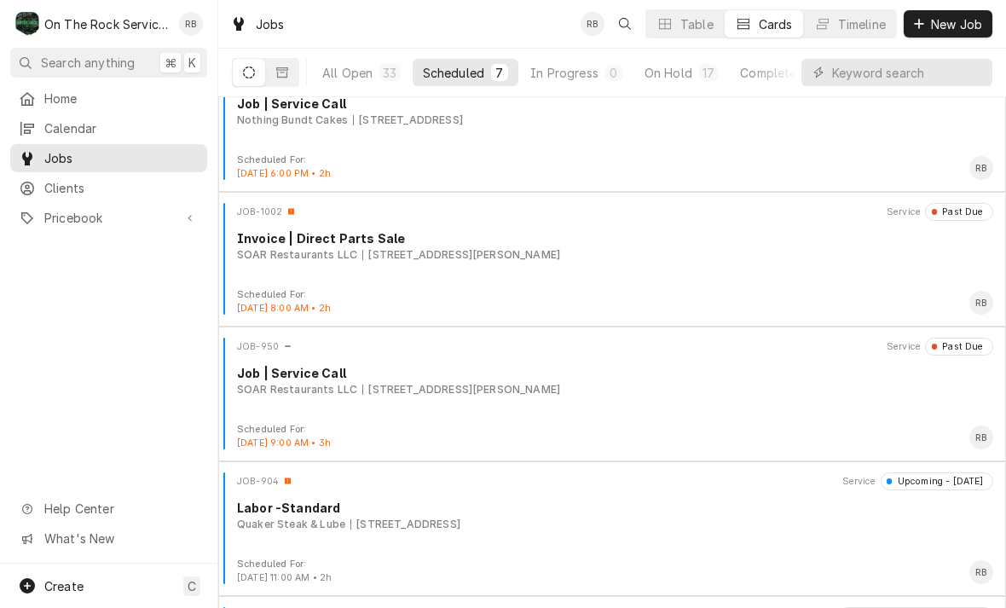
scroll to position [309, 0]
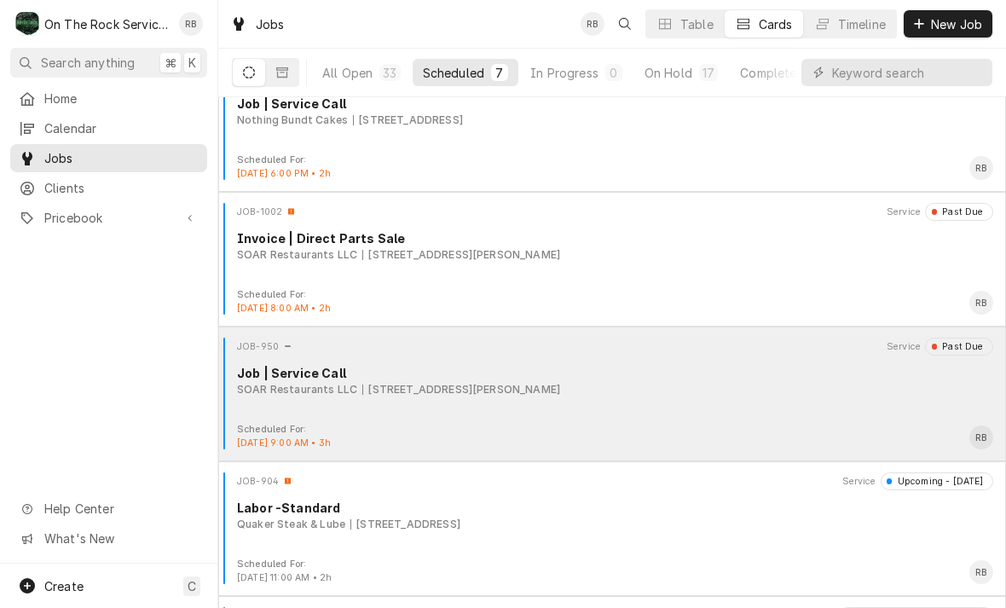
click at [644, 391] on div "SOAR Restaurants LLC [STREET_ADDRESS]" at bounding box center [615, 389] width 756 height 15
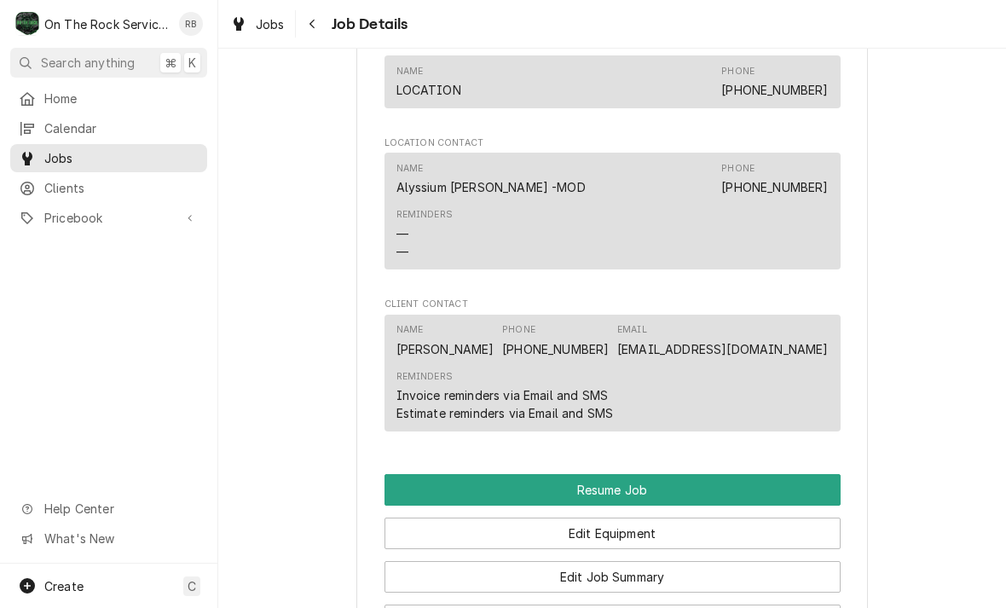
scroll to position [1802, 0]
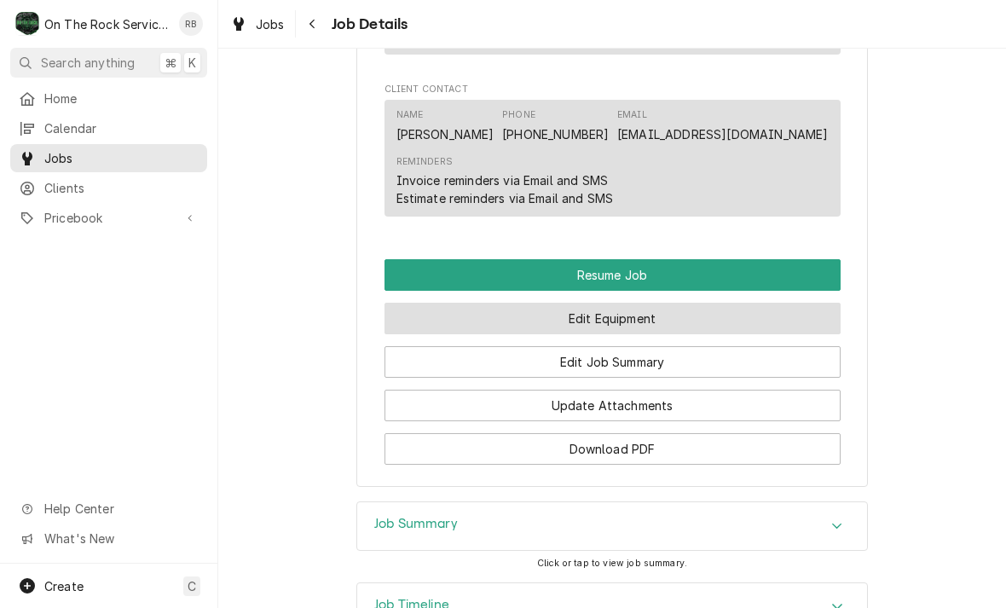
click at [752, 314] on button "Edit Equipment" at bounding box center [612, 319] width 456 height 32
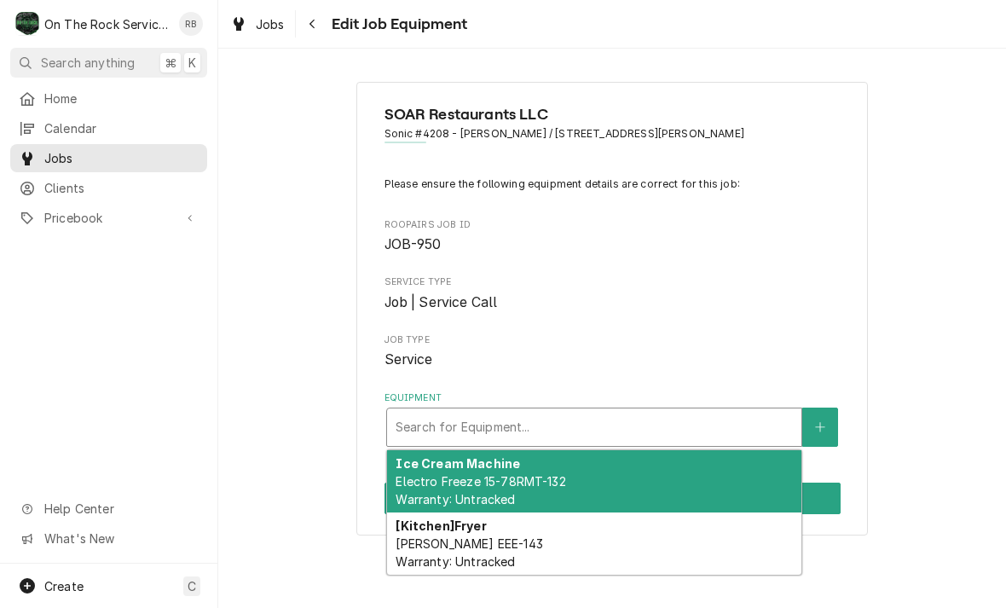
click at [445, 536] on span "[PERSON_NAME] EEE-143 Warranty: Untracked" at bounding box center [468, 552] width 147 height 32
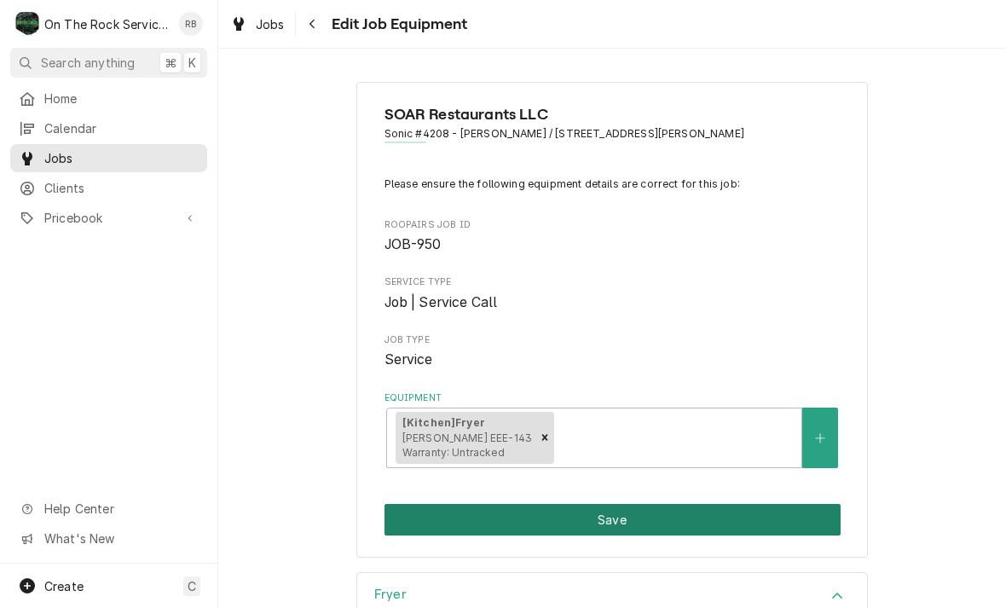
click at [610, 517] on button "Save" at bounding box center [612, 520] width 456 height 32
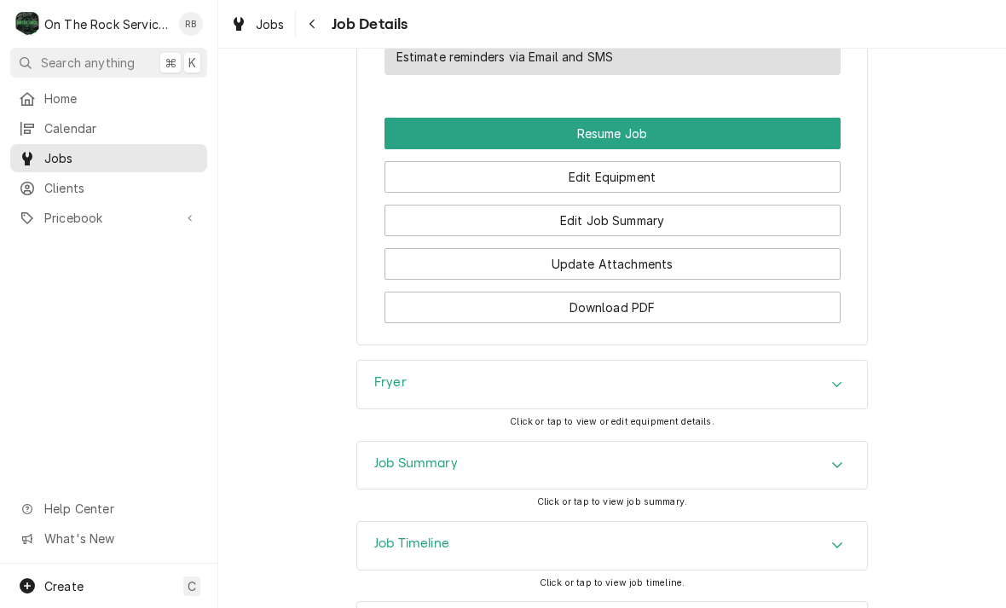
scroll to position [1936, 0]
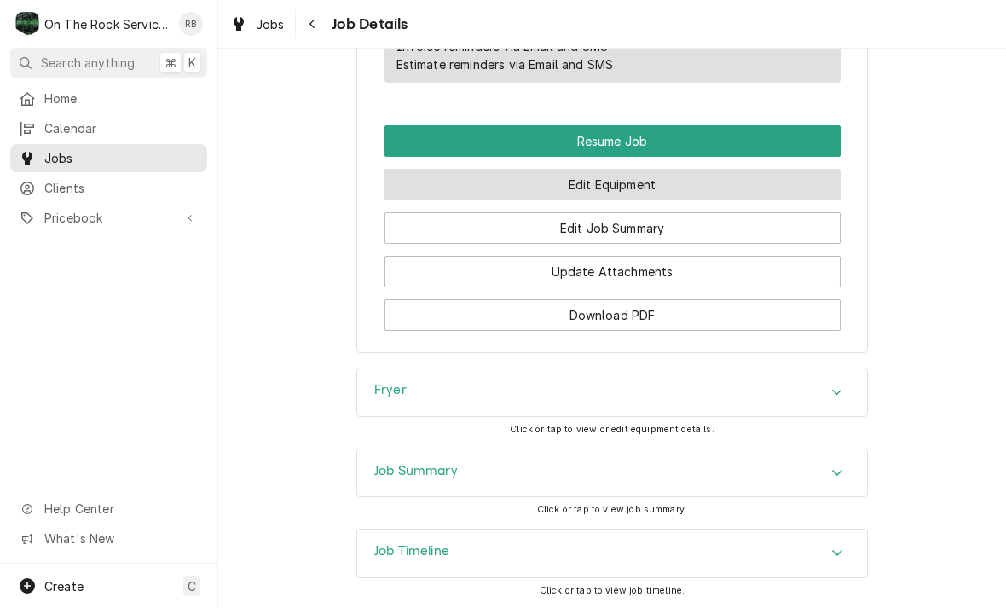
click at [645, 177] on button "Edit Equipment" at bounding box center [612, 185] width 456 height 32
